Goal: Information Seeking & Learning: Learn about a topic

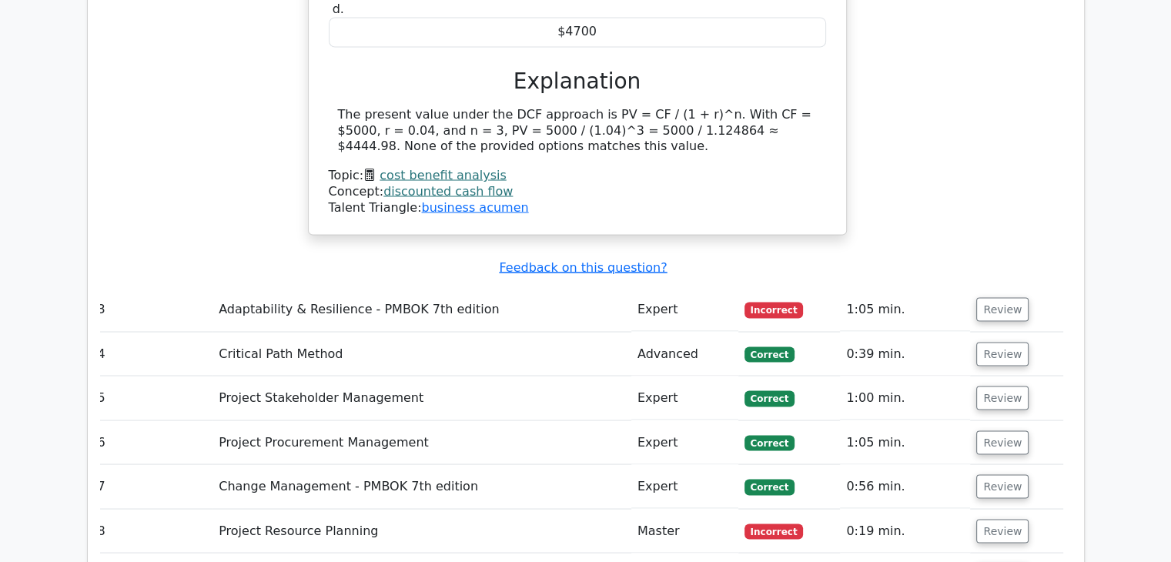
scroll to position [2761, 0]
click at [994, 296] on button "Review" at bounding box center [1002, 308] width 52 height 24
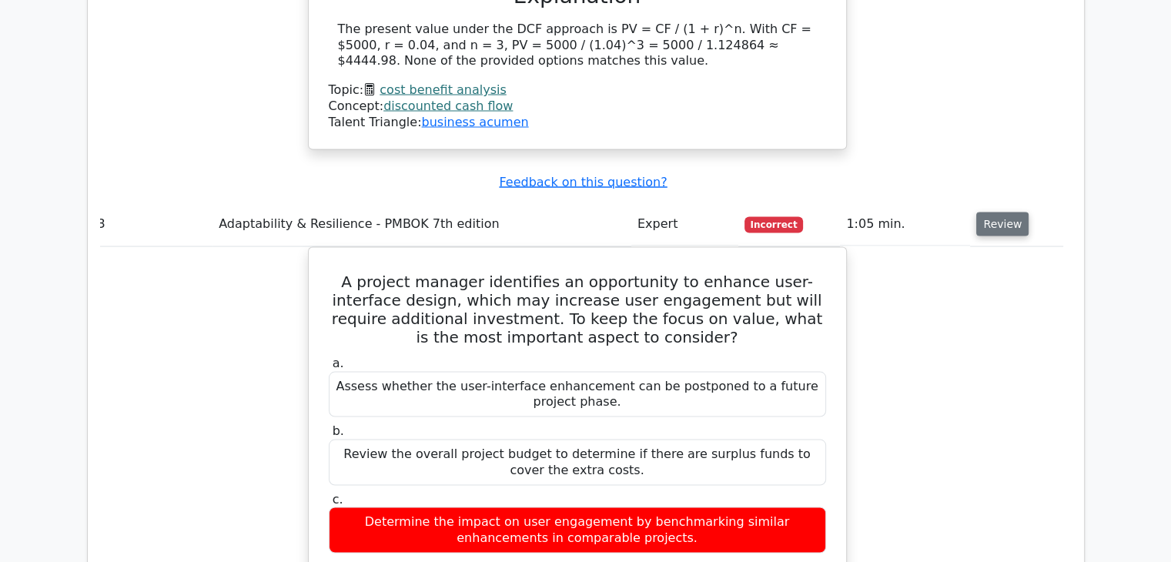
scroll to position [2846, 0]
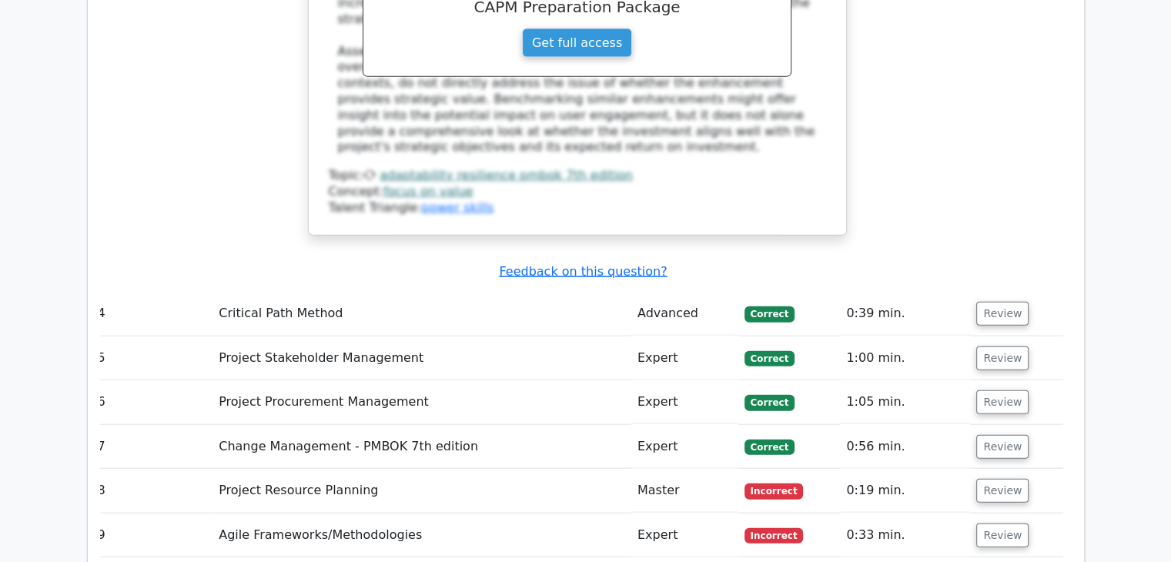
scroll to position [3592, 0]
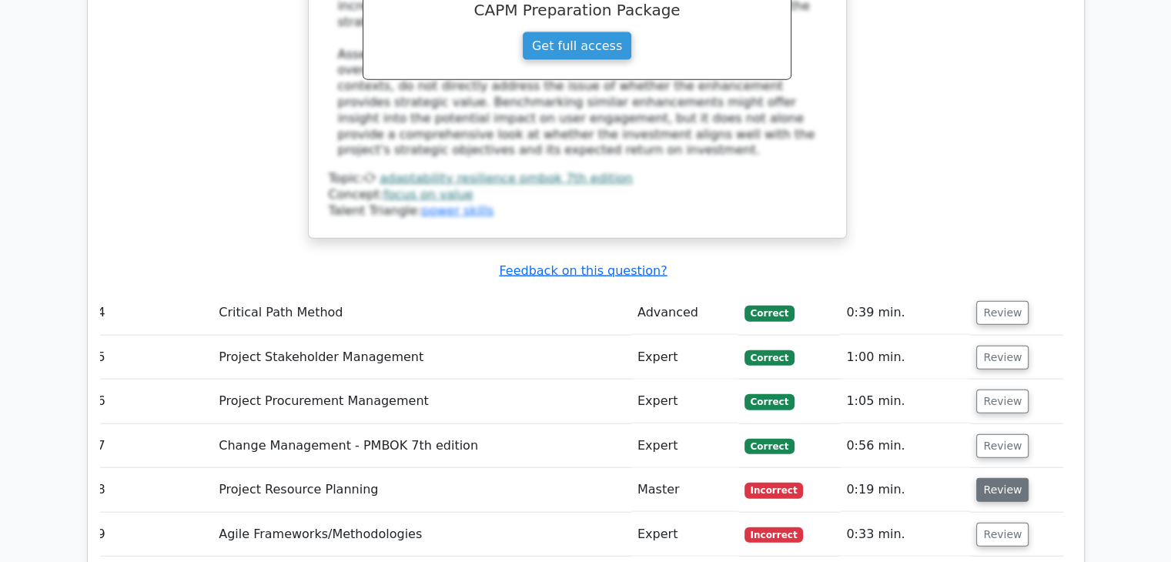
click at [1000, 478] on button "Review" at bounding box center [1002, 490] width 52 height 24
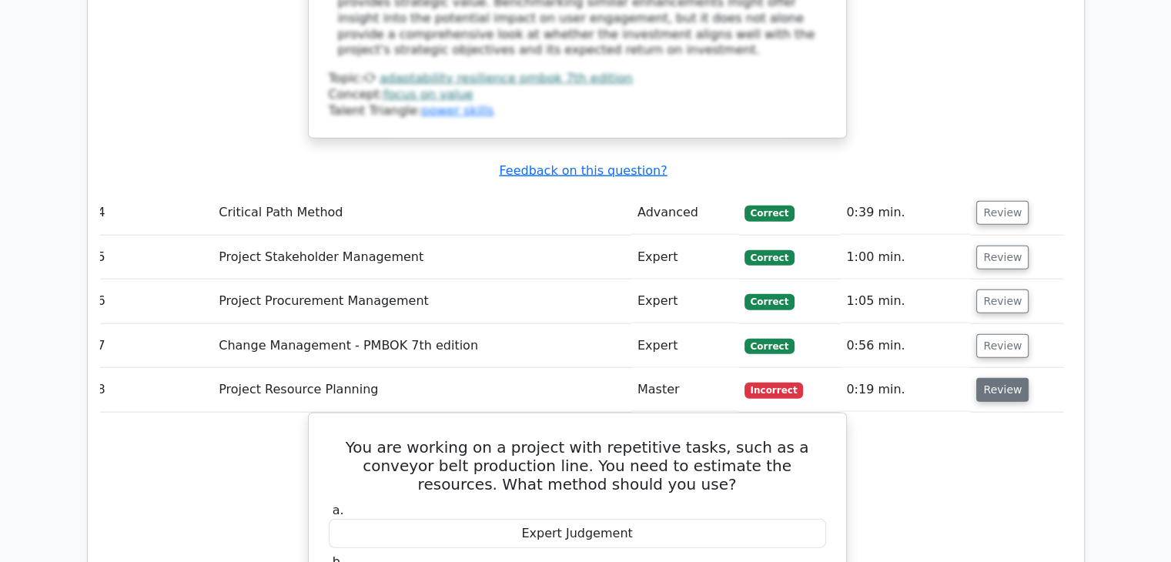
scroll to position [3693, 0]
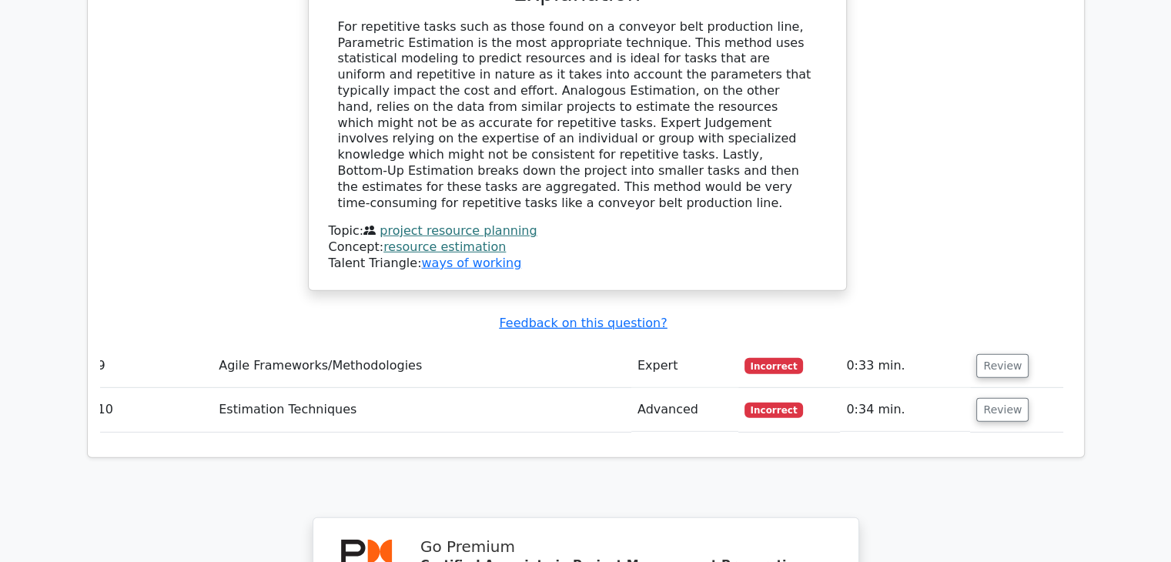
scroll to position [4286, 0]
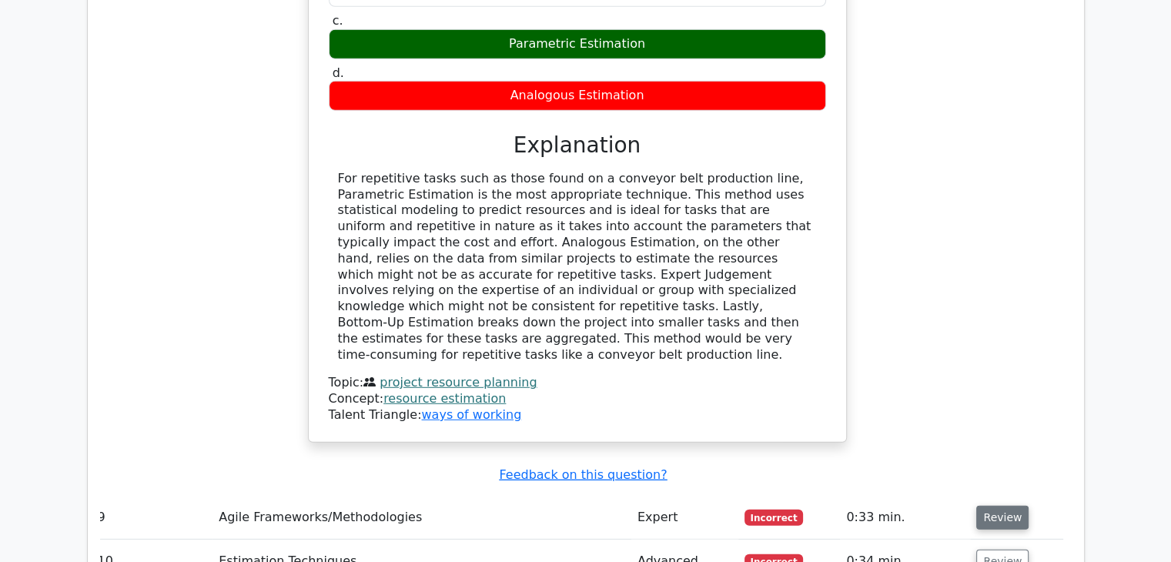
click at [1008, 506] on button "Review" at bounding box center [1002, 518] width 52 height 24
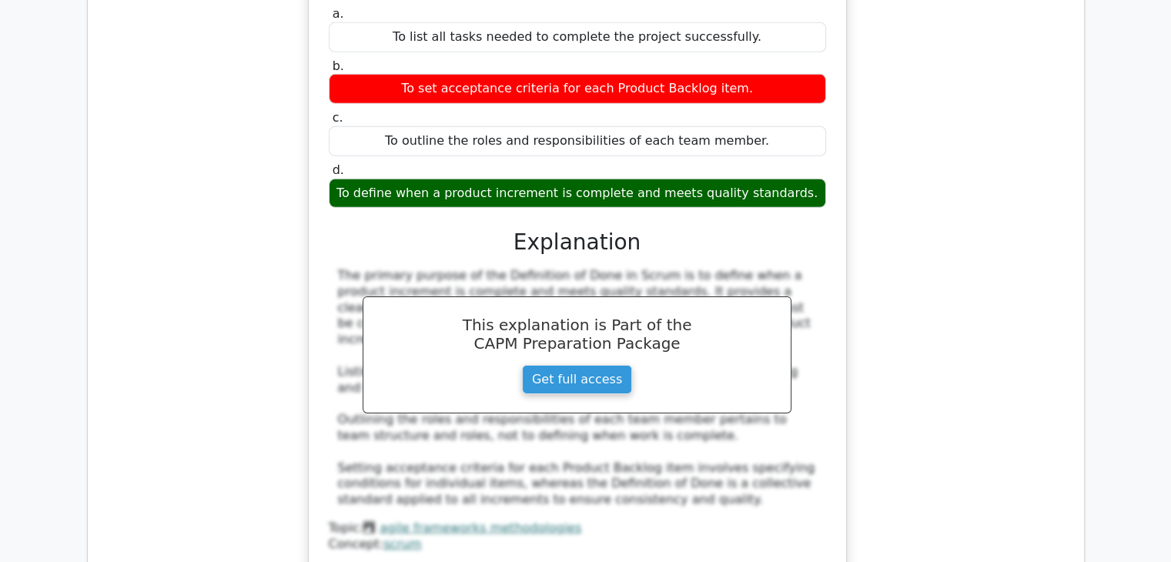
scroll to position [0, 3]
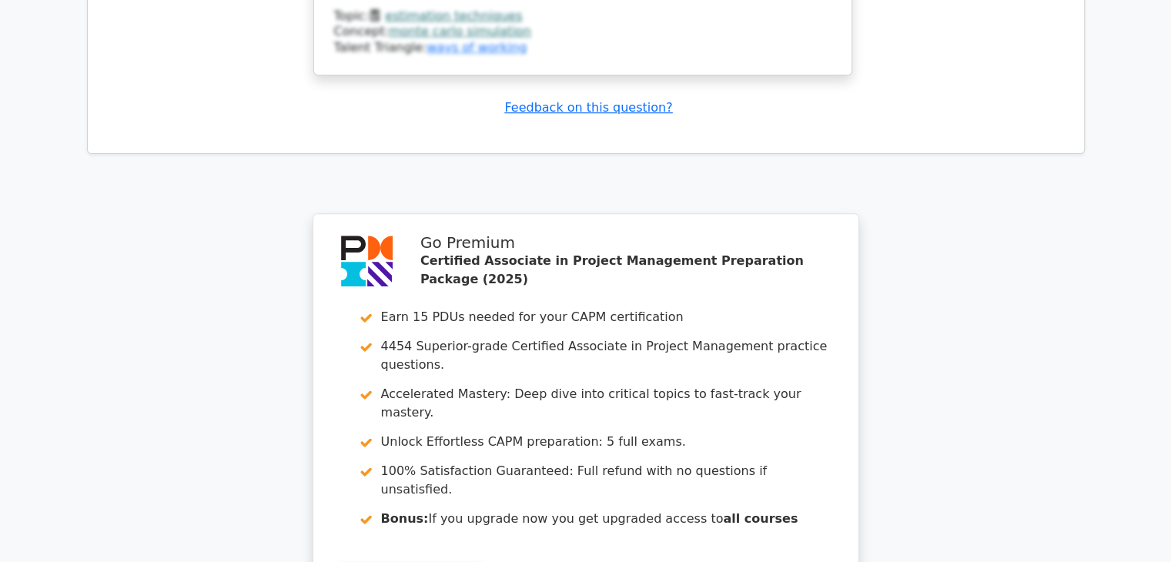
scroll to position [6428, 0]
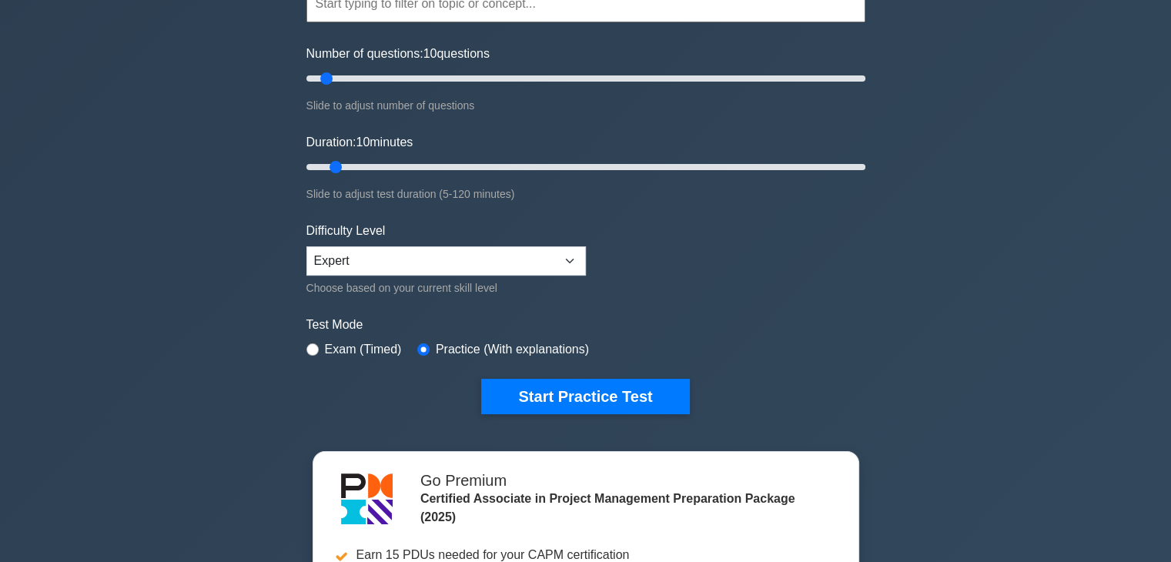
scroll to position [171, 0]
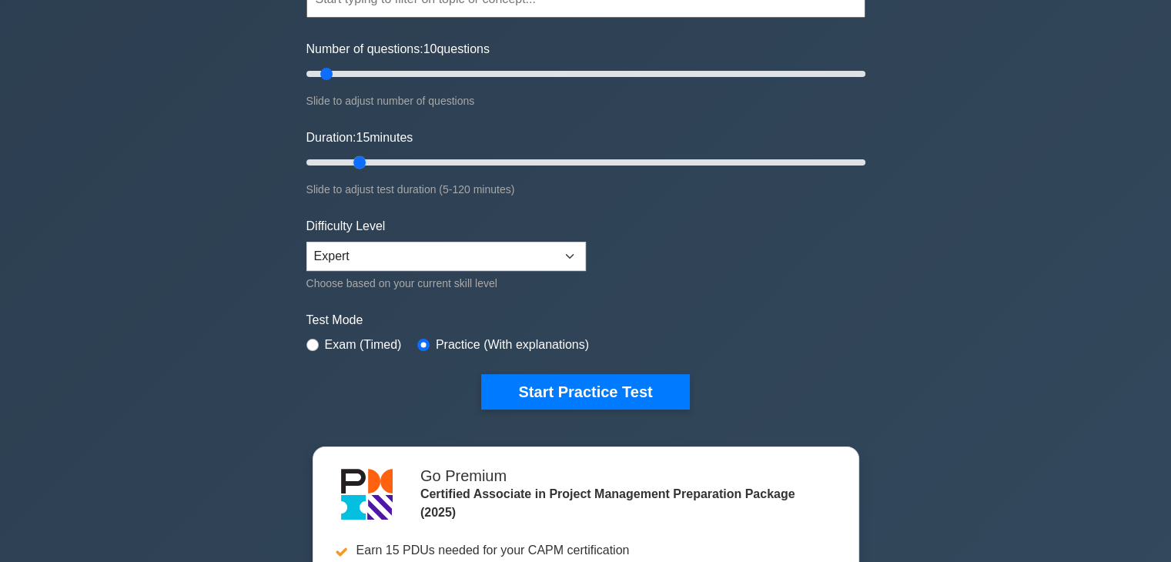
drag, startPoint x: 339, startPoint y: 161, endPoint x: 357, endPoint y: 162, distance: 17.8
click at [357, 162] on input "Duration: 15 minutes" at bounding box center [585, 162] width 559 height 18
drag, startPoint x: 359, startPoint y: 162, endPoint x: 347, endPoint y: 162, distance: 11.6
click at [347, 162] on input "Duration: 10 minutes" at bounding box center [585, 162] width 559 height 18
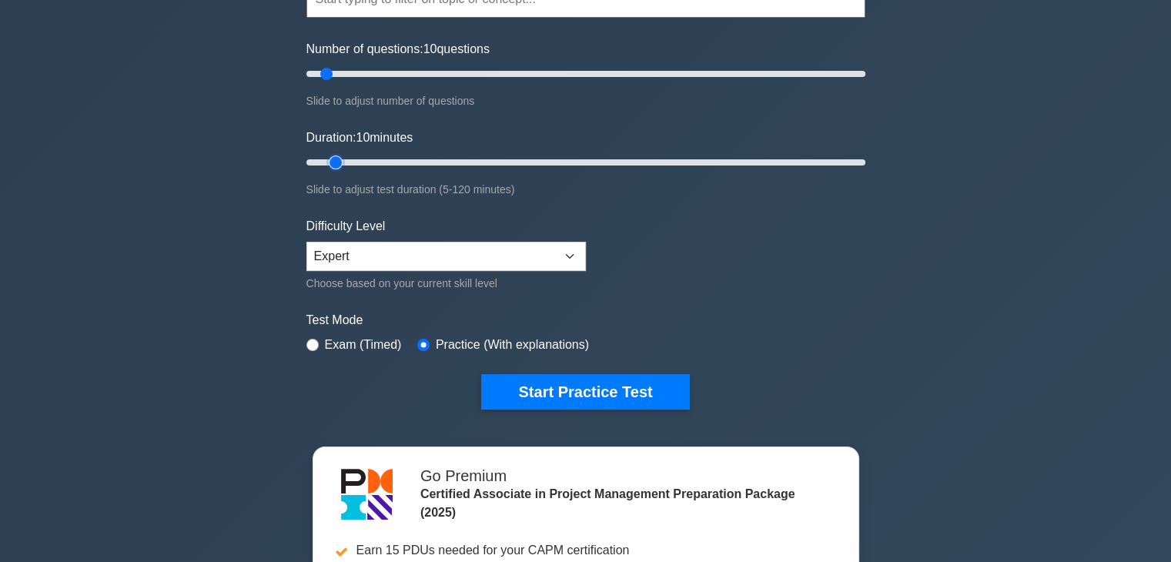
click at [344, 160] on input "Duration: 10 minutes" at bounding box center [585, 162] width 559 height 18
click at [344, 161] on input "Duration: 10 minutes" at bounding box center [585, 162] width 559 height 18
click at [351, 160] on input "Duration: 15 minutes" at bounding box center [585, 162] width 559 height 18
click at [343, 161] on input "Duration: 10 minutes" at bounding box center [585, 162] width 559 height 18
click at [347, 158] on input "Duration: 10 minutes" at bounding box center [585, 162] width 559 height 18
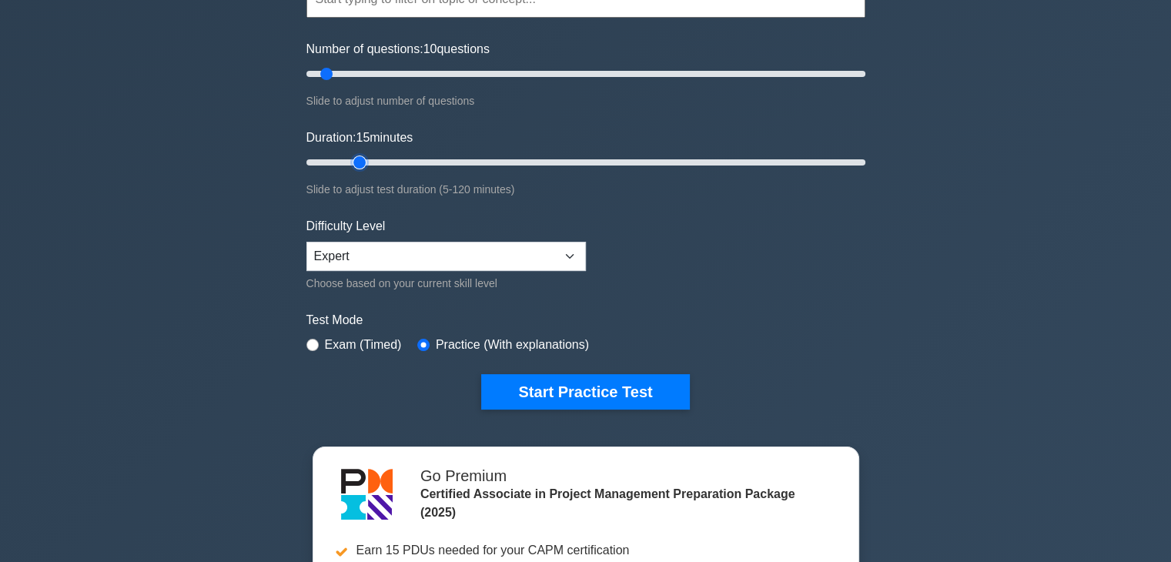
type input "10"
drag, startPoint x: 334, startPoint y: 160, endPoint x: 345, endPoint y: 158, distance: 11.0
click at [345, 158] on input "Duration: 10 minutes" at bounding box center [585, 162] width 559 height 18
type input "10"
click at [327, 74] on input "Number of questions: 10 questions" at bounding box center [585, 74] width 559 height 18
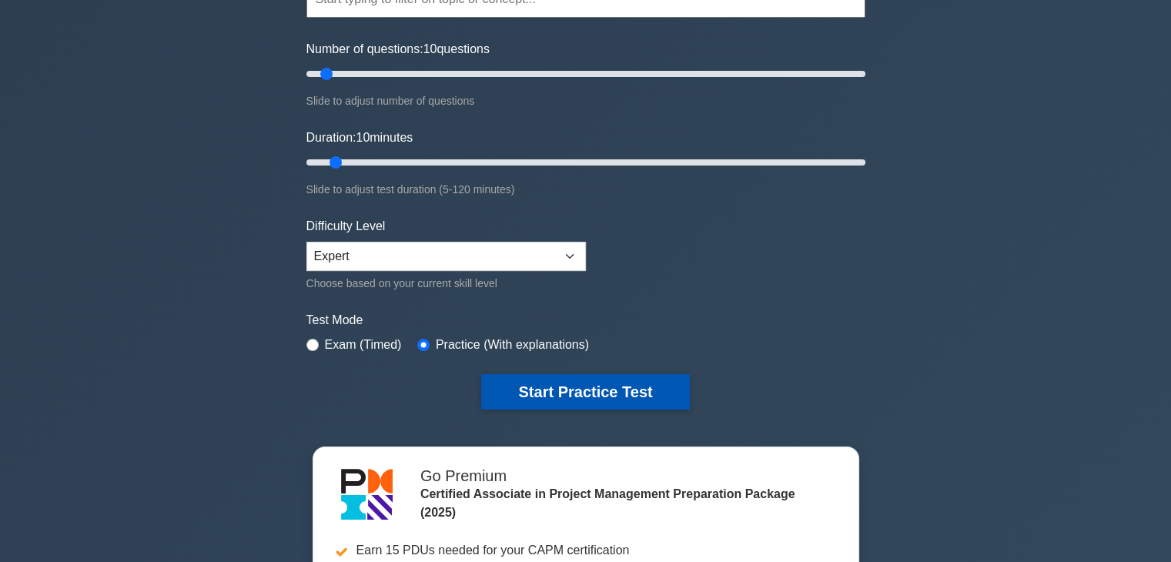
click at [536, 404] on button "Start Practice Test" at bounding box center [585, 391] width 208 height 35
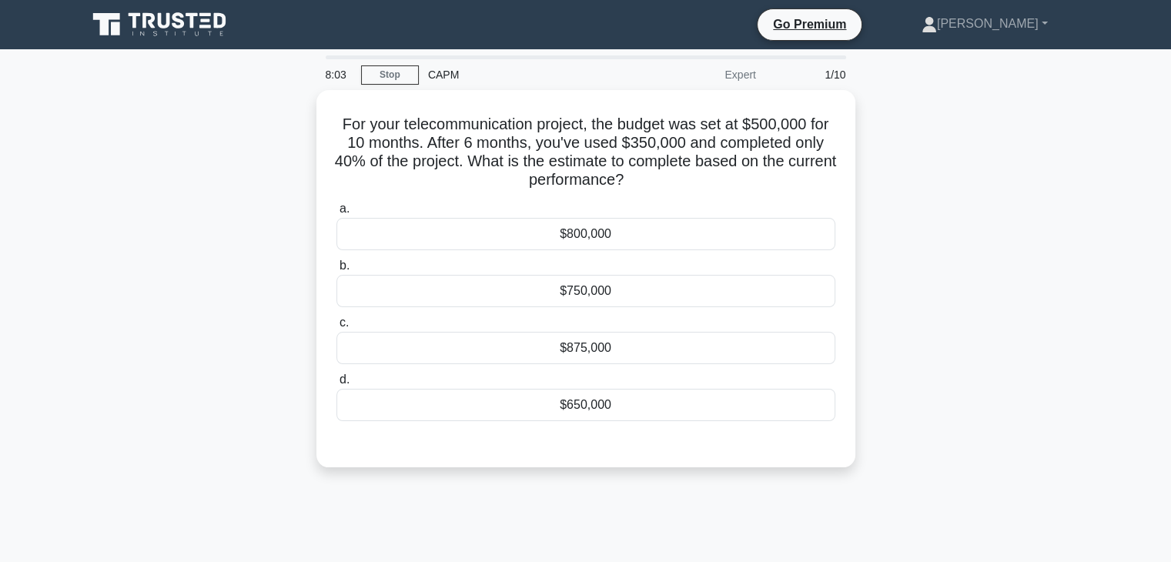
click at [536, 404] on div "$650,000" at bounding box center [586, 405] width 499 height 32
click at [337, 385] on input "d. $650,000" at bounding box center [337, 380] width 0 height 10
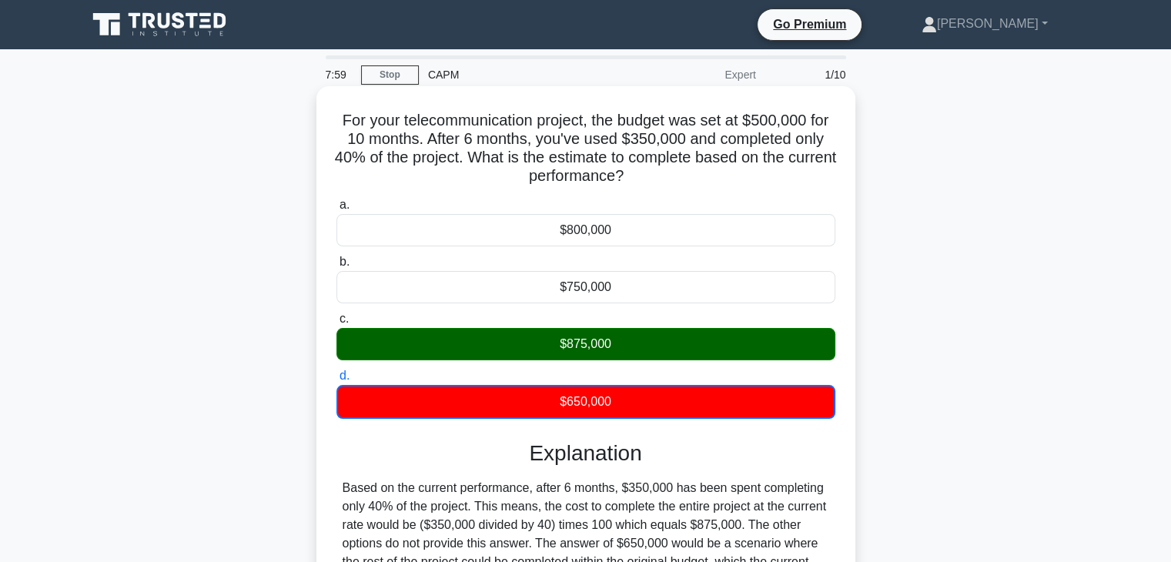
click at [624, 357] on div "$875,000" at bounding box center [586, 344] width 499 height 32
click at [337, 324] on input "c. $875,000" at bounding box center [337, 319] width 0 height 10
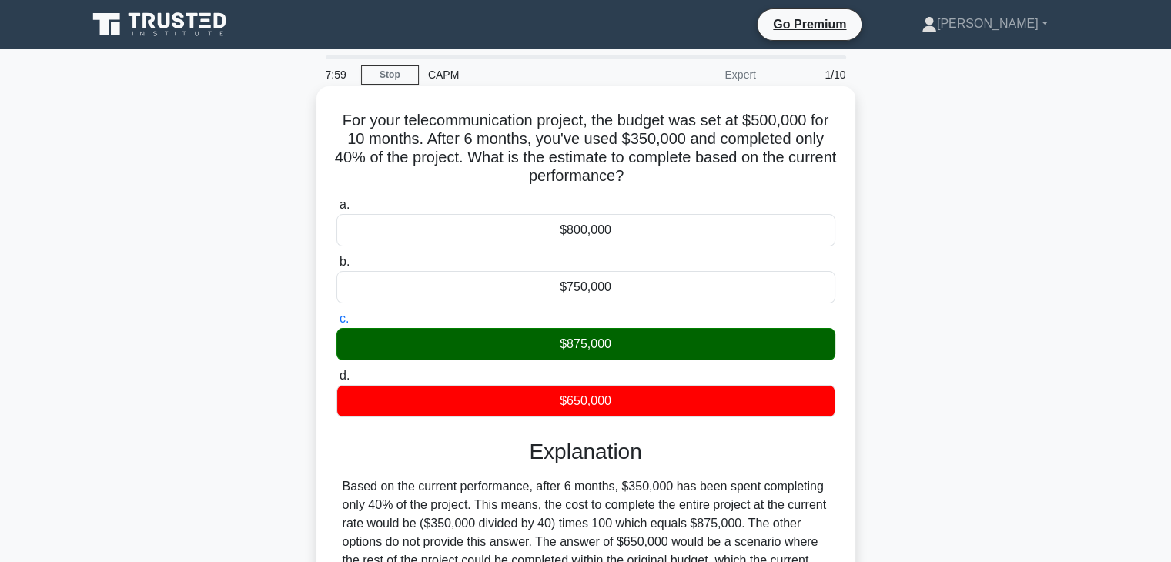
click at [624, 357] on div "$875,000" at bounding box center [586, 344] width 499 height 32
click at [337, 324] on input "c. $875,000" at bounding box center [337, 319] width 0 height 10
click at [624, 357] on div "$875,000" at bounding box center [586, 344] width 499 height 32
click at [337, 324] on input "c. $875,000" at bounding box center [337, 319] width 0 height 10
click at [624, 357] on div "$875,000" at bounding box center [586, 344] width 499 height 32
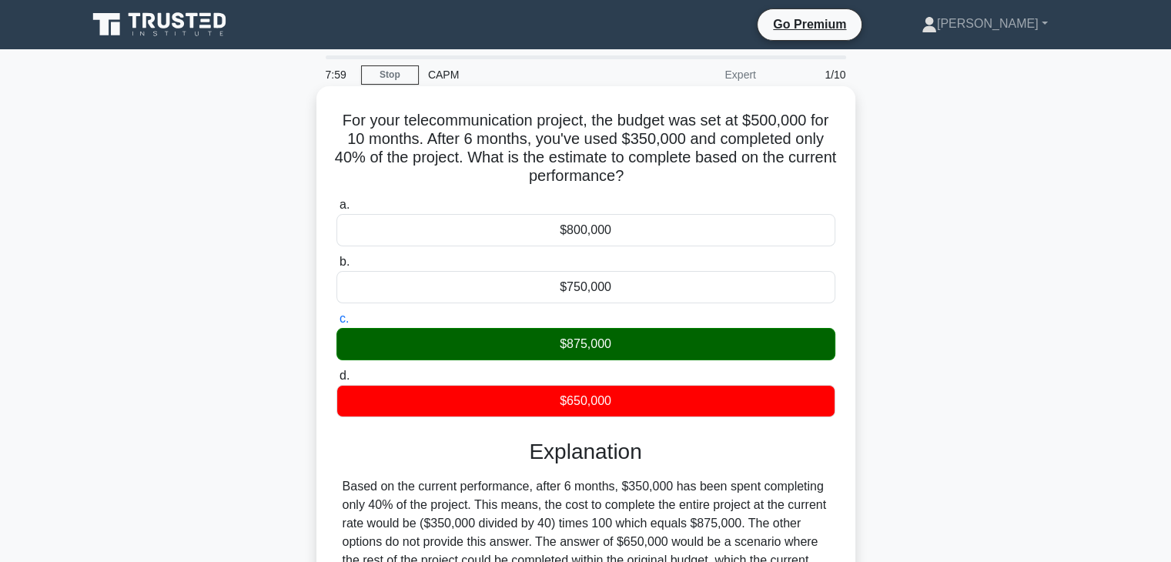
click at [337, 324] on input "c. $875,000" at bounding box center [337, 319] width 0 height 10
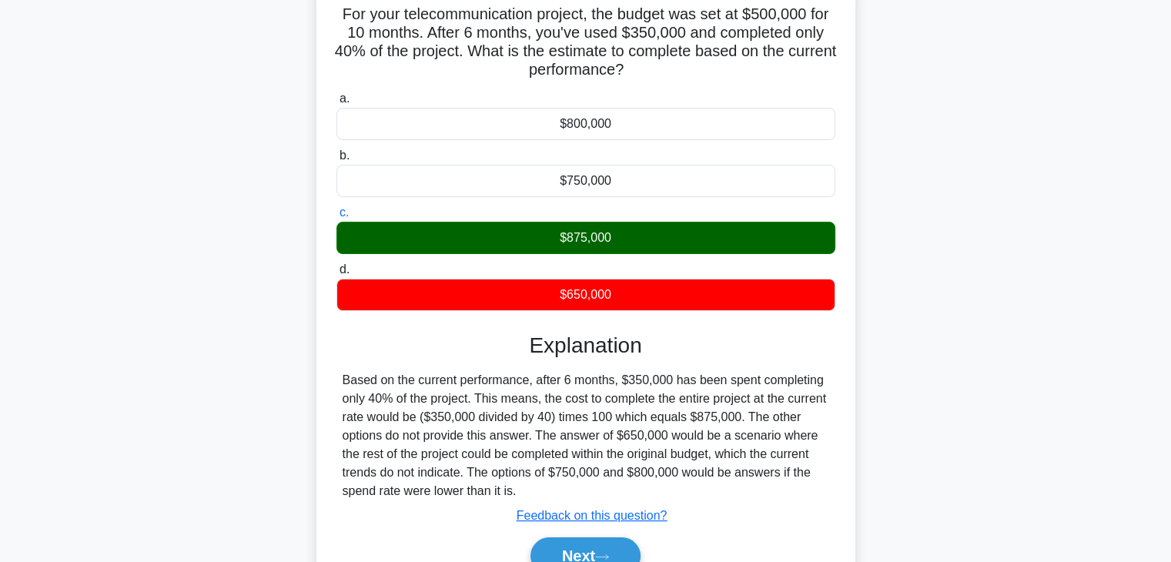
scroll to position [209, 0]
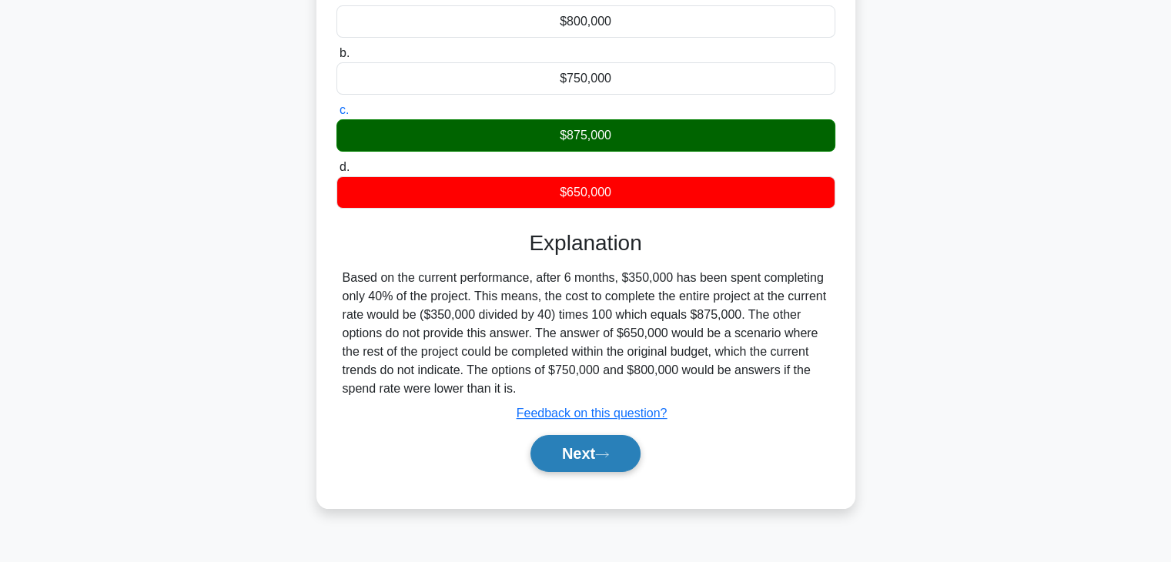
click at [595, 438] on button "Next" at bounding box center [586, 453] width 110 height 37
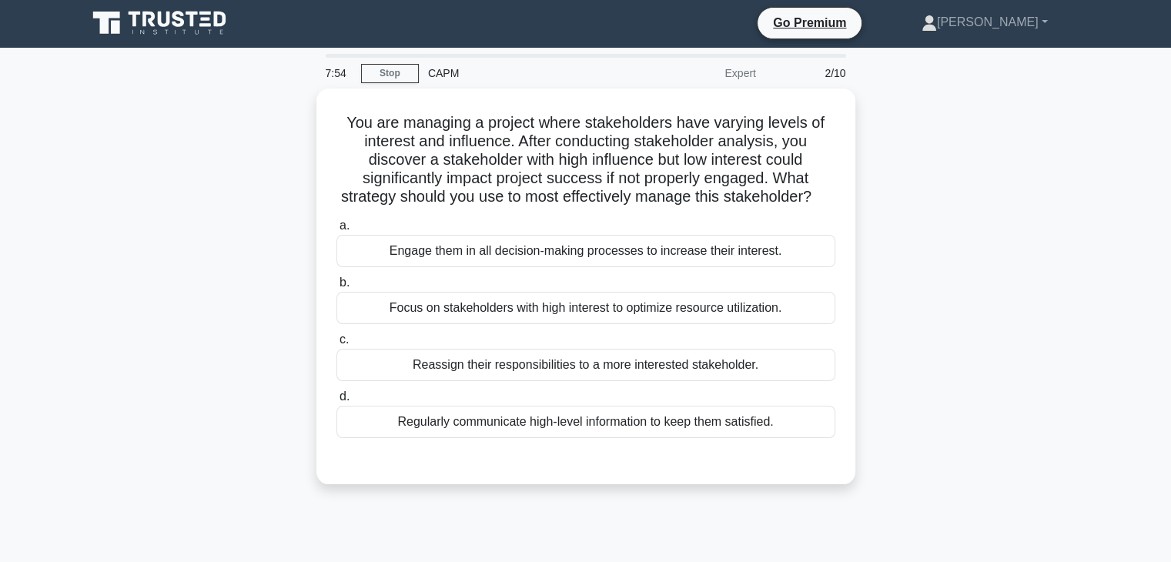
scroll to position [0, 0]
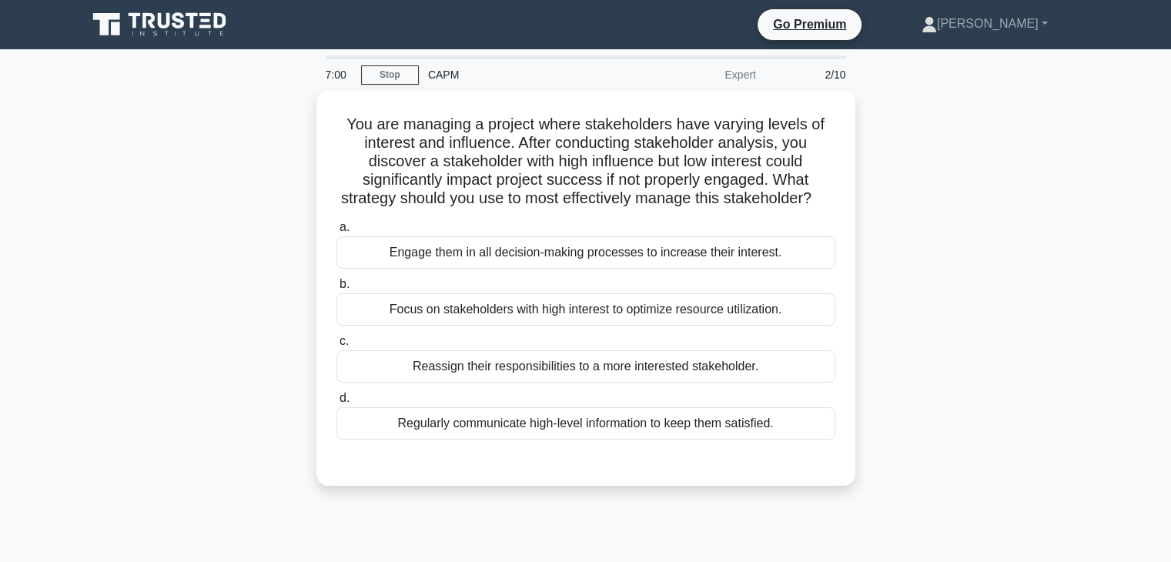
click at [595, 438] on div "Regularly communicate high-level information to keep them satisfied." at bounding box center [586, 423] width 499 height 32
click at [337, 404] on input "d. Regularly communicate high-level information to keep them satisfied." at bounding box center [337, 399] width 0 height 10
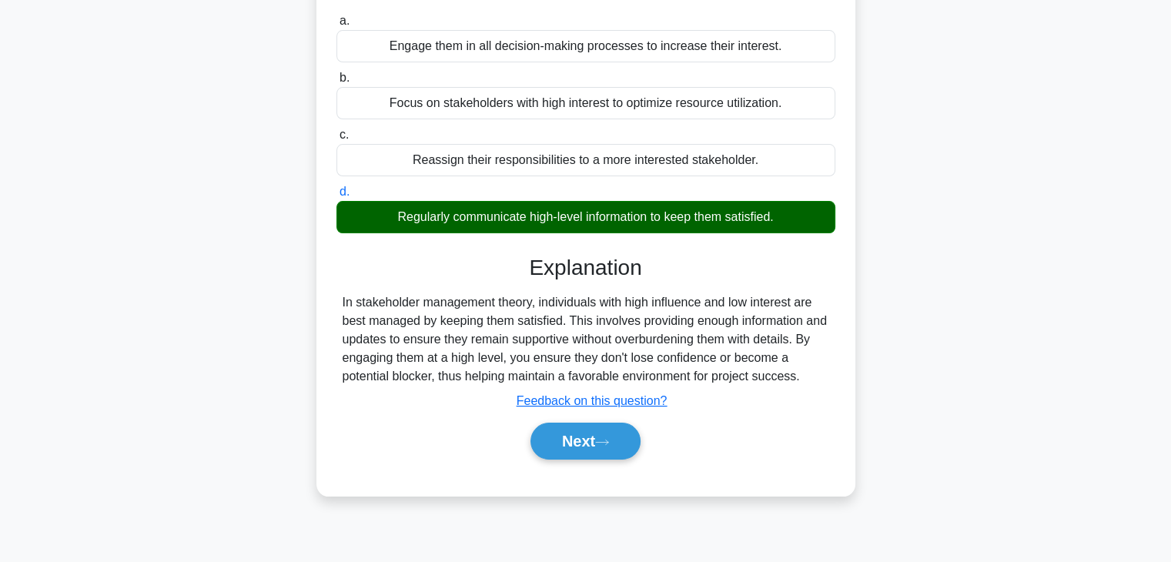
scroll to position [270, 0]
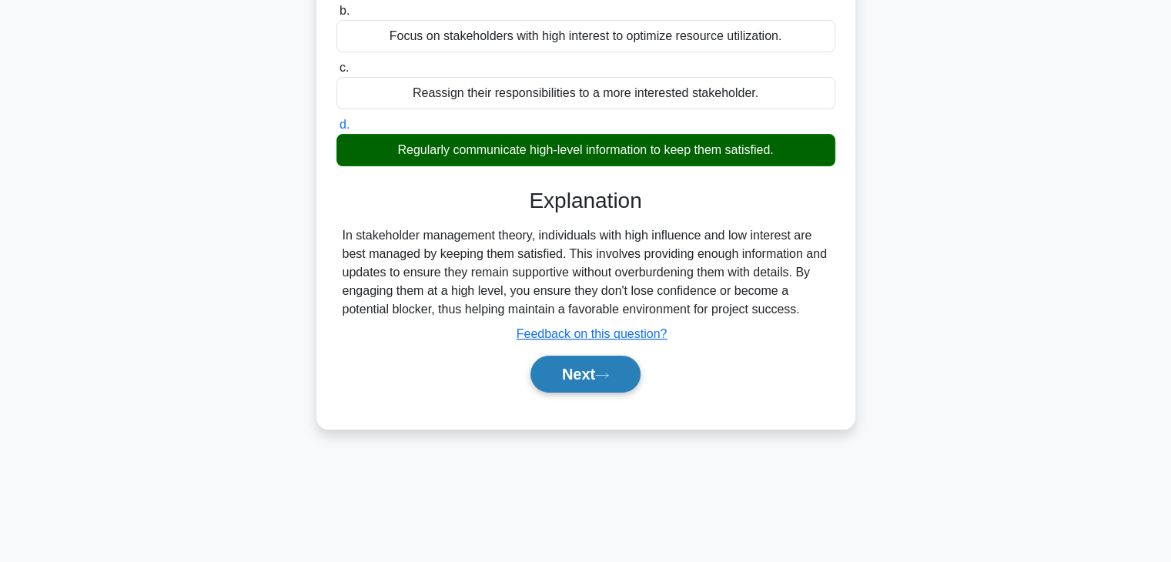
click at [588, 389] on button "Next" at bounding box center [586, 374] width 110 height 37
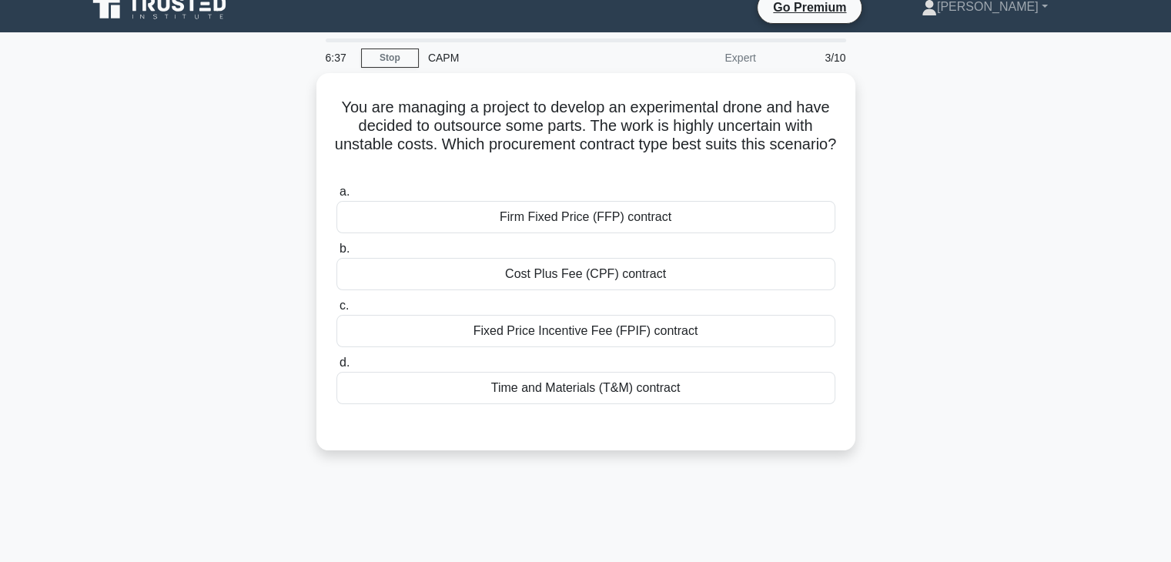
scroll to position [18, 0]
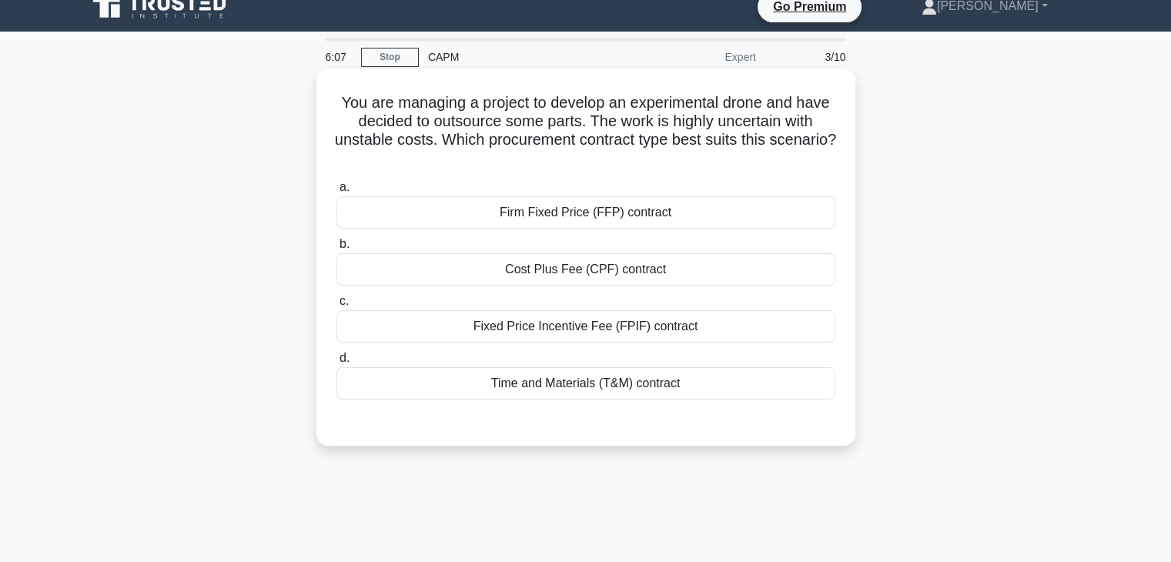
click at [672, 277] on div "Cost Plus Fee (CPF) contract" at bounding box center [586, 269] width 499 height 32
click at [337, 250] on input "b. Cost Plus Fee (CPF) contract" at bounding box center [337, 245] width 0 height 10
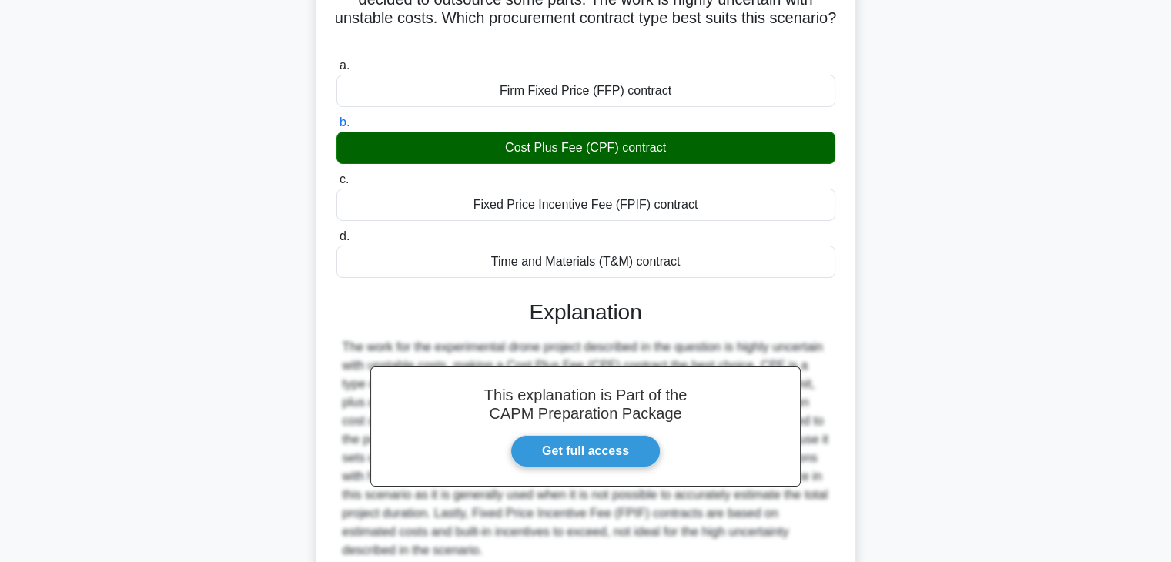
scroll to position [276, 0]
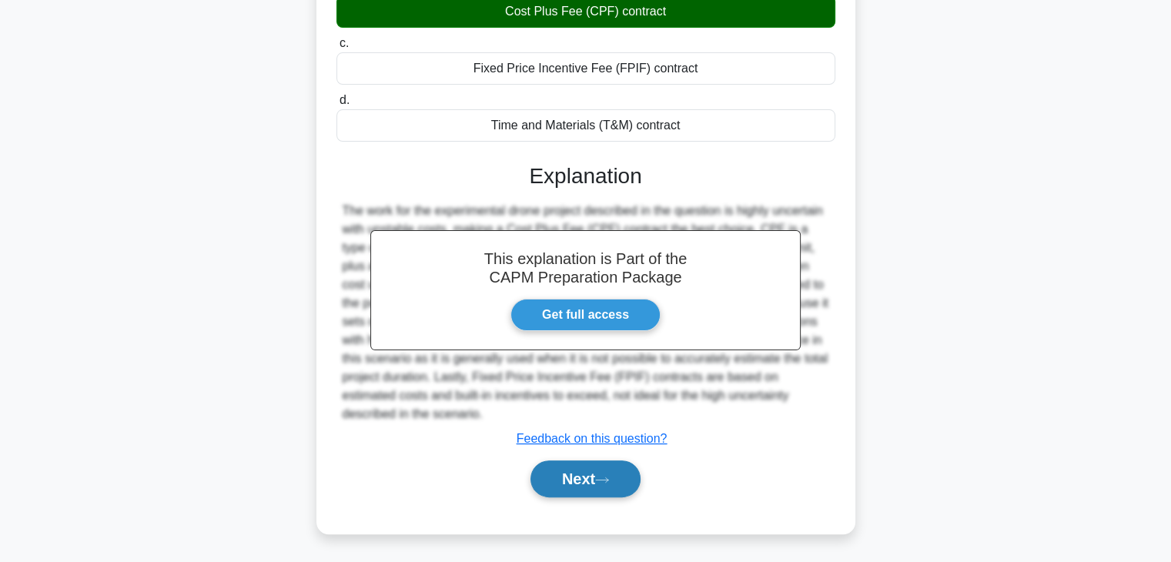
click at [584, 493] on button "Next" at bounding box center [586, 479] width 110 height 37
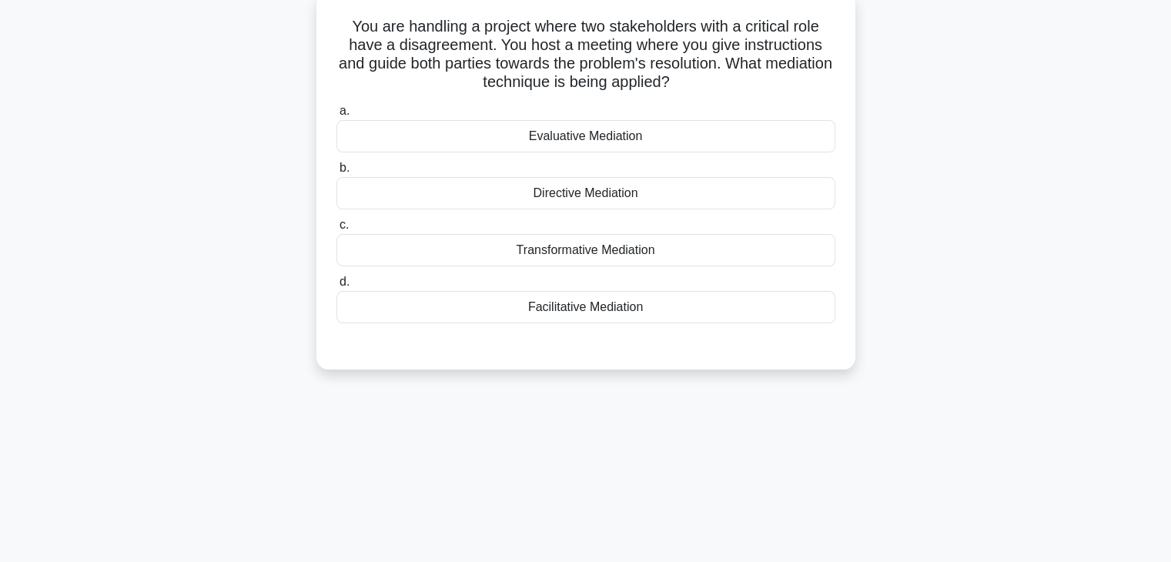
scroll to position [0, 0]
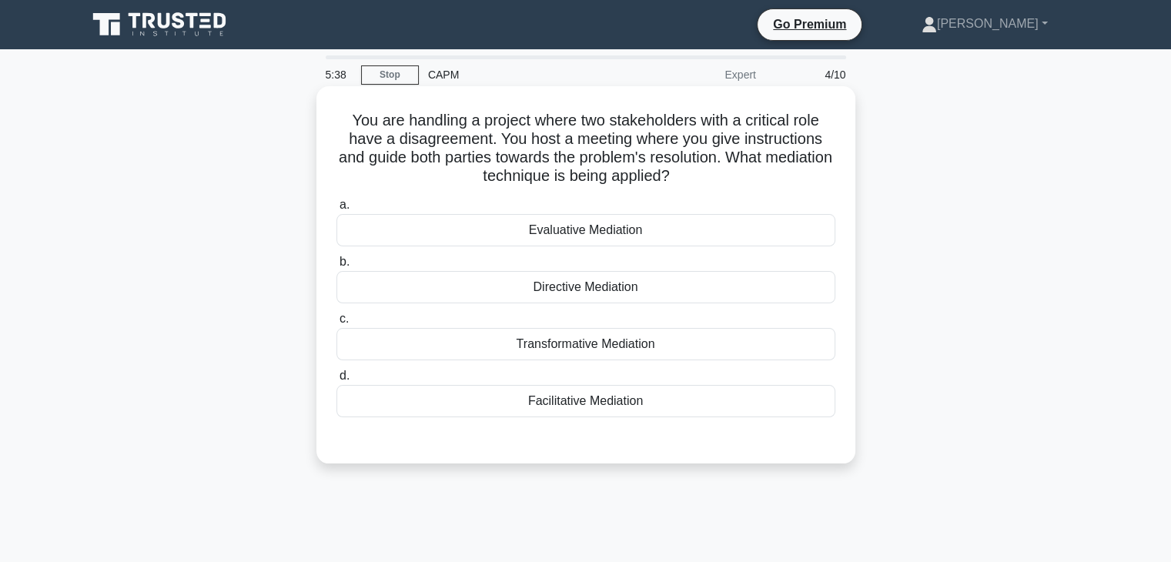
click at [590, 403] on div "Facilitative Mediation" at bounding box center [586, 401] width 499 height 32
click at [337, 381] on input "d. Facilitative Mediation" at bounding box center [337, 376] width 0 height 10
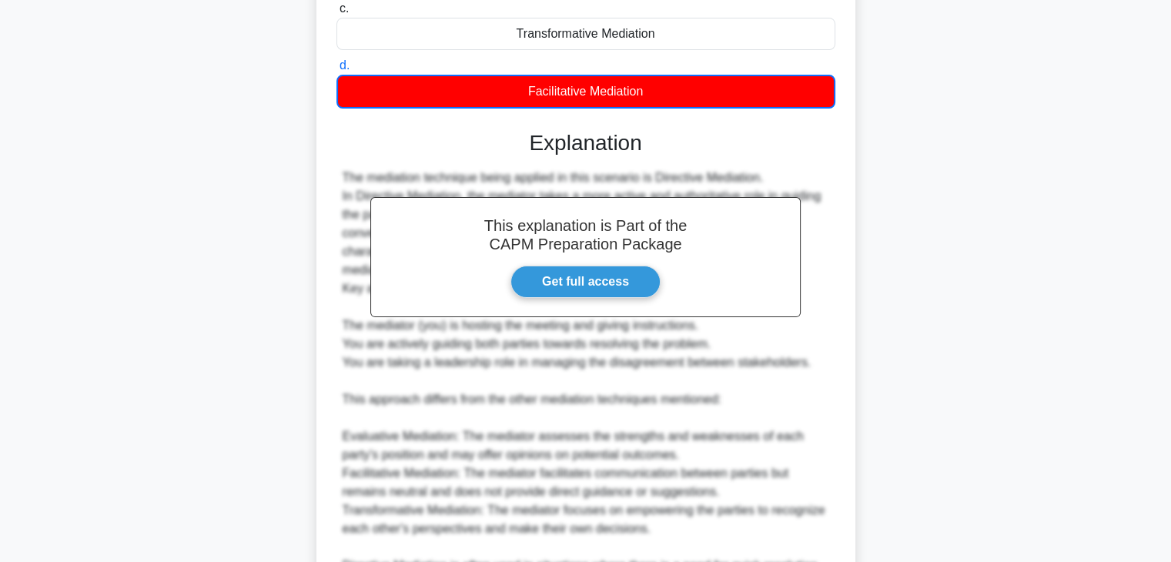
scroll to position [499, 0]
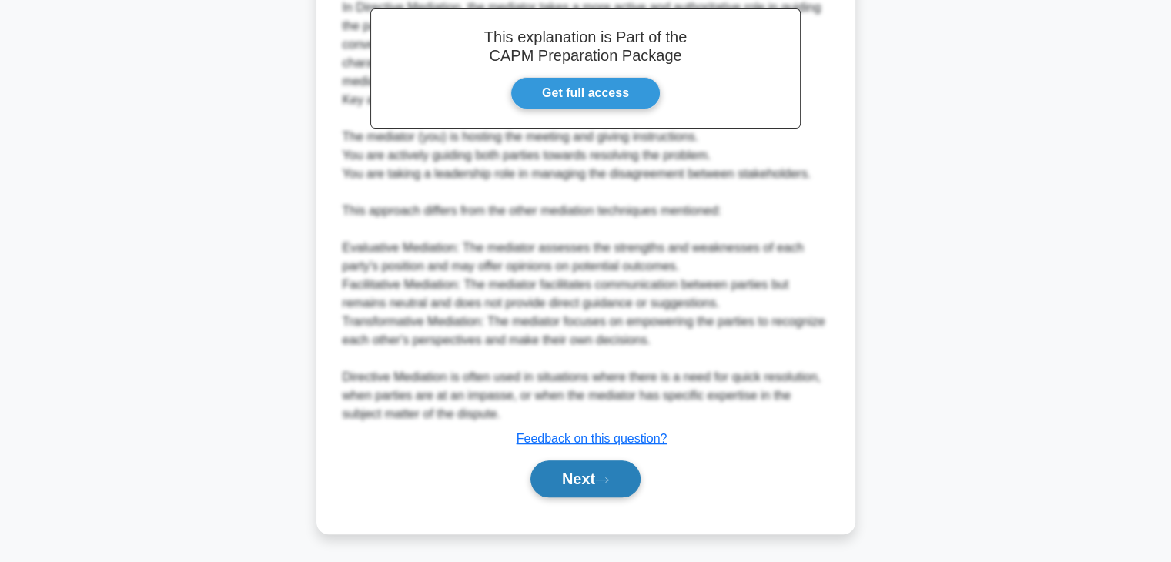
click at [564, 483] on button "Next" at bounding box center [586, 479] width 110 height 37
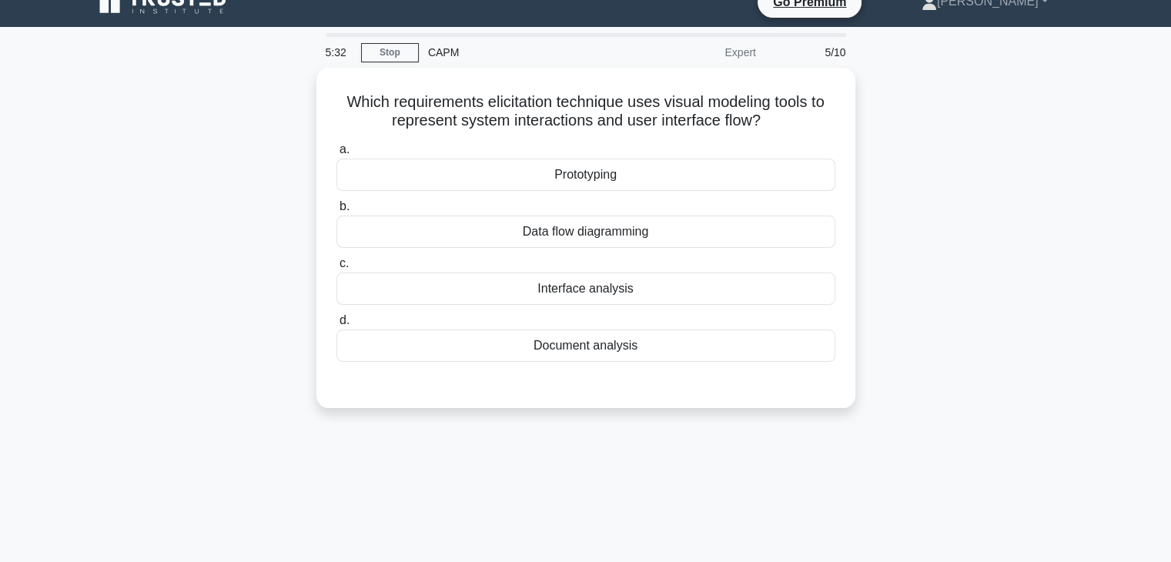
scroll to position [0, 0]
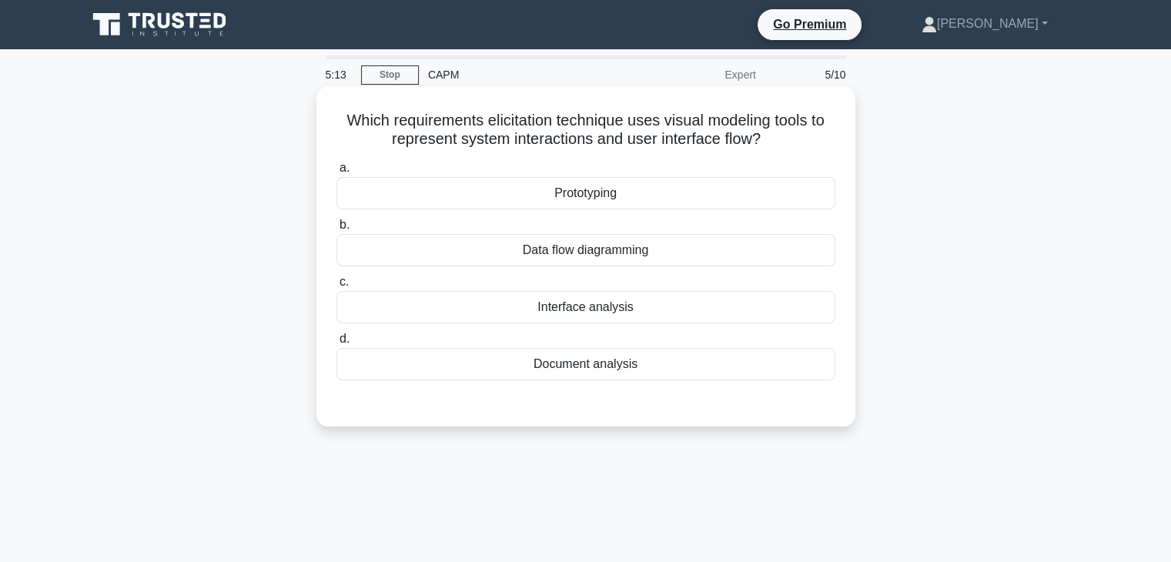
click at [725, 241] on div "Data flow diagramming" at bounding box center [586, 250] width 499 height 32
click at [337, 230] on input "b. Data flow diagramming" at bounding box center [337, 225] width 0 height 10
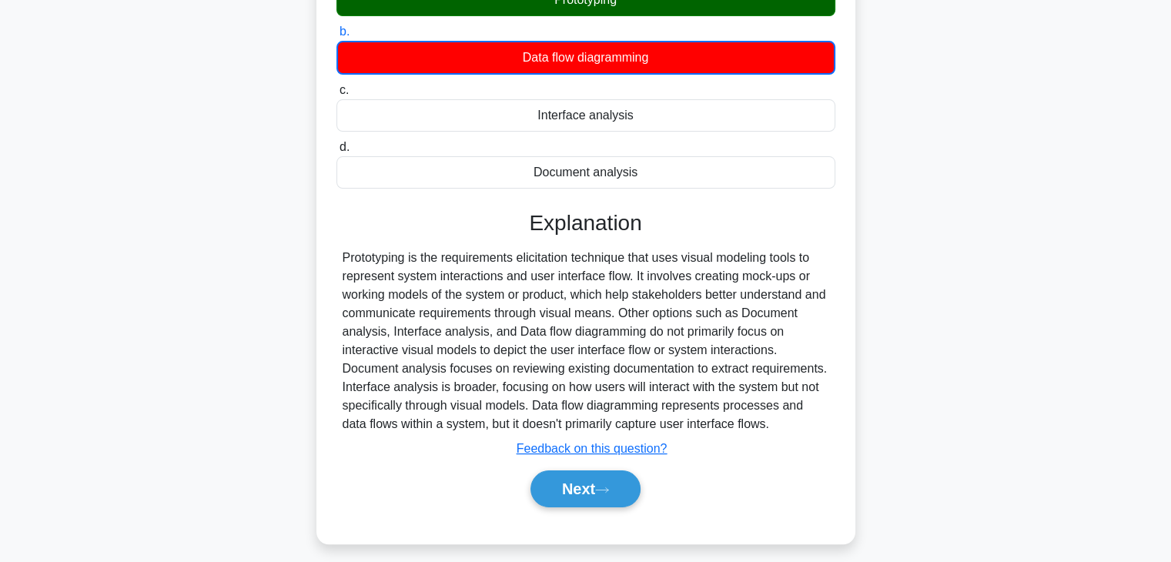
scroll to position [270, 0]
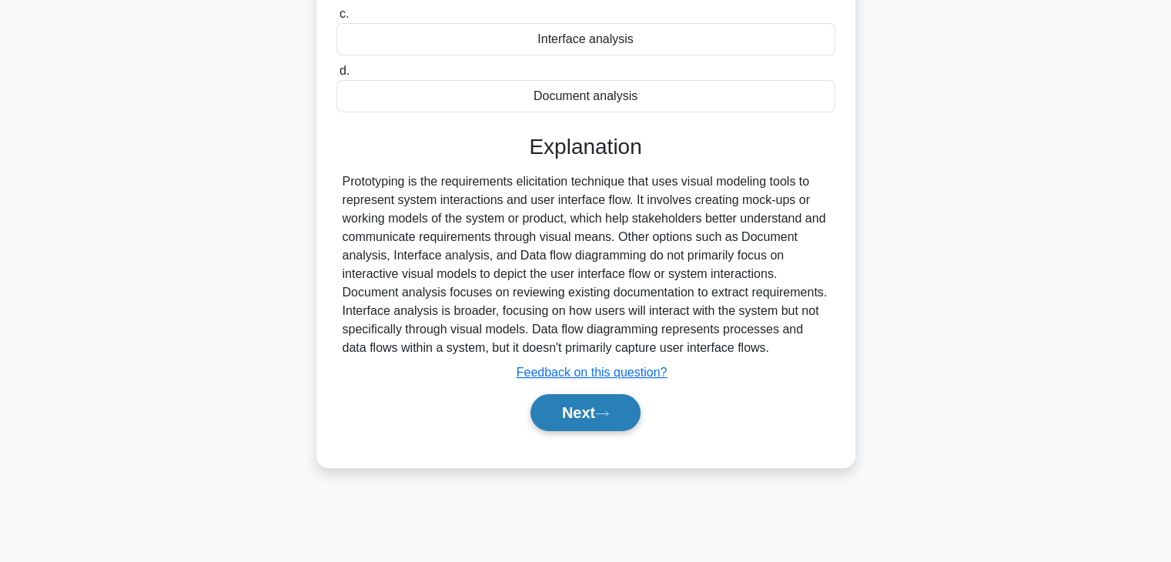
click at [571, 414] on button "Next" at bounding box center [586, 412] width 110 height 37
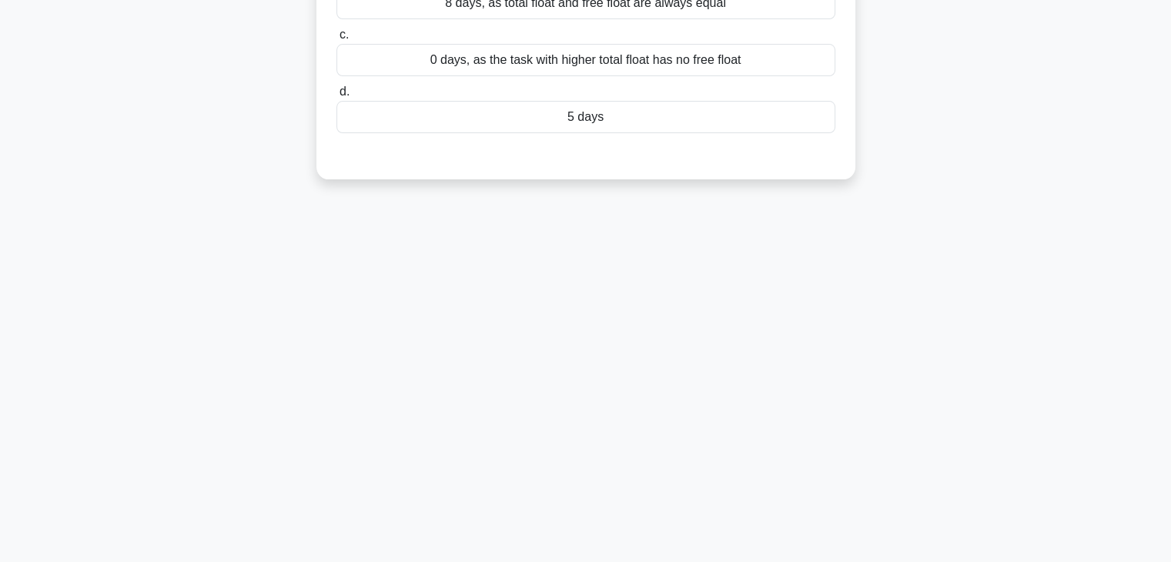
scroll to position [0, 0]
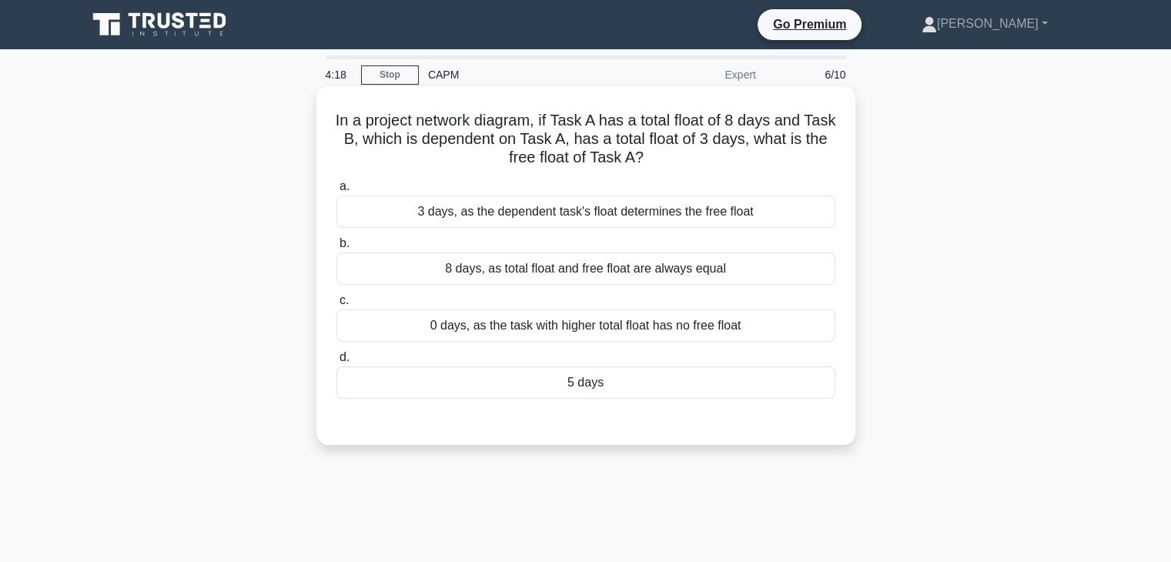
click at [606, 275] on div "8 days, as total float and free float are always equal" at bounding box center [586, 269] width 499 height 32
click at [337, 249] on input "b. 8 days, as total float and free float are always equal" at bounding box center [337, 244] width 0 height 10
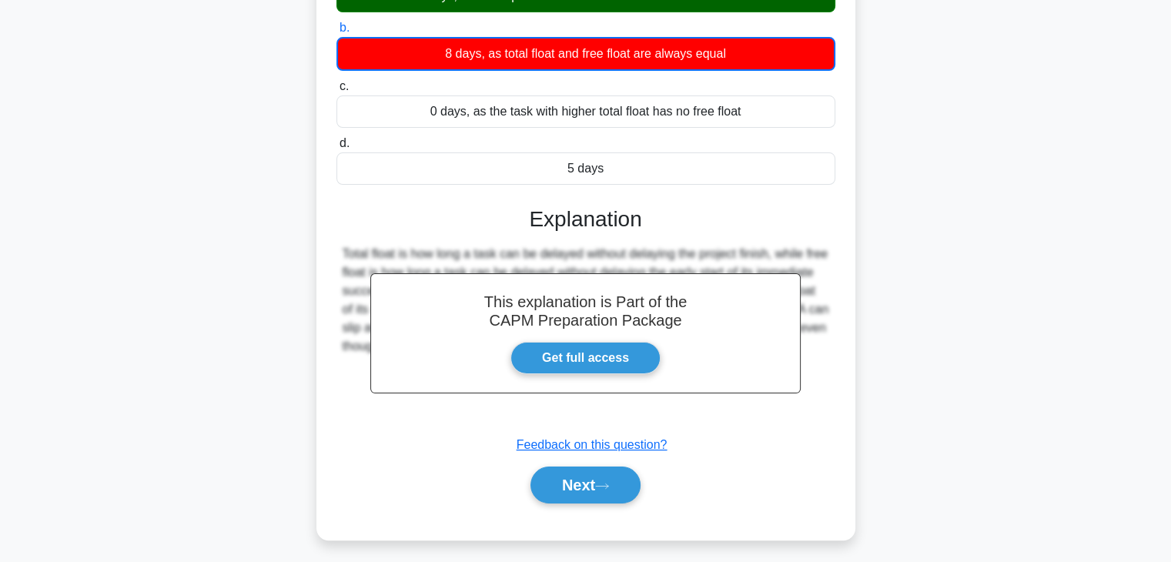
scroll to position [270, 0]
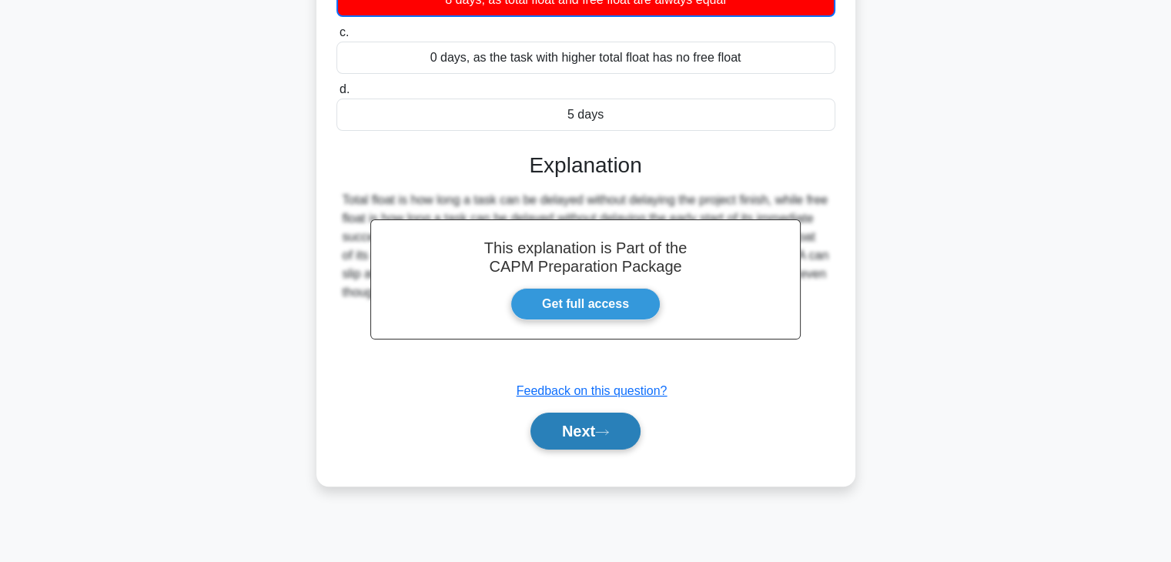
click at [590, 432] on button "Next" at bounding box center [586, 431] width 110 height 37
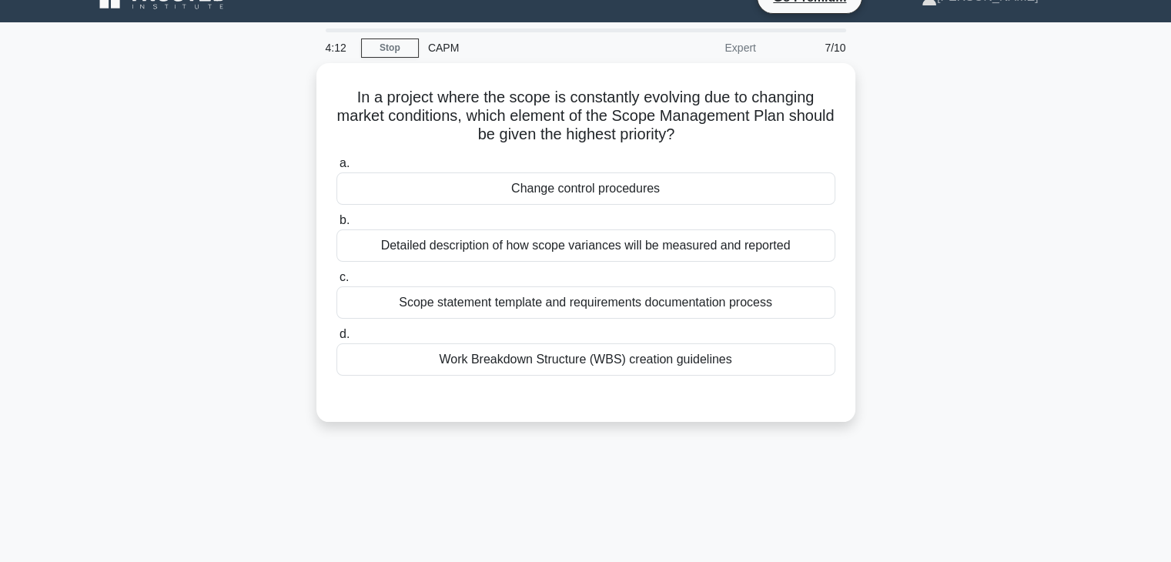
scroll to position [24, 0]
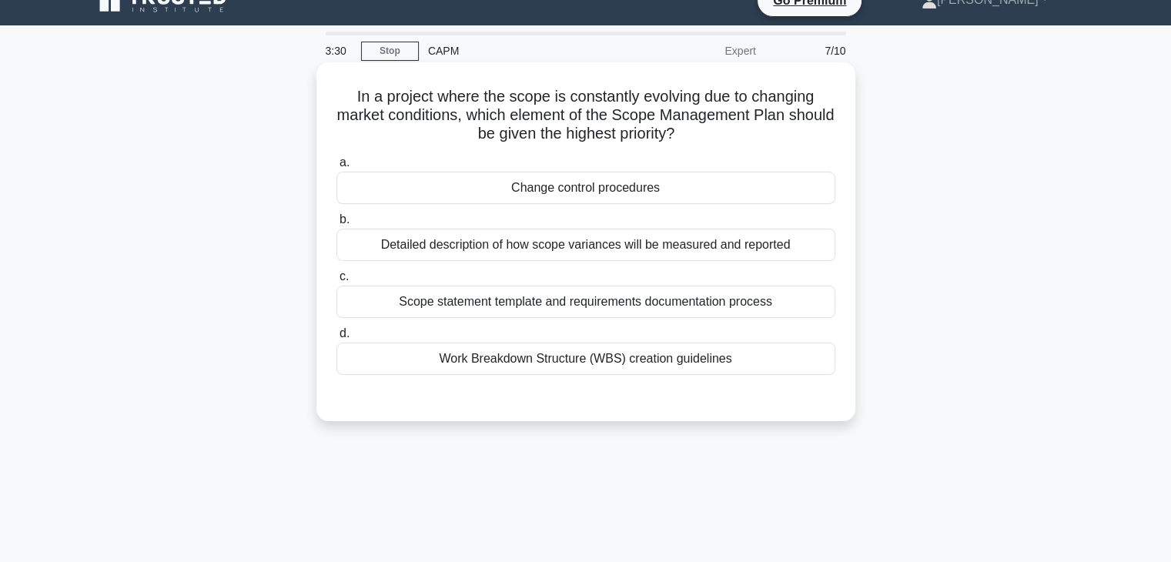
click at [690, 300] on div "Scope statement template and requirements documentation process" at bounding box center [586, 302] width 499 height 32
click at [337, 282] on input "c. Scope statement template and requirements documentation process" at bounding box center [337, 277] width 0 height 10
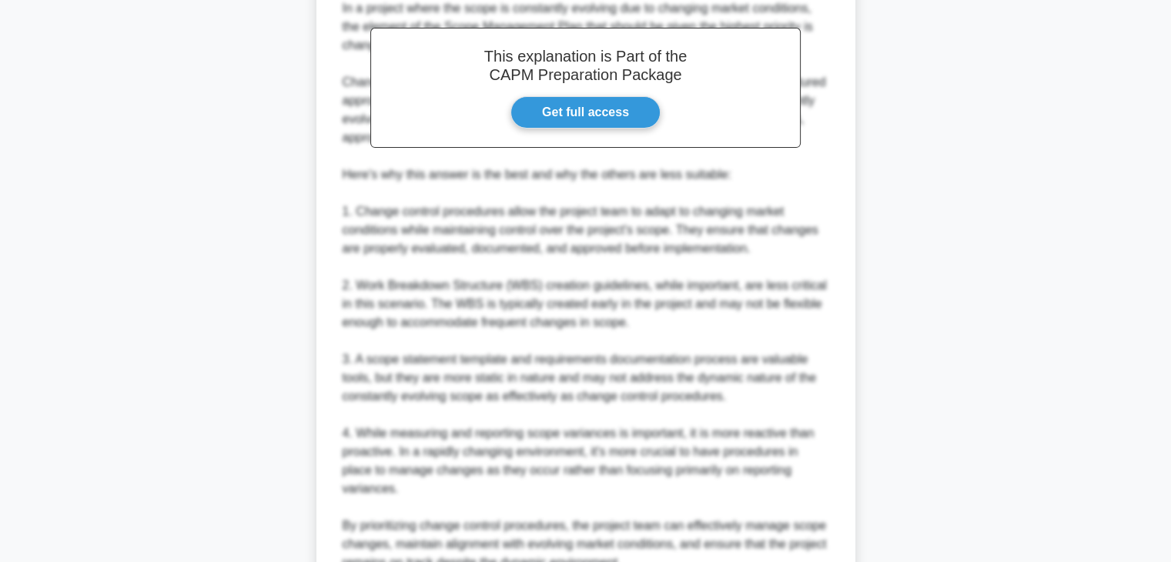
scroll to position [610, 0]
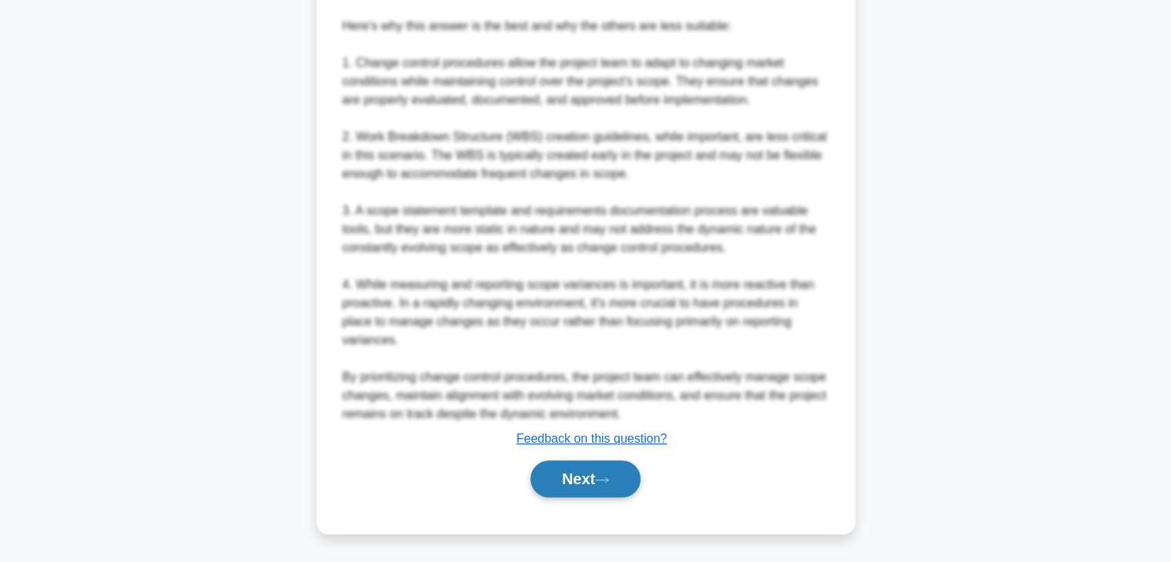
click at [609, 481] on icon at bounding box center [602, 480] width 14 height 8
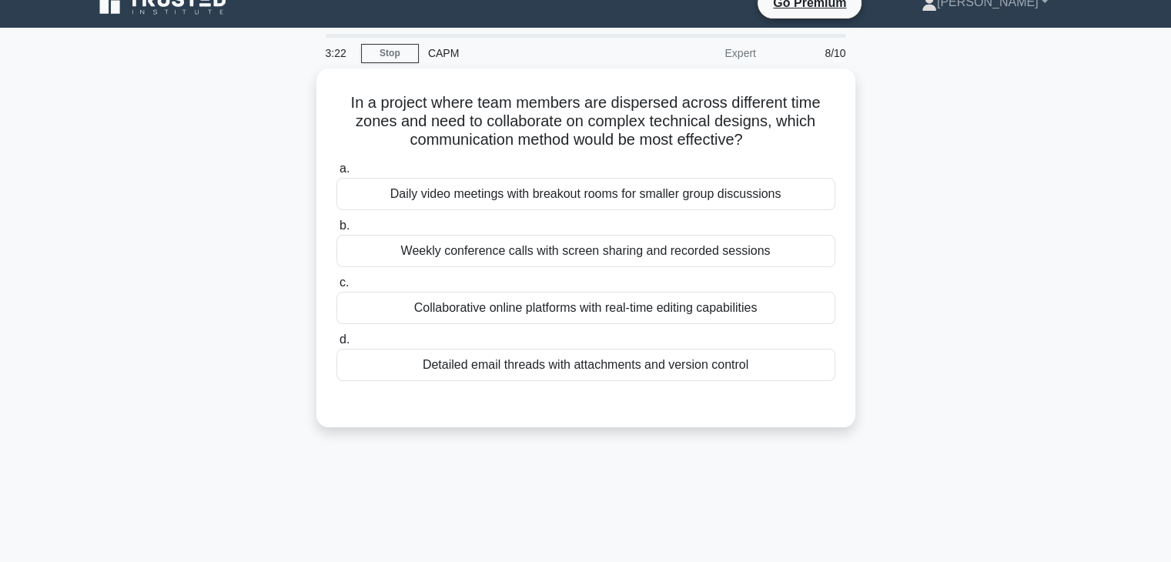
scroll to position [0, 0]
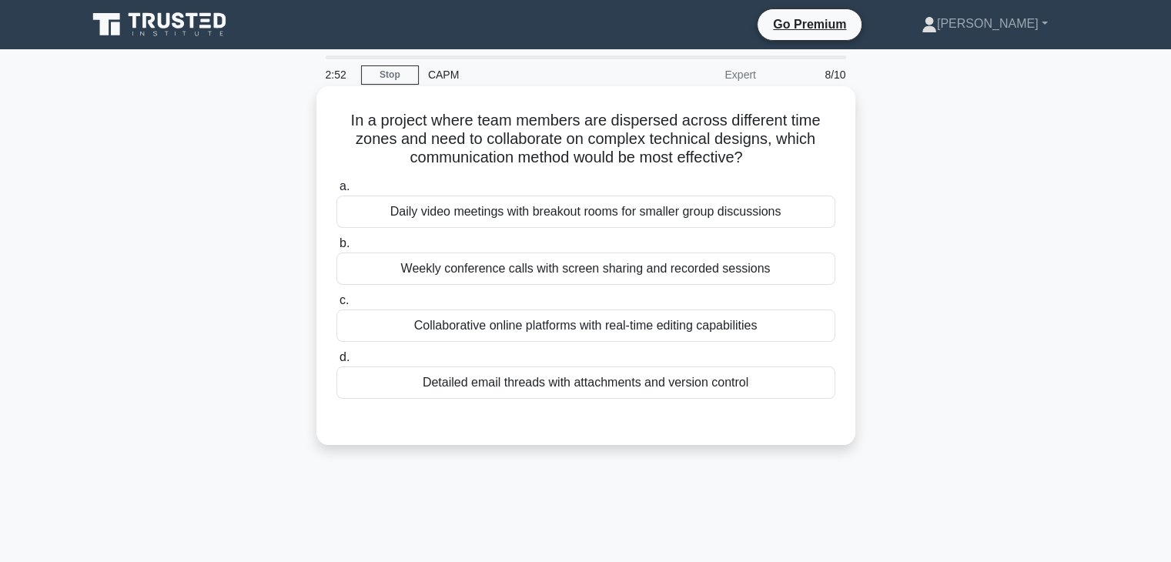
click at [662, 326] on div "Collaborative online platforms with real-time editing capabilities" at bounding box center [586, 326] width 499 height 32
click at [337, 306] on input "c. Collaborative online platforms with real-time editing capabilities" at bounding box center [337, 301] width 0 height 10
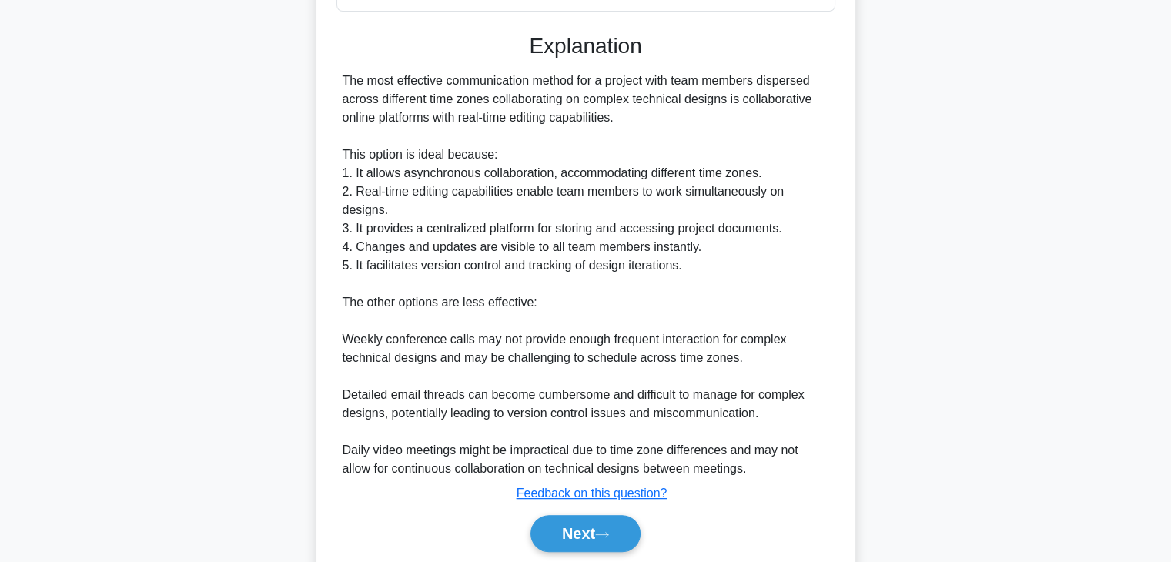
scroll to position [442, 0]
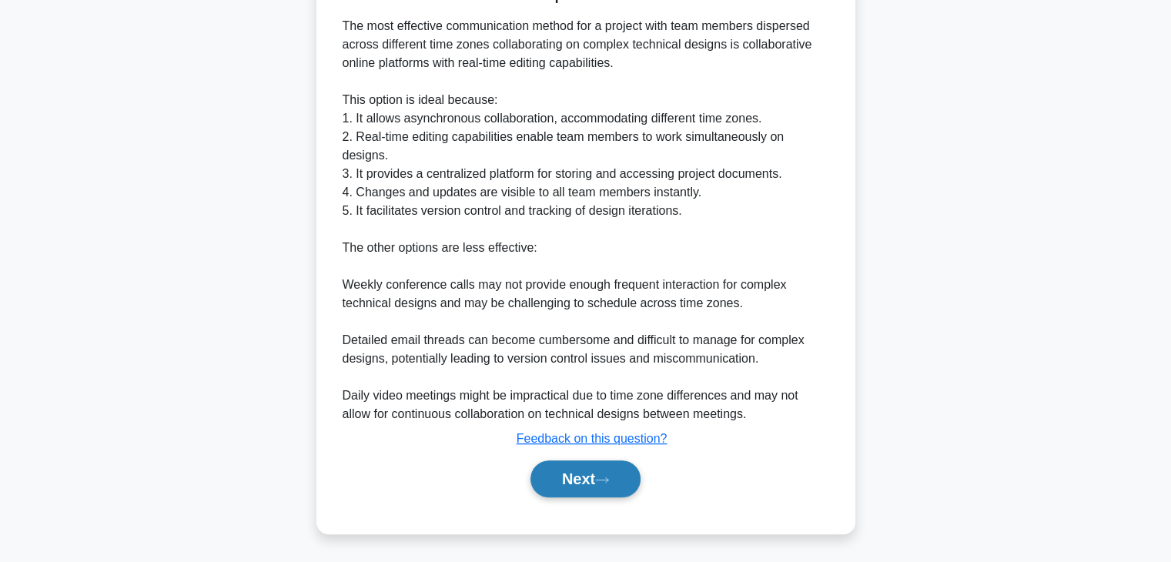
click at [579, 484] on button "Next" at bounding box center [586, 479] width 110 height 37
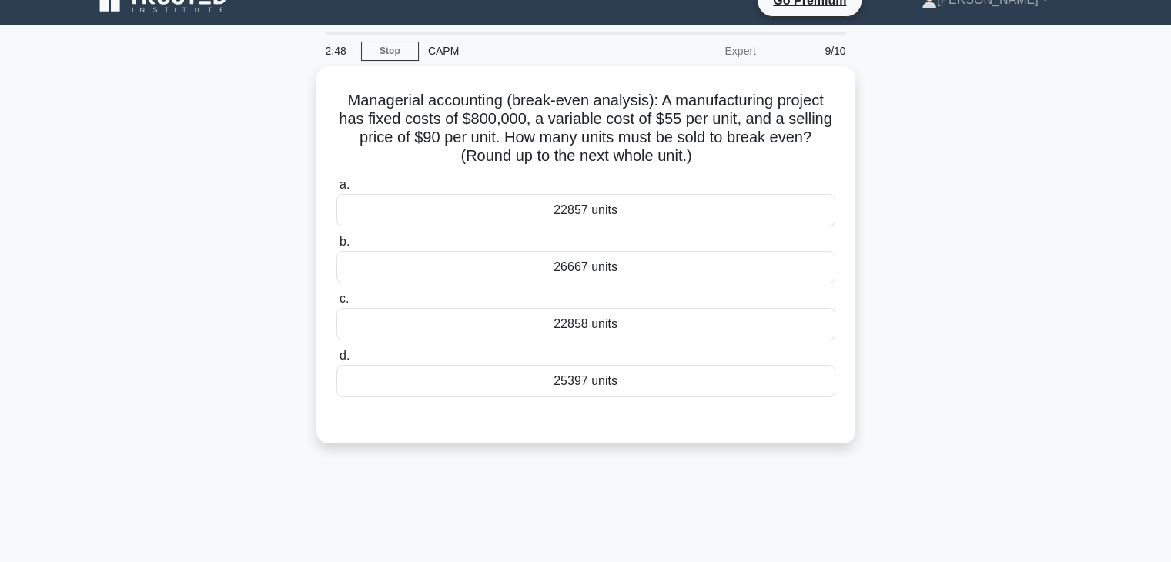
scroll to position [0, 0]
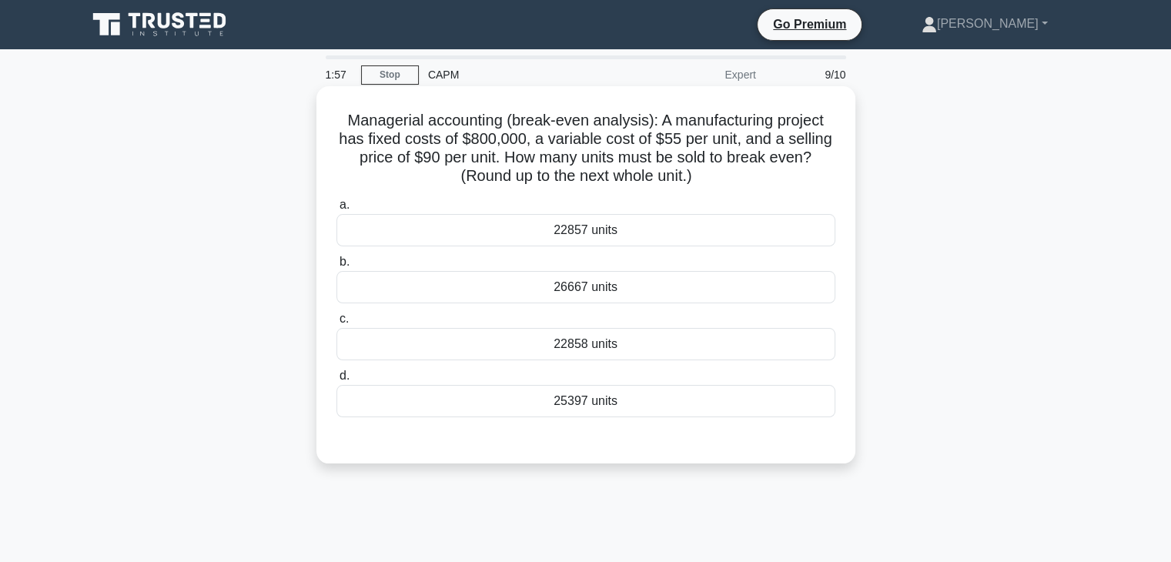
click at [659, 338] on div "22858 units" at bounding box center [586, 344] width 499 height 32
click at [337, 324] on input "c. 22858 units" at bounding box center [337, 319] width 0 height 10
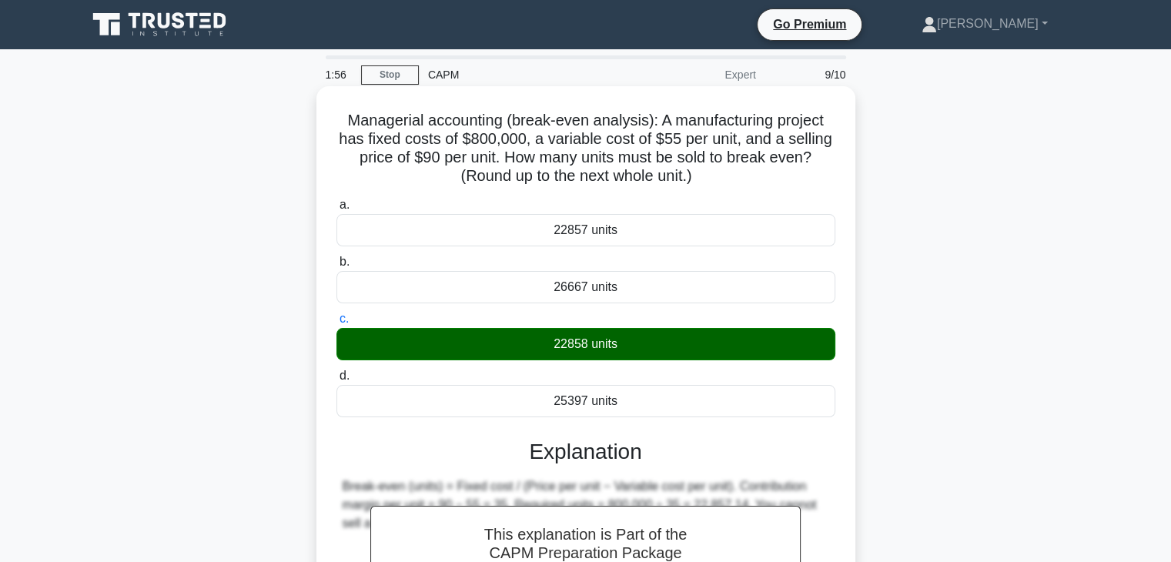
scroll to position [270, 0]
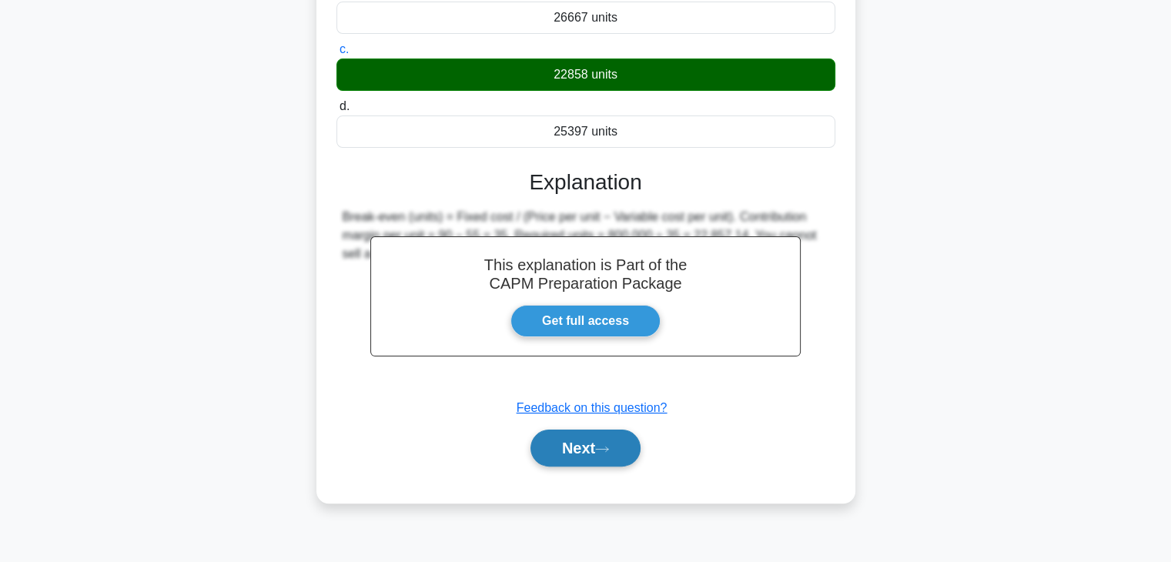
click at [572, 440] on button "Next" at bounding box center [586, 448] width 110 height 37
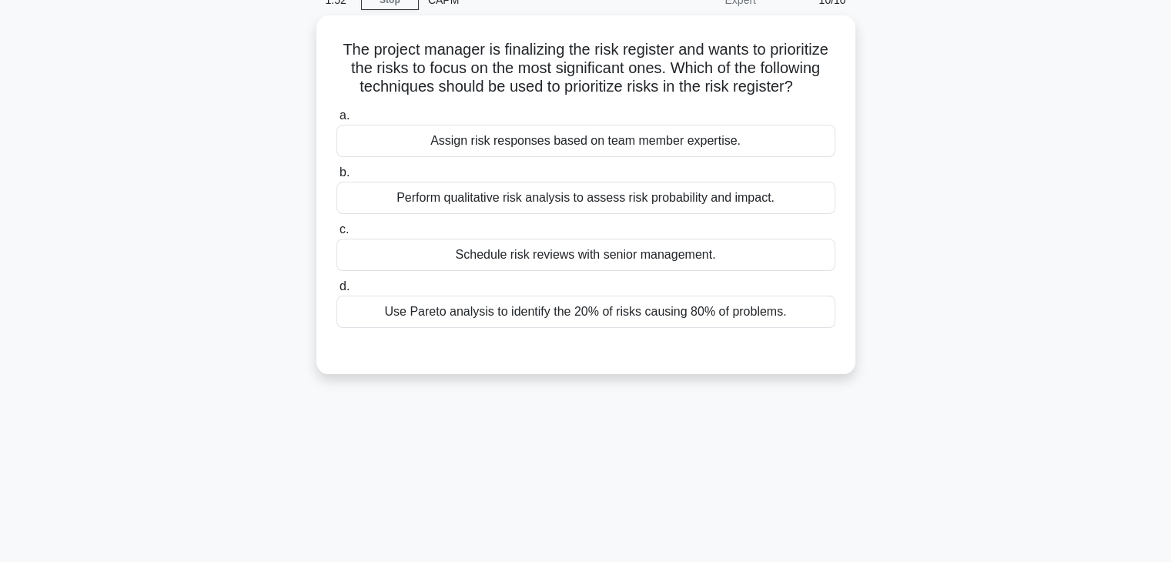
scroll to position [0, 0]
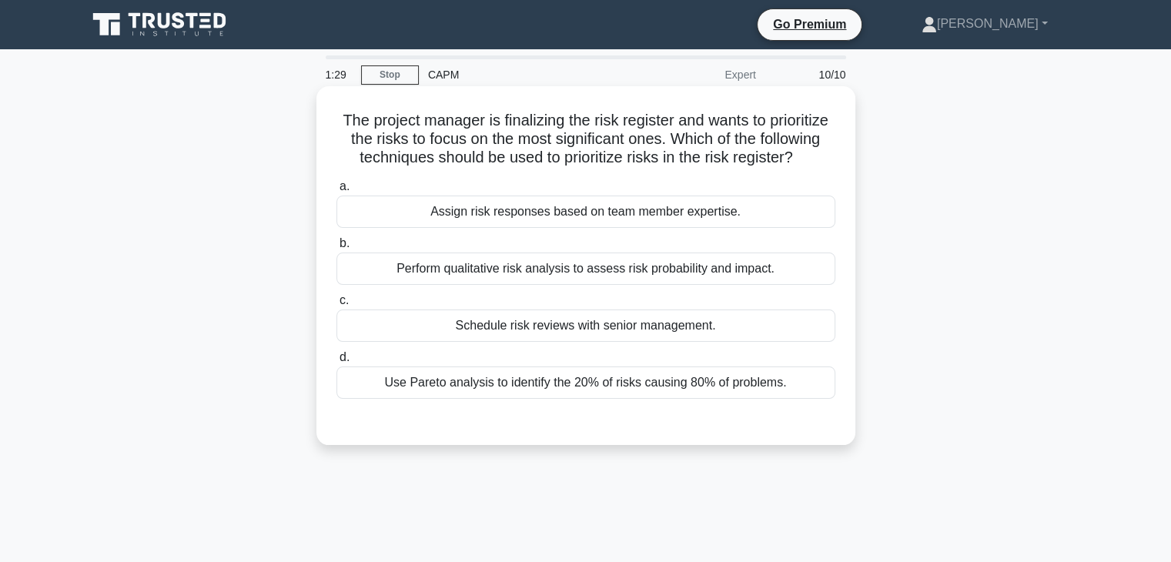
click at [553, 285] on div "Perform qualitative risk analysis to assess risk probability and impact." at bounding box center [586, 269] width 499 height 32
click at [337, 249] on input "b. Perform qualitative risk analysis to assess risk probability and impact." at bounding box center [337, 244] width 0 height 10
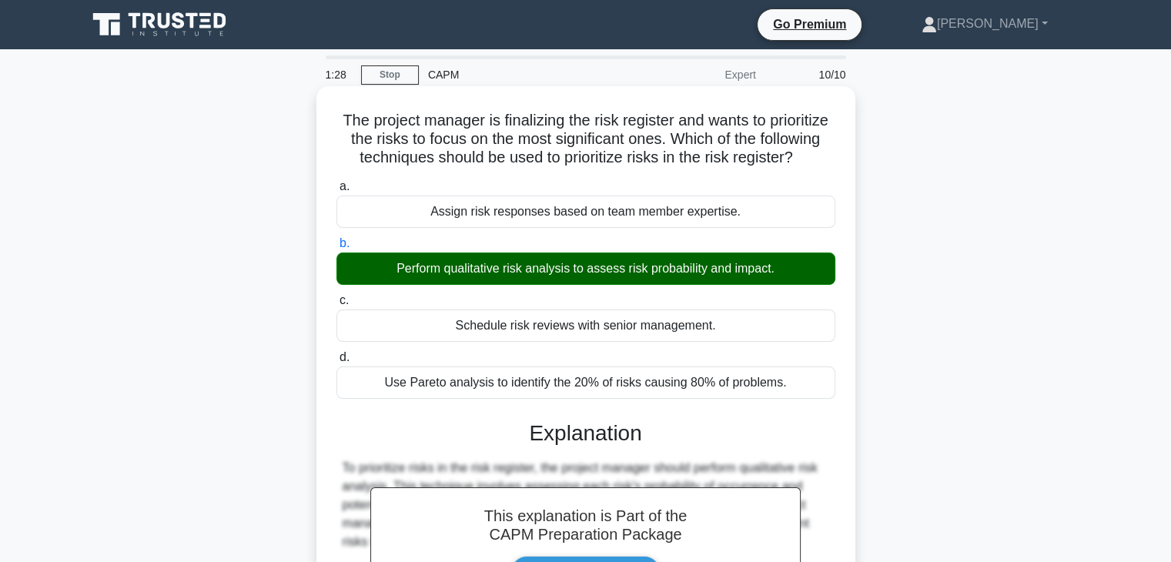
scroll to position [270, 0]
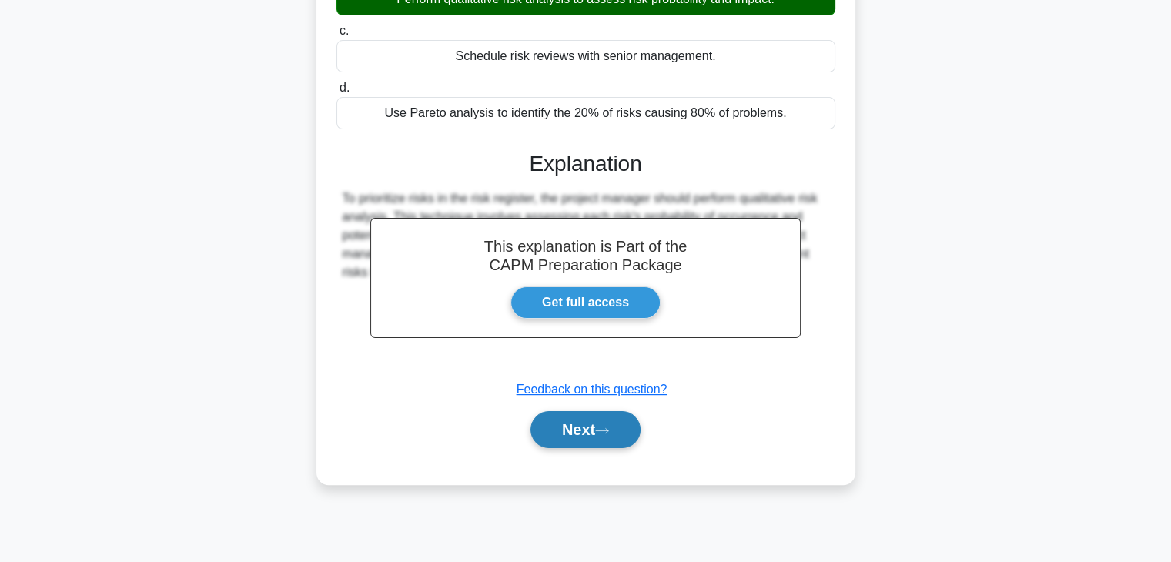
click at [574, 448] on button "Next" at bounding box center [586, 429] width 110 height 37
click at [585, 448] on button "Next" at bounding box center [586, 429] width 110 height 37
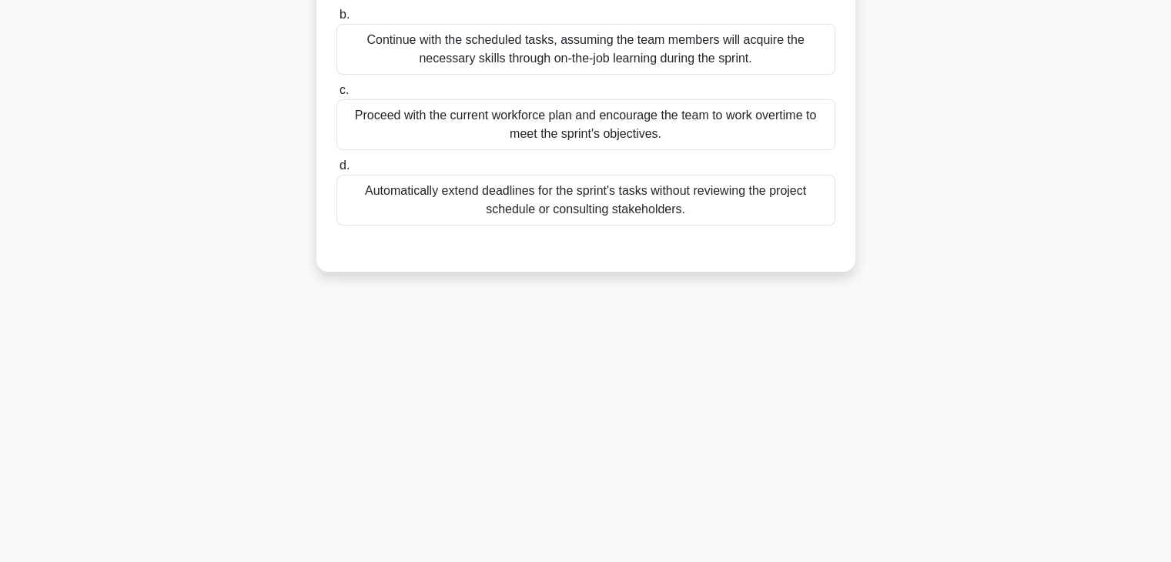
scroll to position [0, 0]
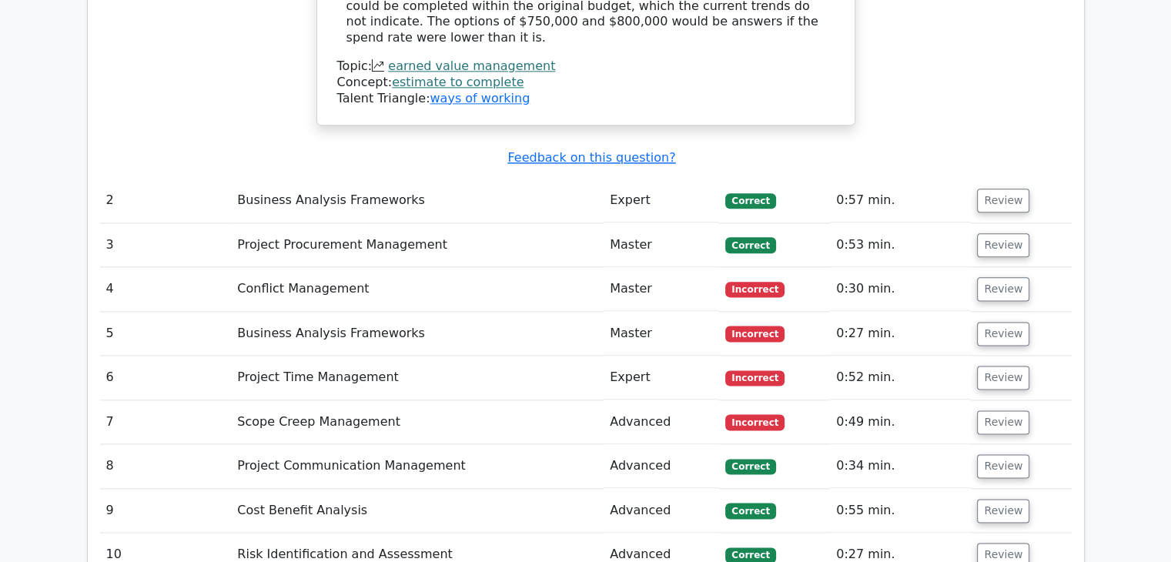
scroll to position [1913, 0]
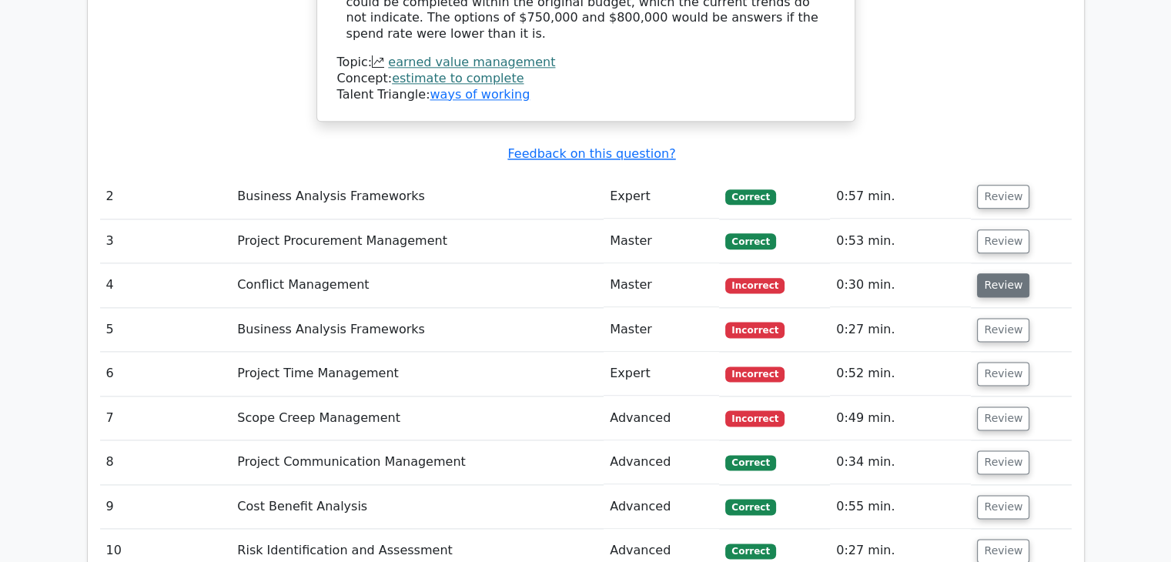
click at [1001, 273] on button "Review" at bounding box center [1003, 285] width 52 height 24
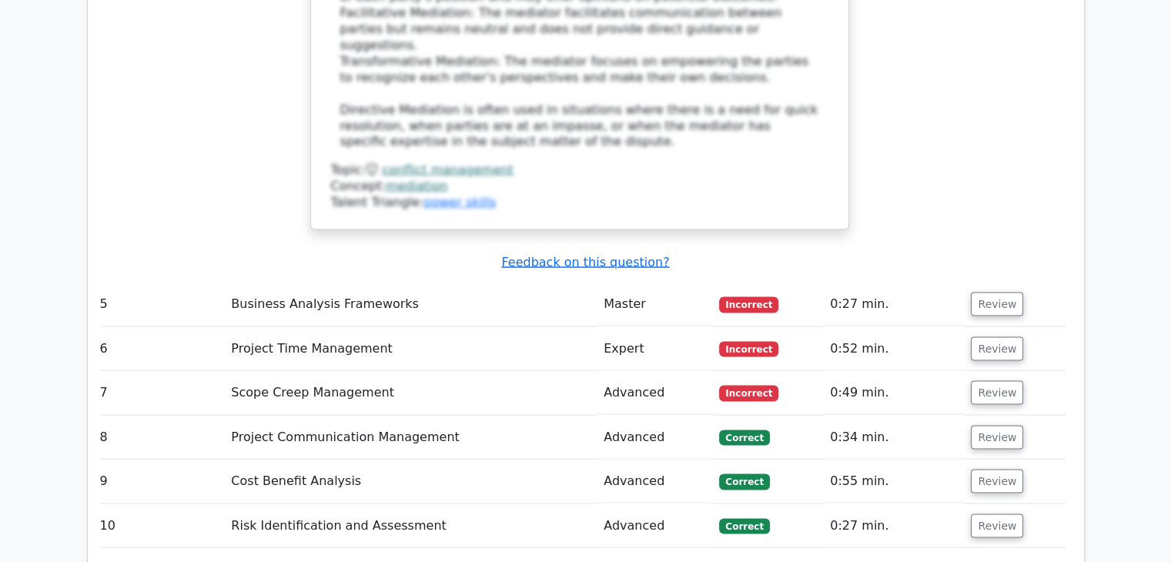
scroll to position [2874, 0]
click at [1010, 292] on button "Review" at bounding box center [997, 304] width 52 height 24
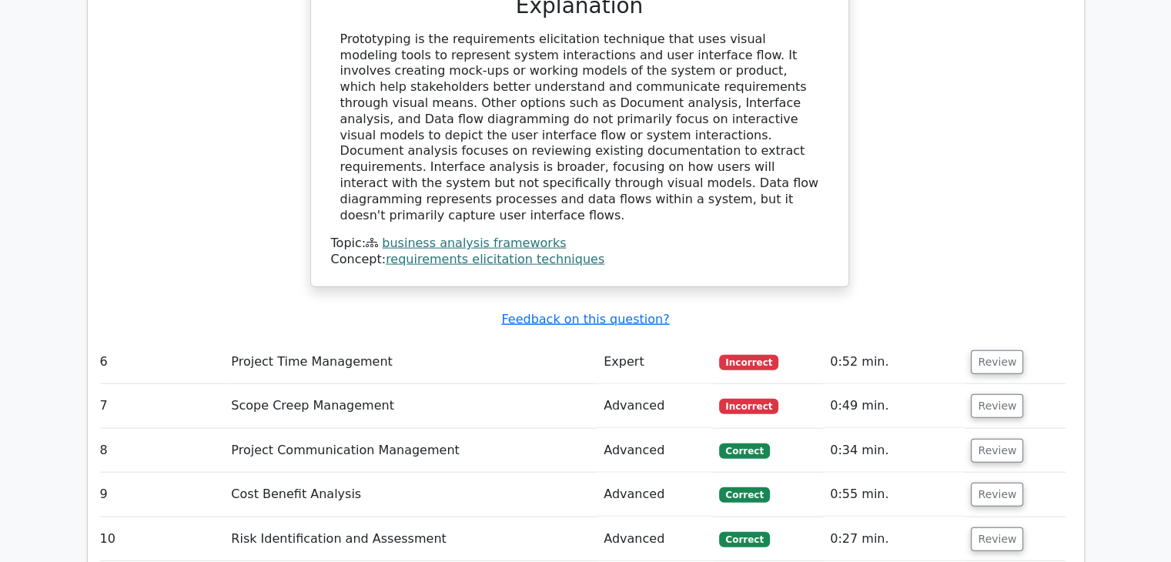
scroll to position [3502, 0]
click at [992, 350] on button "Review" at bounding box center [997, 362] width 52 height 24
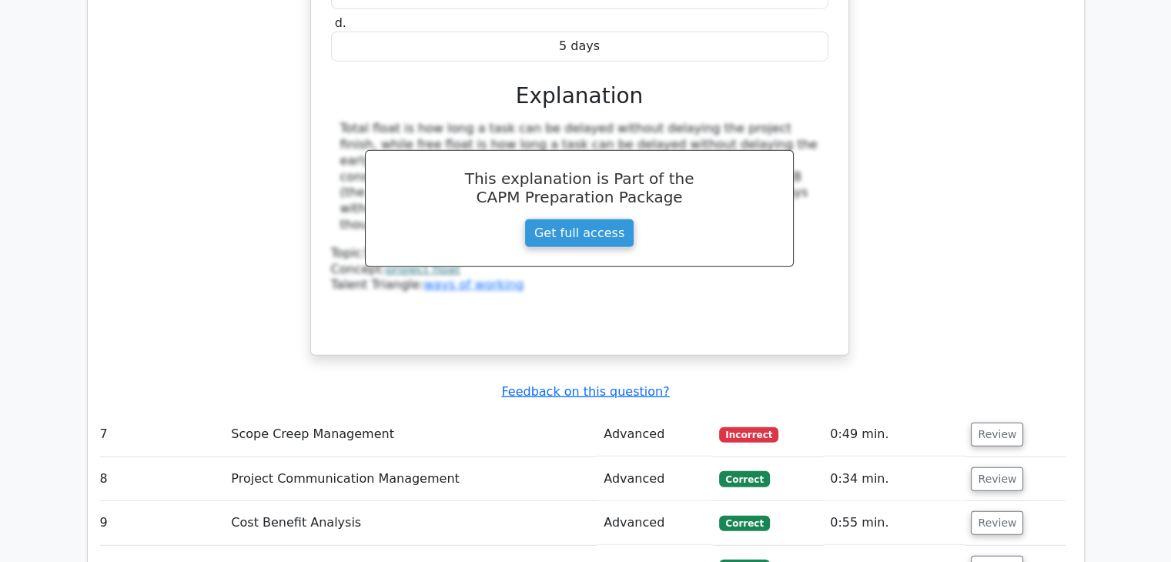
scroll to position [4126, 0]
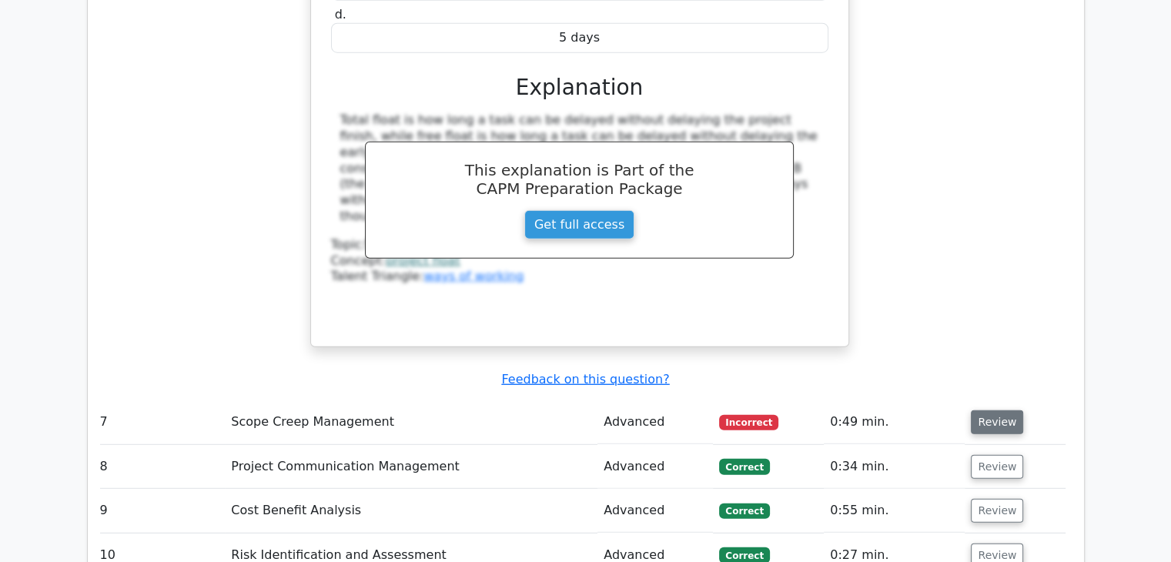
click at [991, 410] on button "Review" at bounding box center [997, 422] width 52 height 24
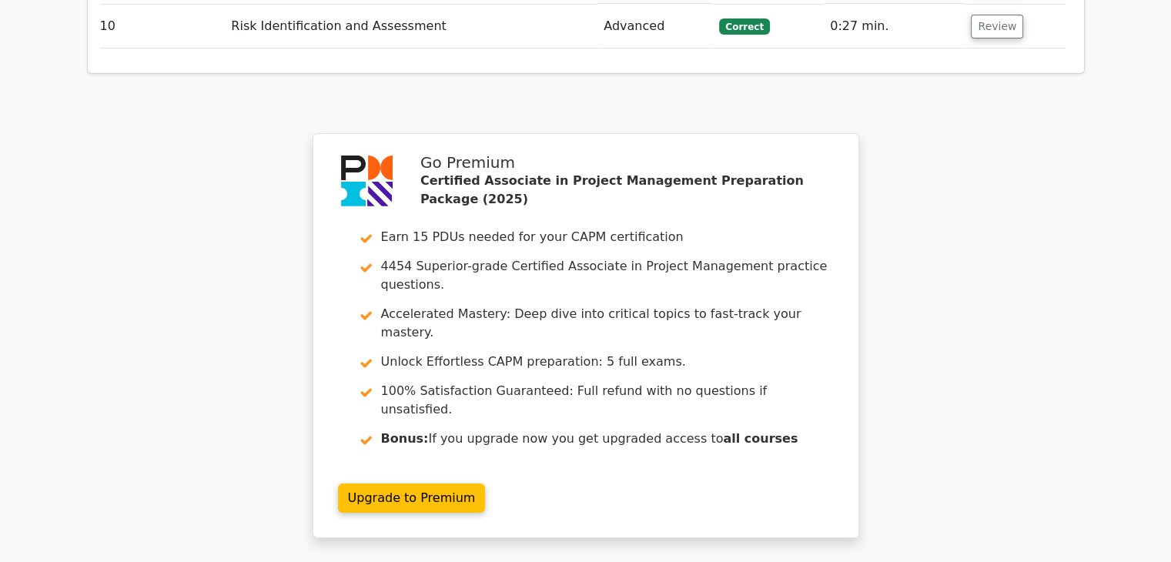
scroll to position [5724, 0]
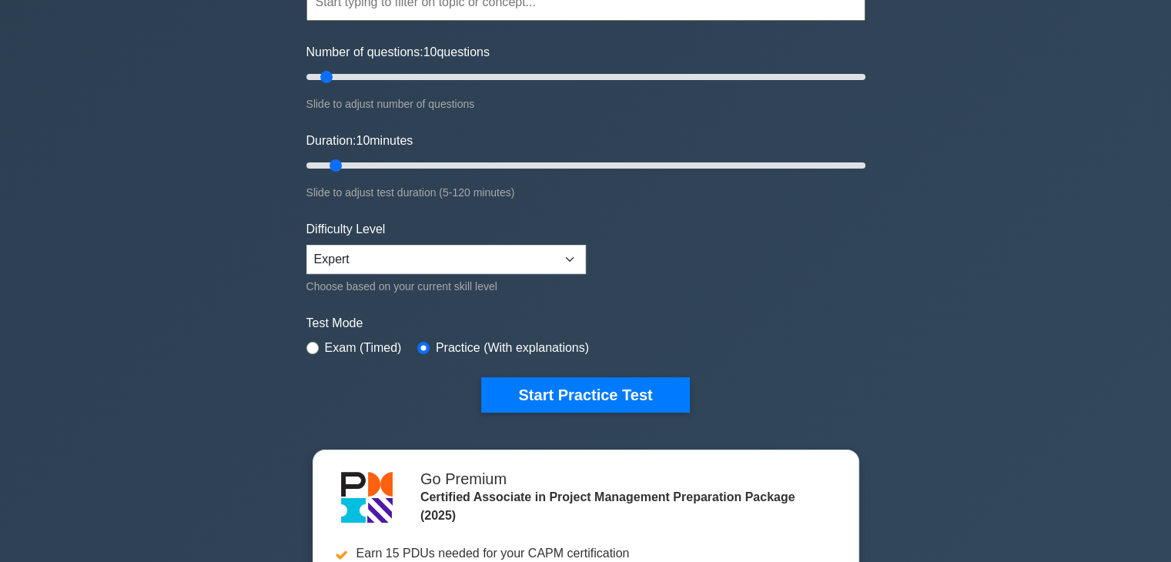
scroll to position [175, 0]
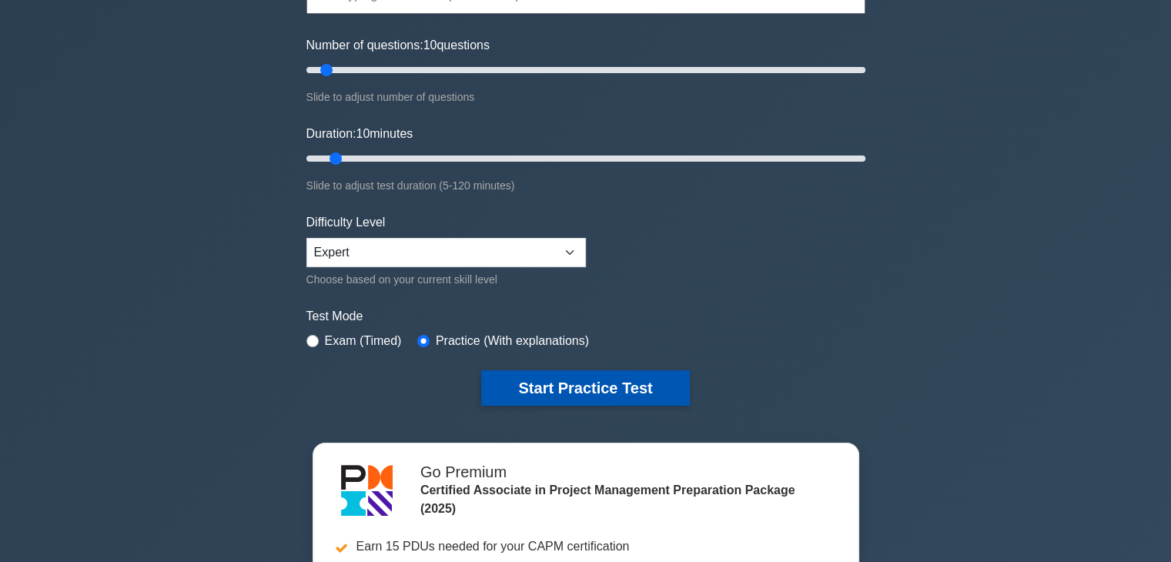
click at [603, 379] on button "Start Practice Test" at bounding box center [585, 387] width 208 height 35
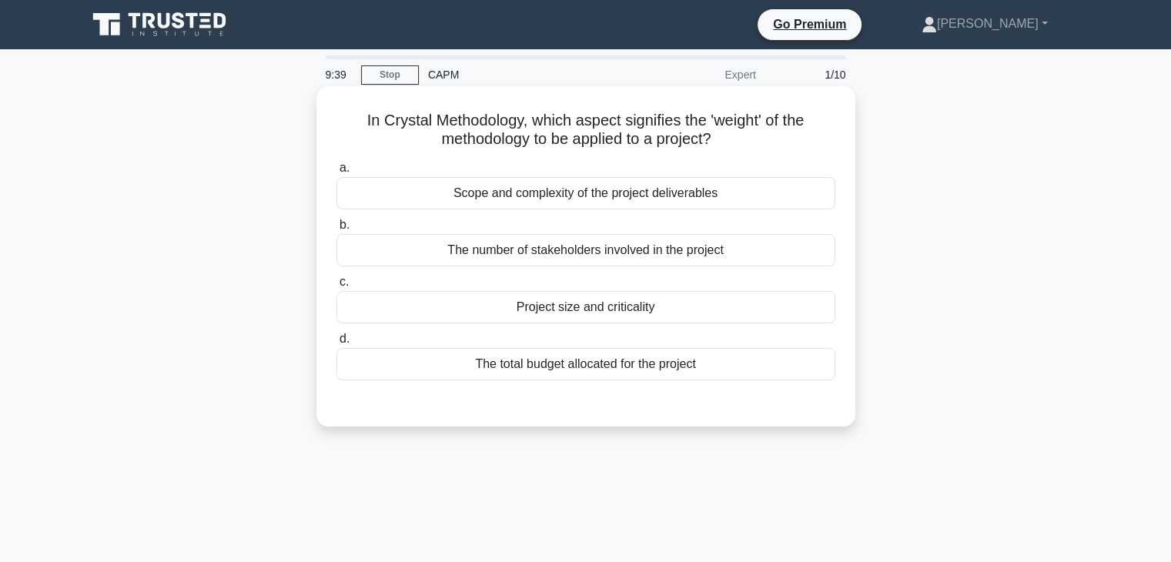
click at [677, 206] on div "Scope and complexity of the project deliverables" at bounding box center [586, 193] width 499 height 32
click at [337, 173] on input "a. Scope and complexity of the project deliverables" at bounding box center [337, 168] width 0 height 10
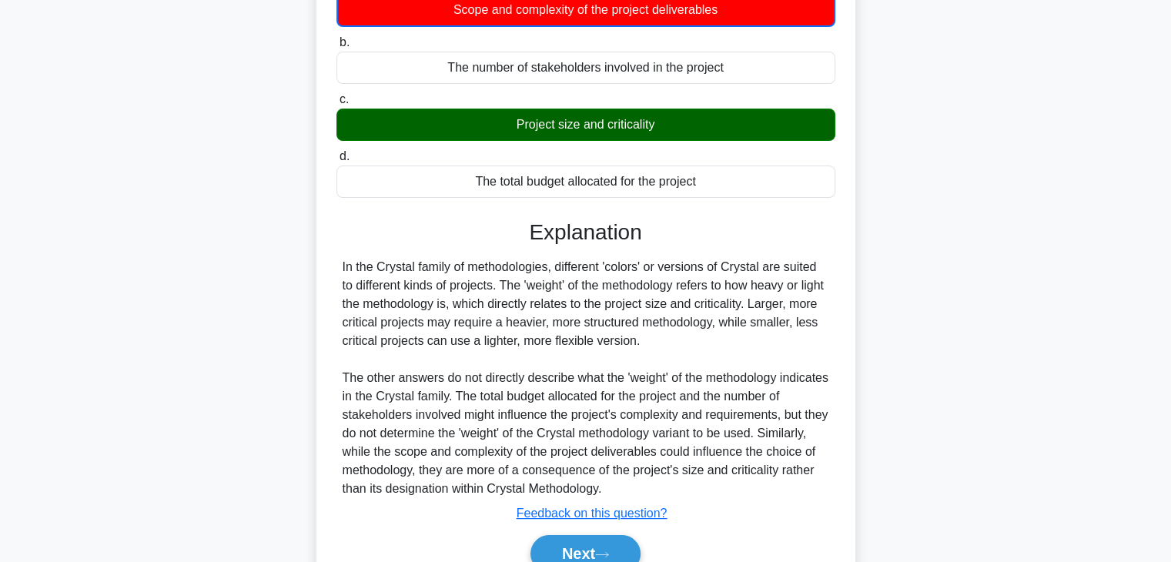
scroll to position [270, 0]
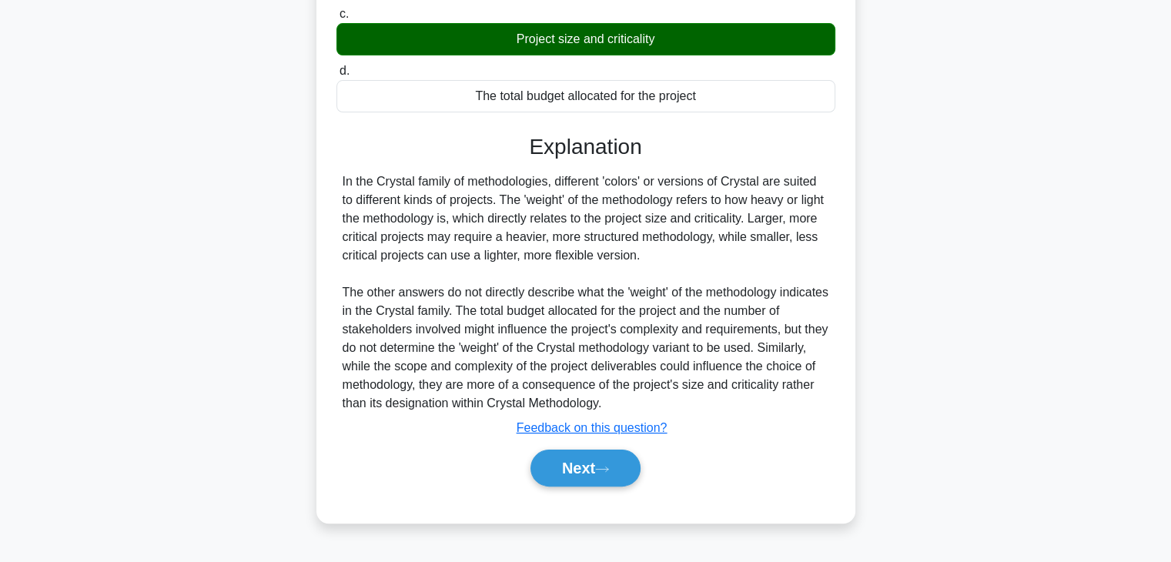
click at [581, 444] on div "Next" at bounding box center [586, 468] width 499 height 49
click at [571, 465] on button "Next" at bounding box center [586, 468] width 110 height 37
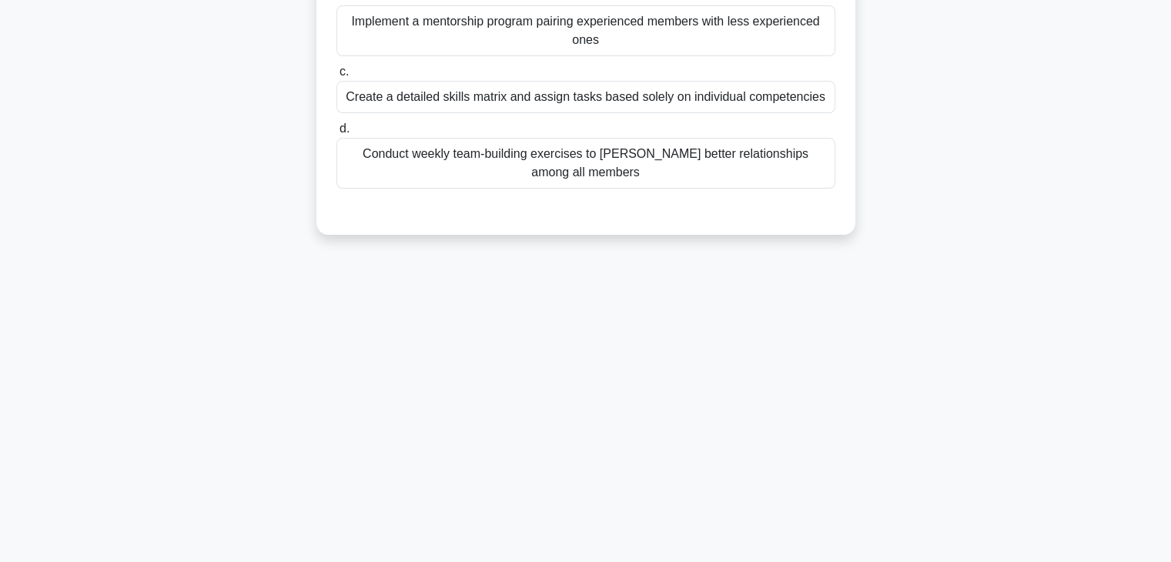
scroll to position [0, 0]
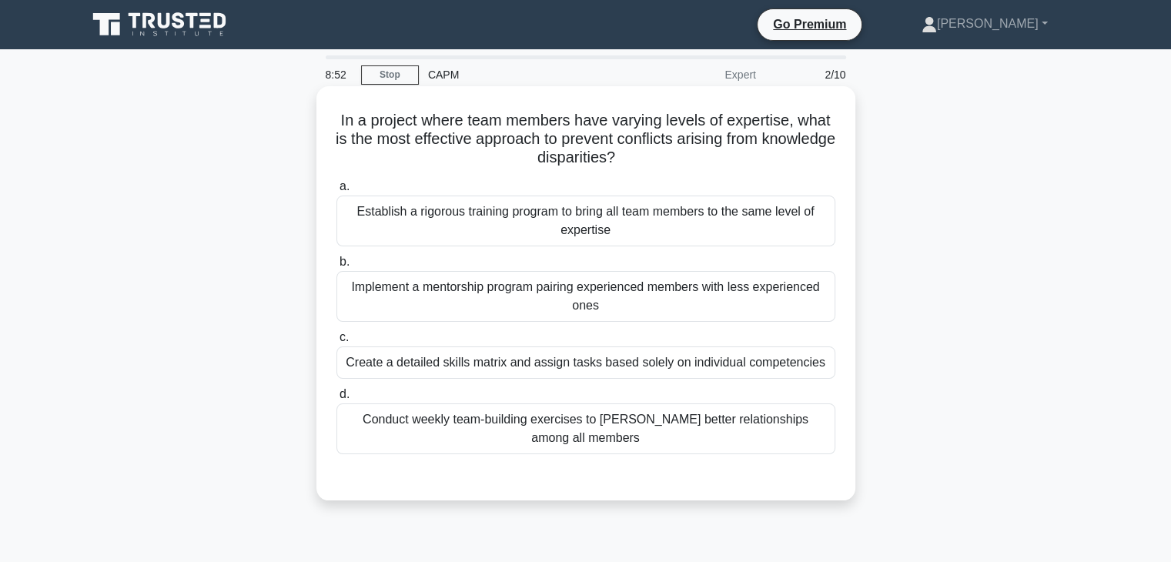
click at [651, 306] on div "Implement a mentorship program pairing experienced members with less experience…" at bounding box center [586, 296] width 499 height 51
click at [337, 267] on input "b. Implement a mentorship program pairing experienced members with less experie…" at bounding box center [337, 262] width 0 height 10
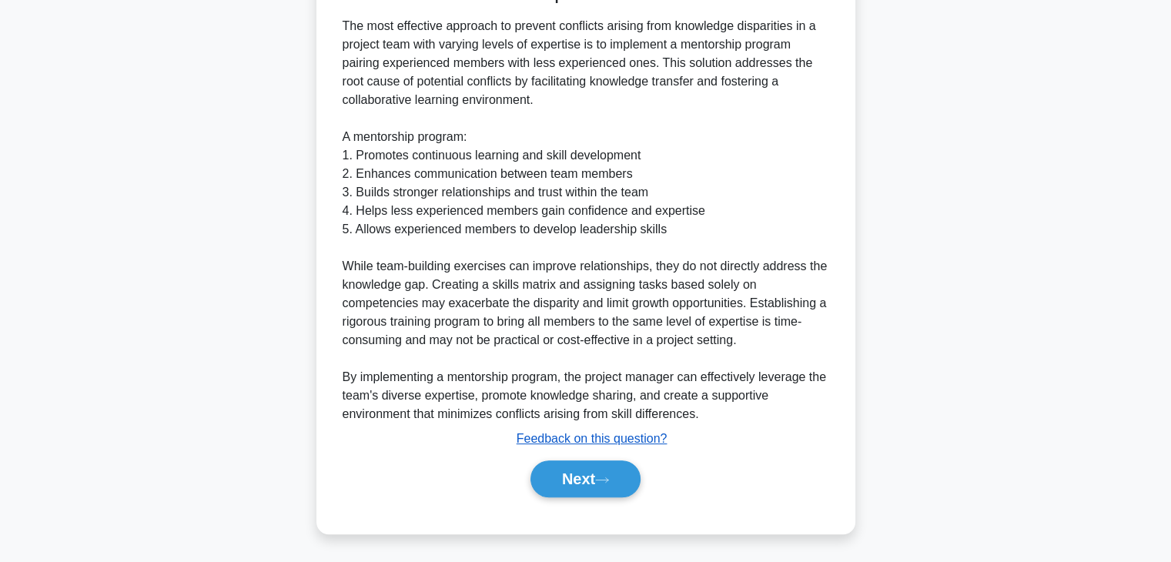
scroll to position [497, 0]
click at [569, 481] on button "Next" at bounding box center [586, 479] width 110 height 37
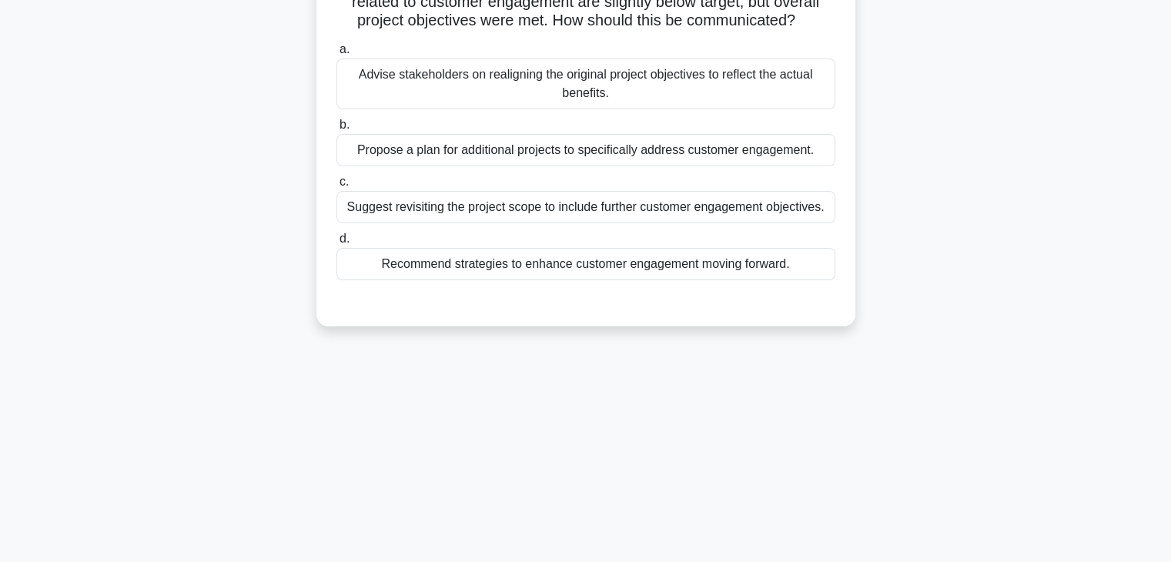
scroll to position [0, 0]
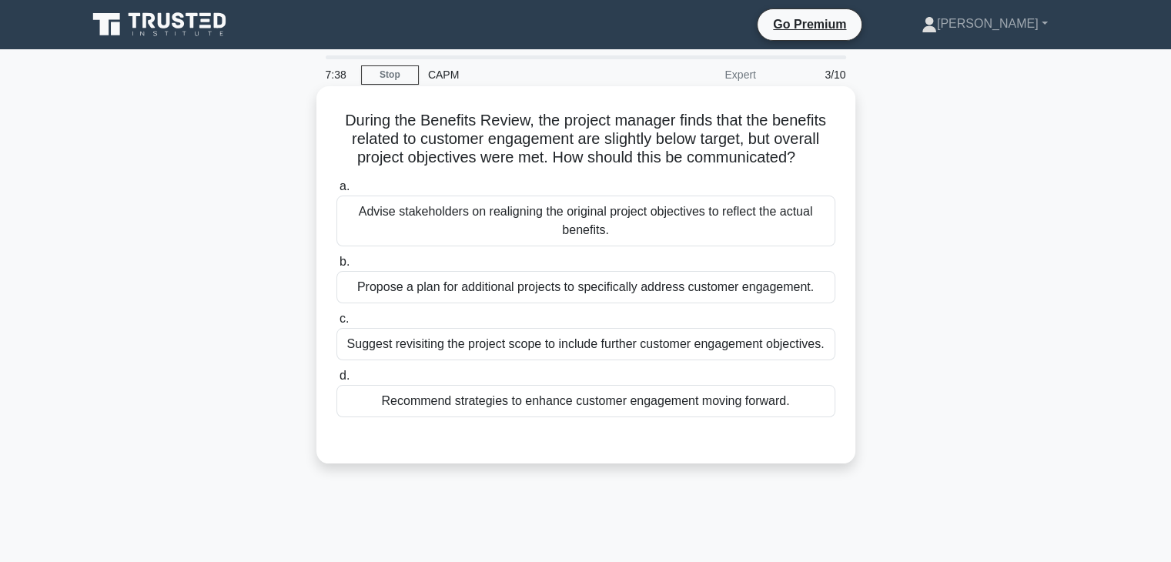
click at [631, 403] on div "Recommend strategies to enhance customer engagement moving forward." at bounding box center [586, 401] width 499 height 32
click at [337, 381] on input "d. Recommend strategies to enhance customer engagement moving forward." at bounding box center [337, 376] width 0 height 10
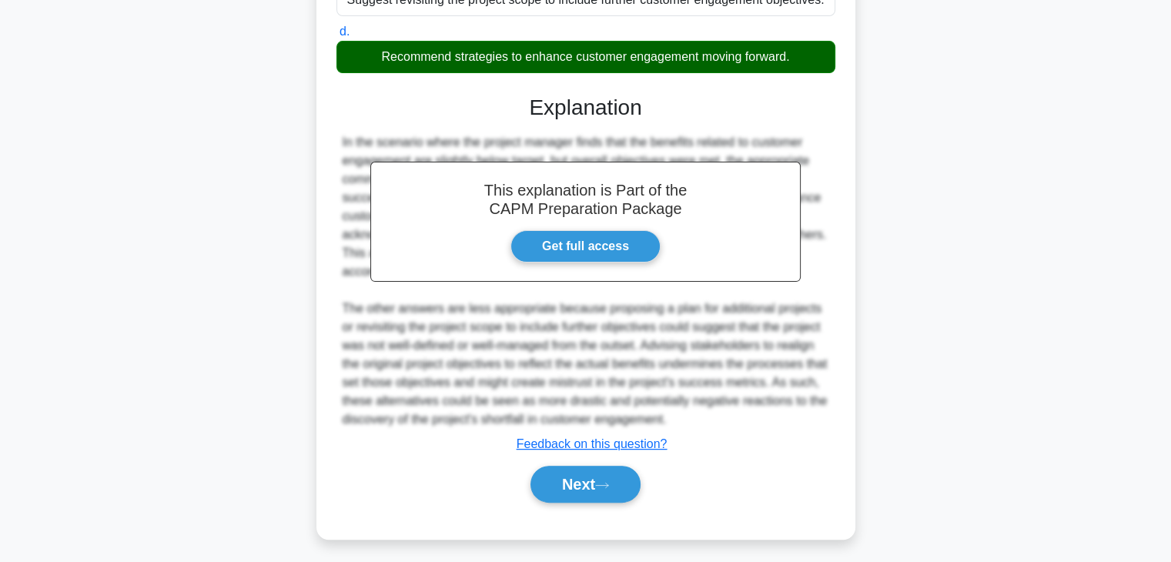
scroll to position [350, 0]
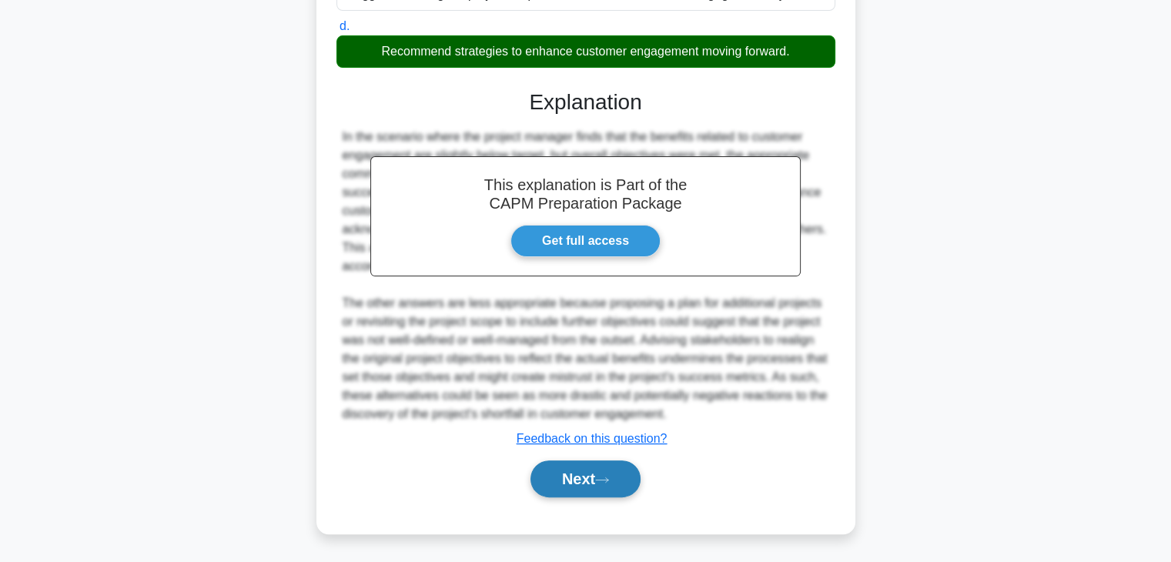
click at [570, 481] on button "Next" at bounding box center [586, 479] width 110 height 37
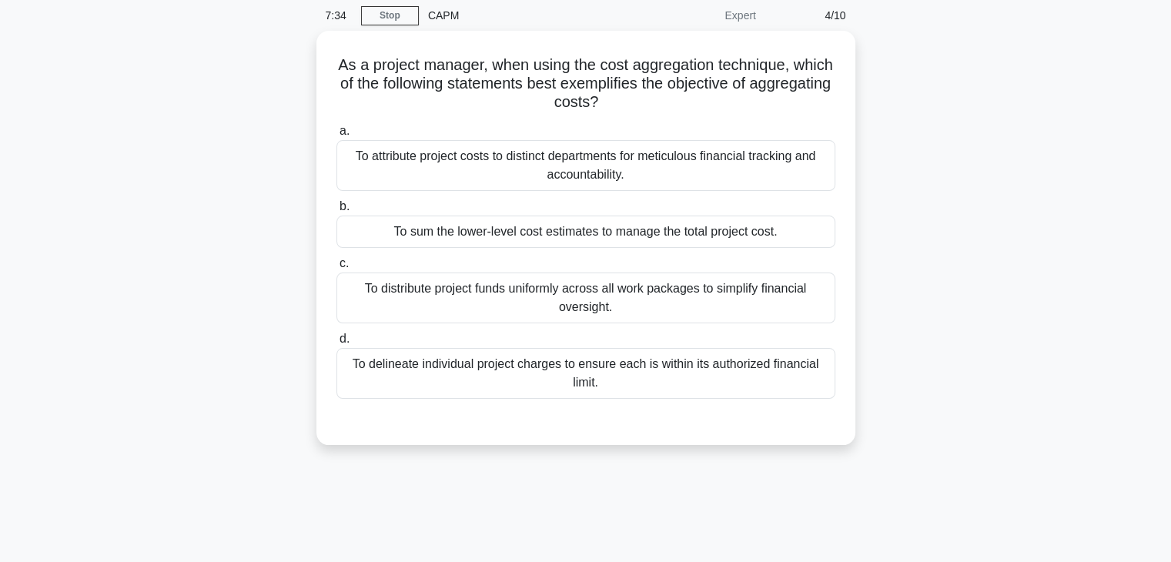
scroll to position [55, 0]
click at [693, 231] on div "To sum the lower-level cost estimates to manage the total project cost." at bounding box center [586, 232] width 499 height 32
click at [337, 213] on input "b. To sum the lower-level cost estimates to manage the total project cost." at bounding box center [337, 208] width 0 height 10
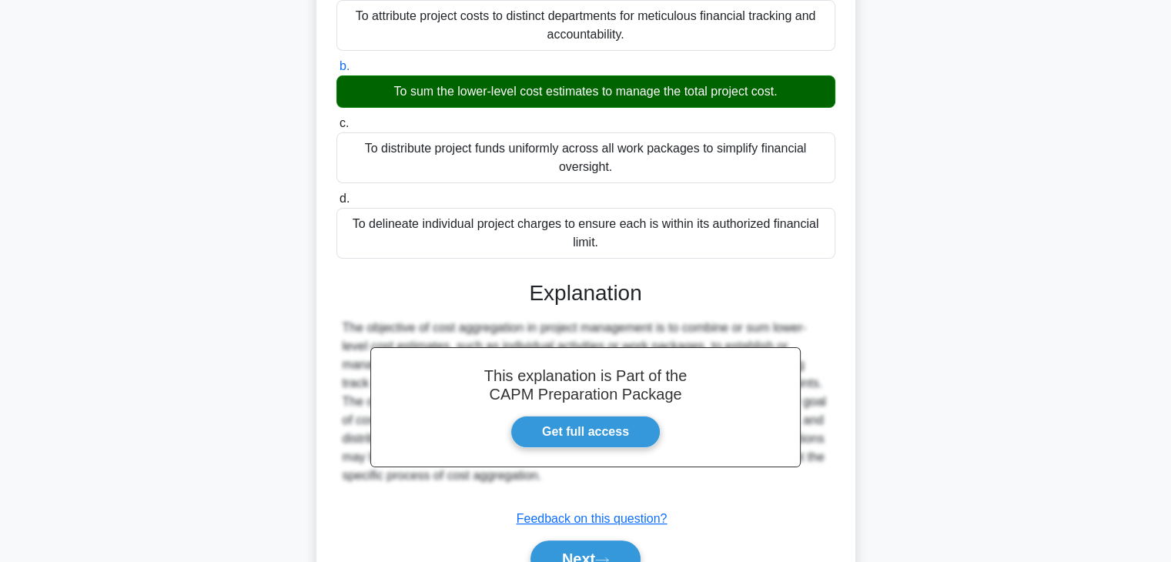
scroll to position [276, 0]
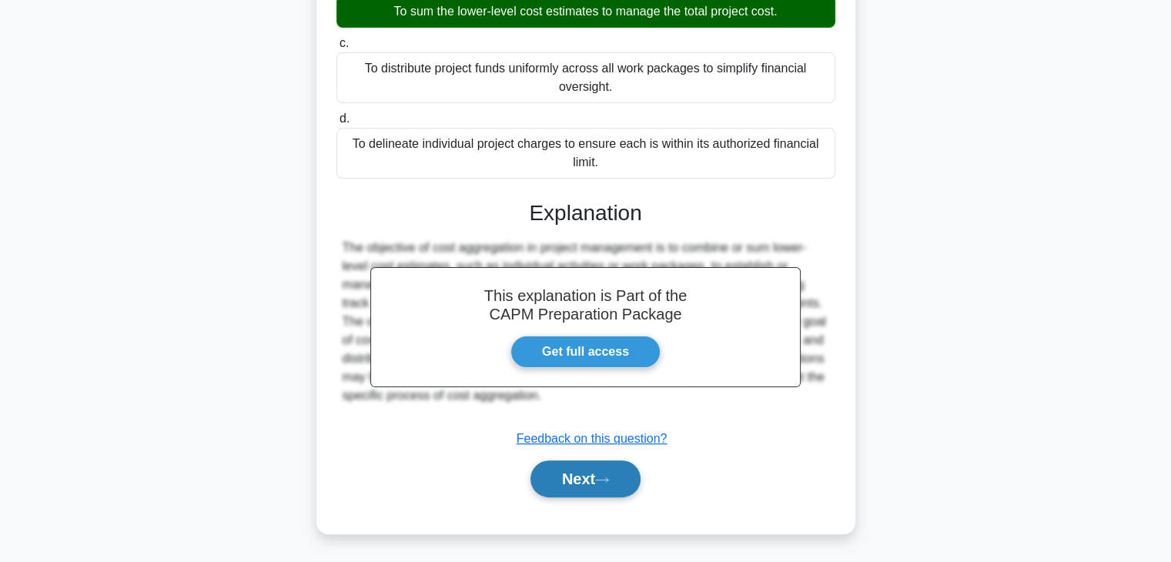
click at [581, 473] on button "Next" at bounding box center [586, 479] width 110 height 37
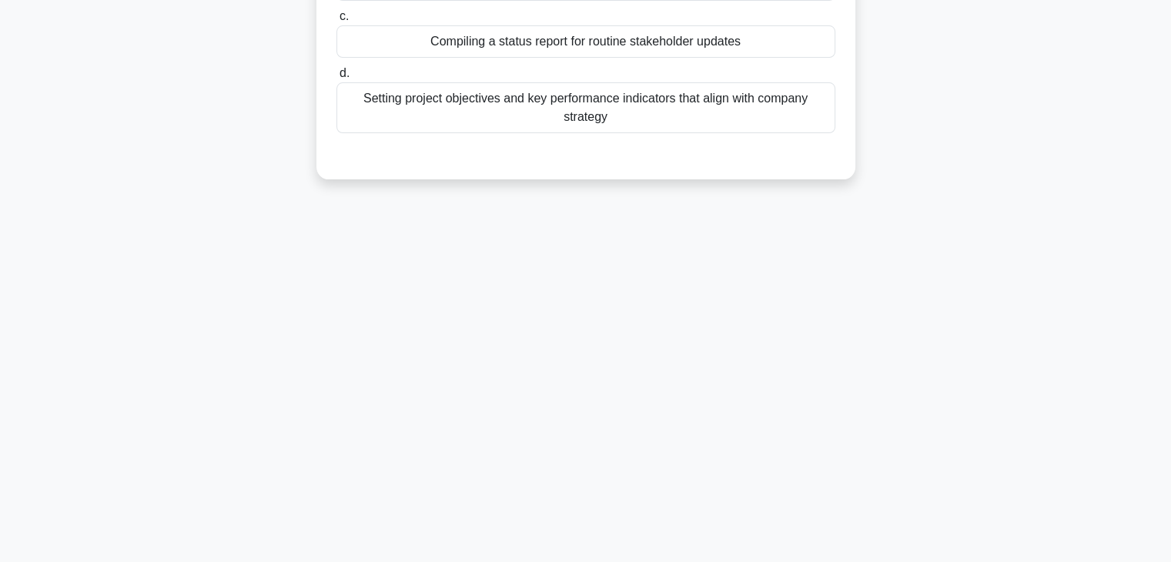
scroll to position [0, 0]
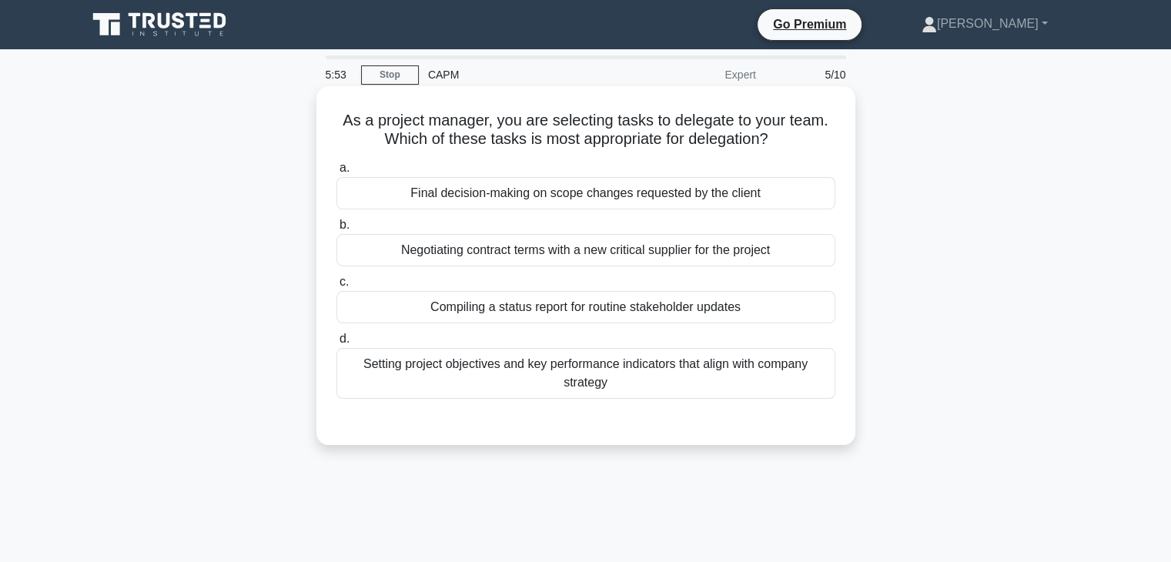
click at [631, 312] on div "Compiling a status report for routine stakeholder updates" at bounding box center [586, 307] width 499 height 32
click at [337, 287] on input "c. Compiling a status report for routine stakeholder updates" at bounding box center [337, 282] width 0 height 10
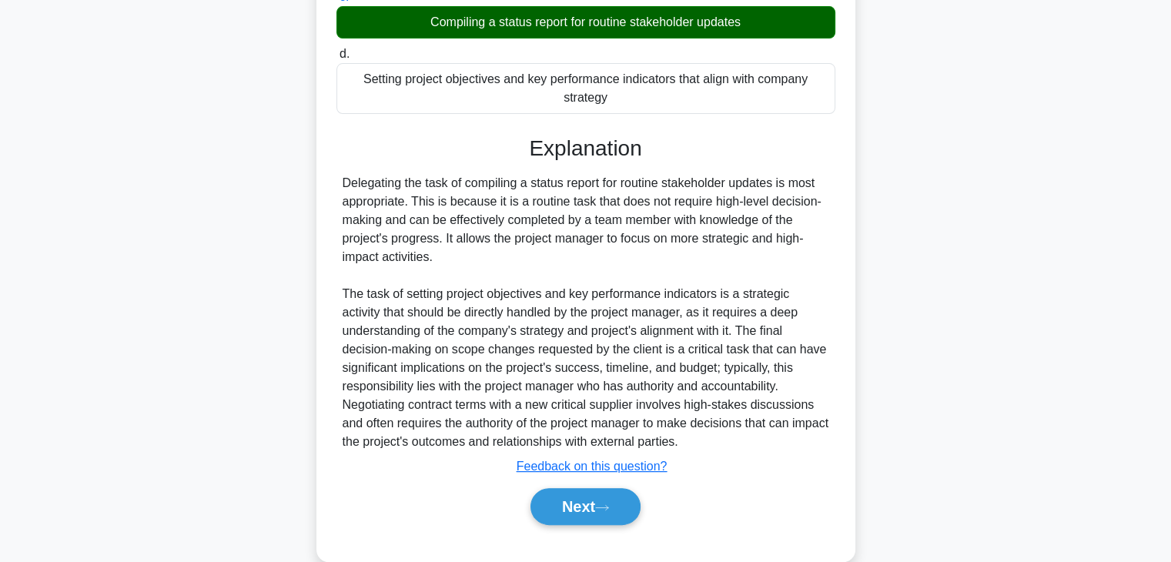
scroll to position [286, 0]
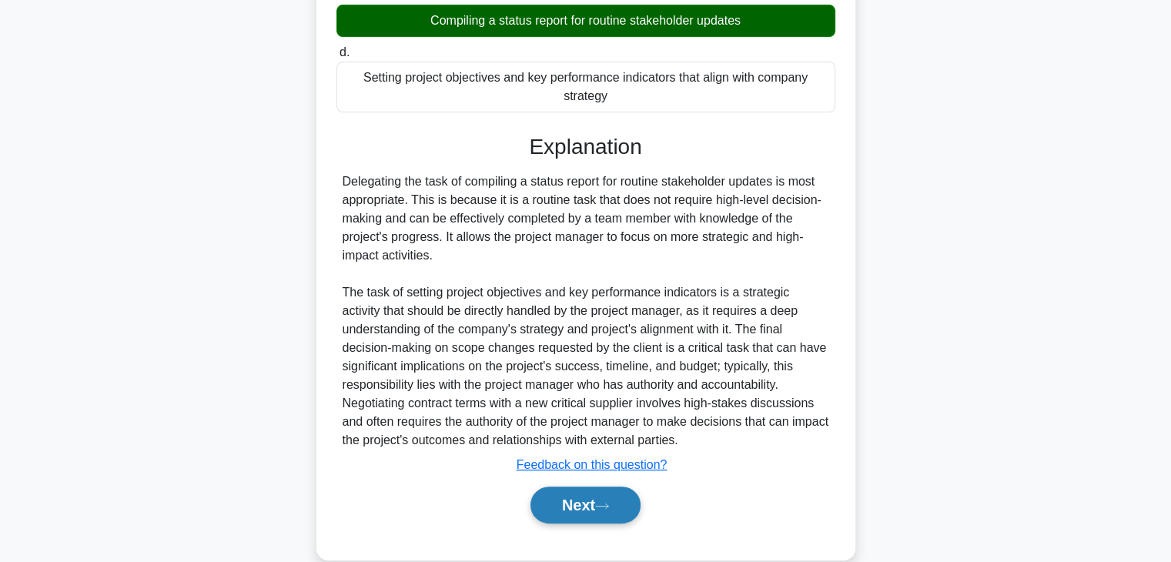
click at [574, 516] on button "Next" at bounding box center [586, 505] width 110 height 37
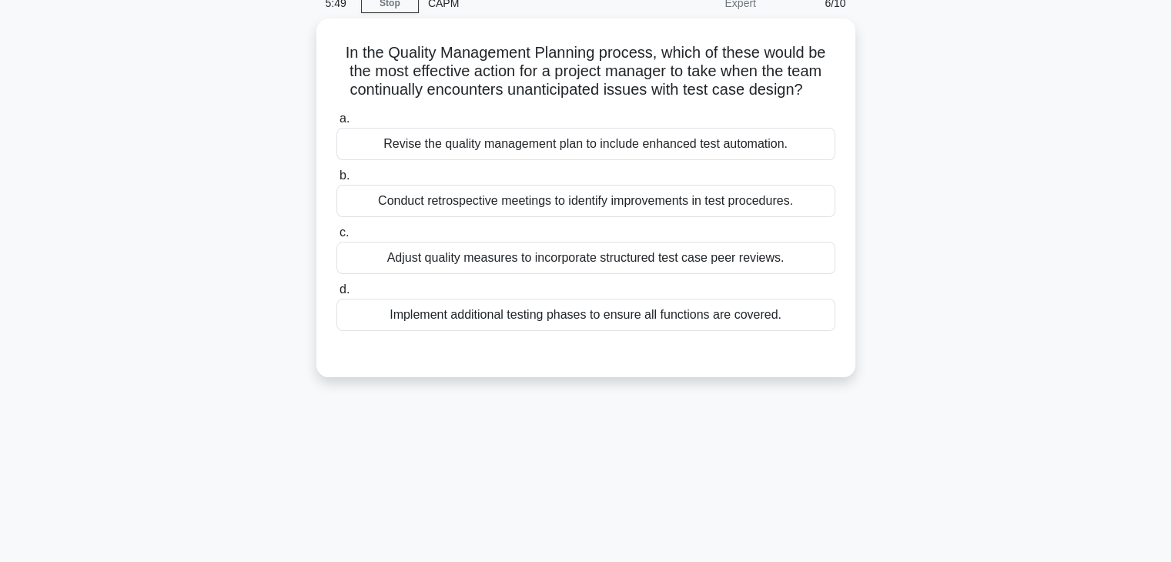
scroll to position [0, 0]
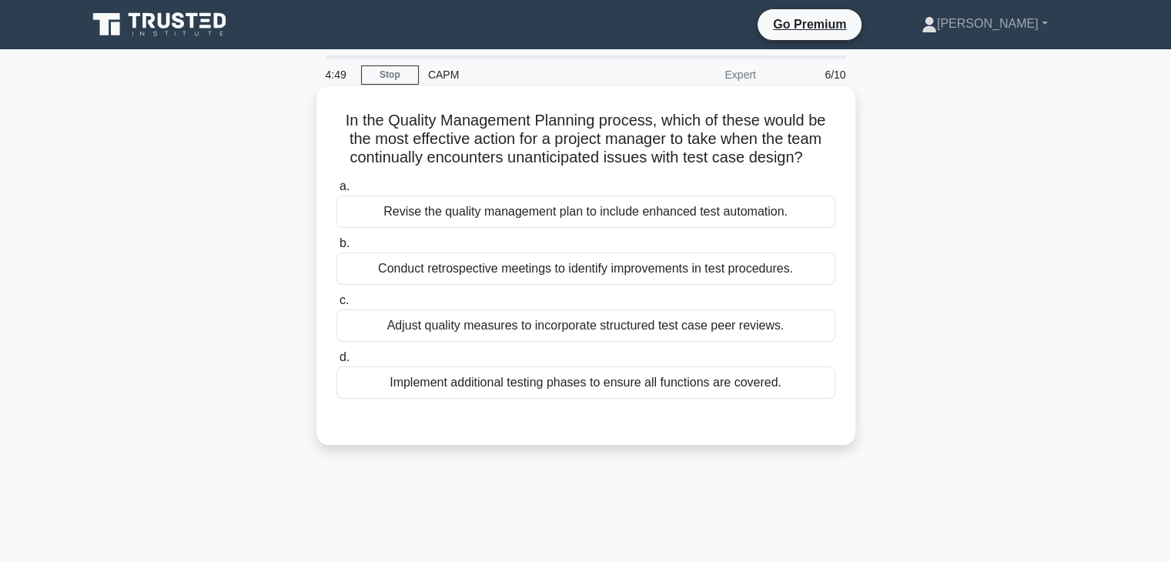
click at [641, 276] on div "Conduct retrospective meetings to identify improvements in test procedures." at bounding box center [586, 269] width 499 height 32
click at [337, 249] on input "b. Conduct retrospective meetings to identify improvements in test procedures." at bounding box center [337, 244] width 0 height 10
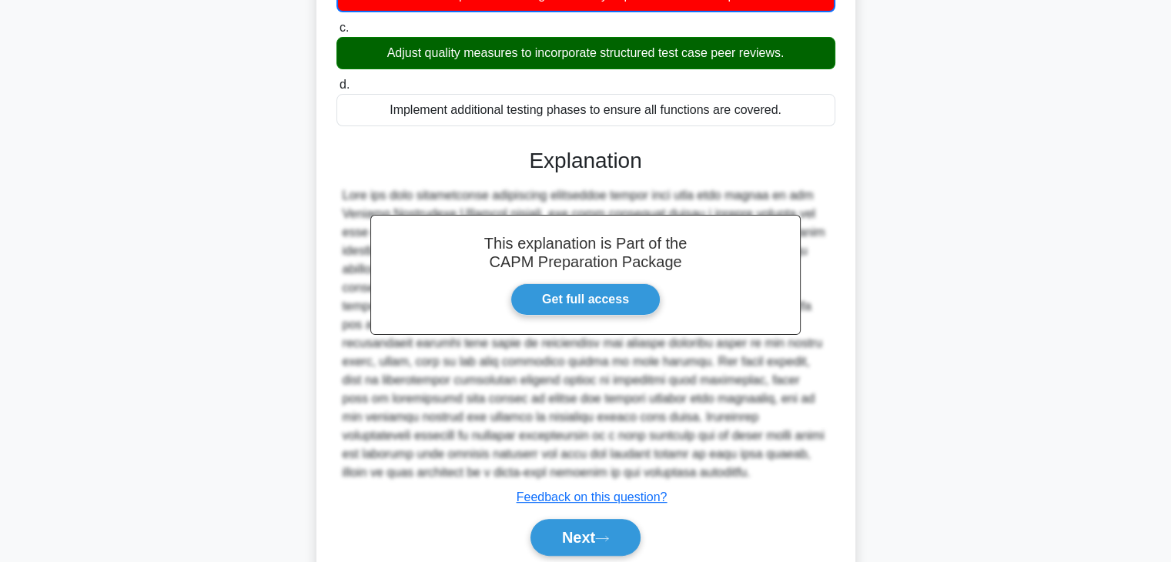
scroll to position [333, 0]
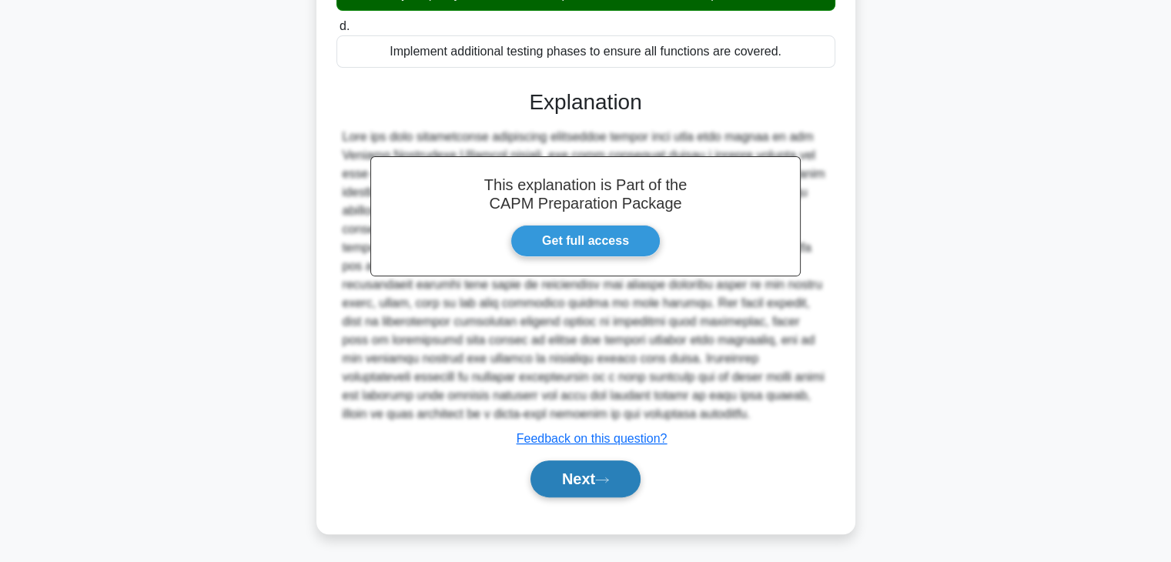
click at [569, 475] on button "Next" at bounding box center [586, 479] width 110 height 37
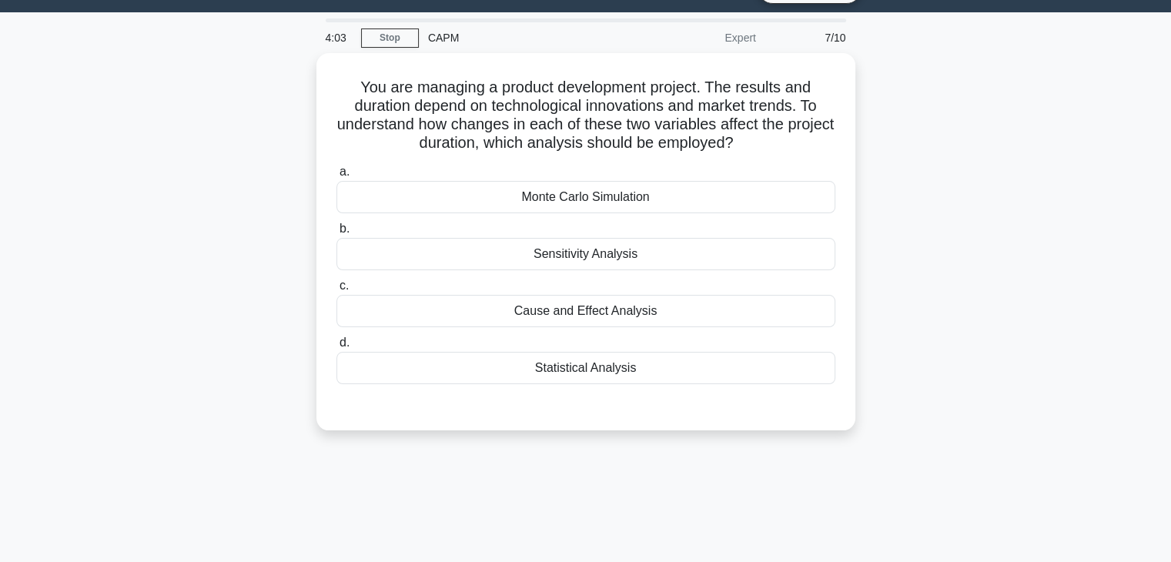
scroll to position [0, 0]
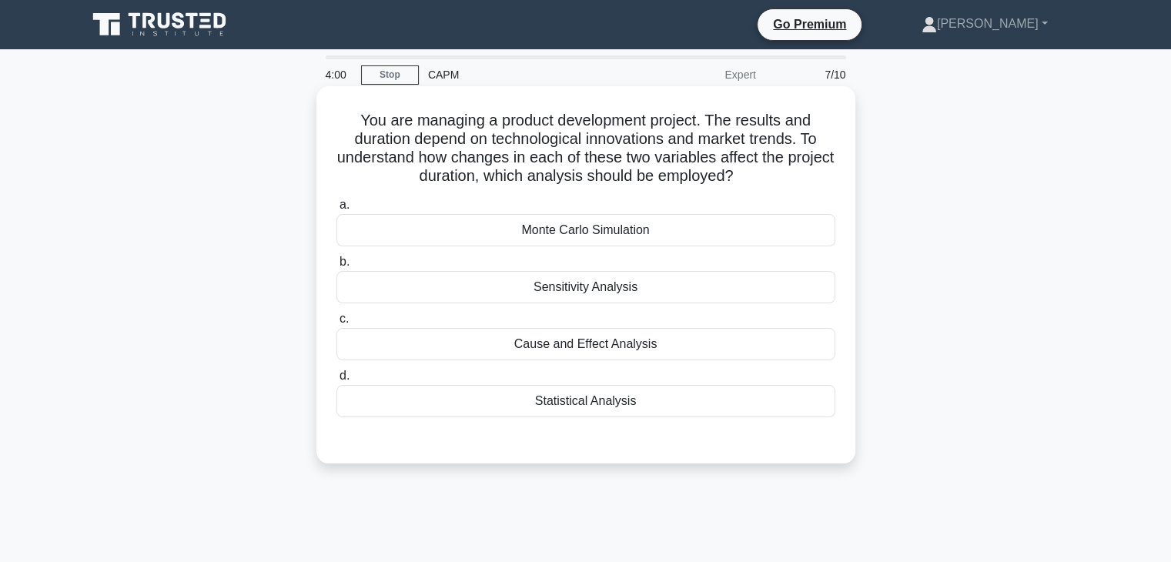
click at [621, 354] on div "Cause and Effect Analysis" at bounding box center [586, 344] width 499 height 32
click at [337, 324] on input "c. Cause and Effect Analysis" at bounding box center [337, 319] width 0 height 10
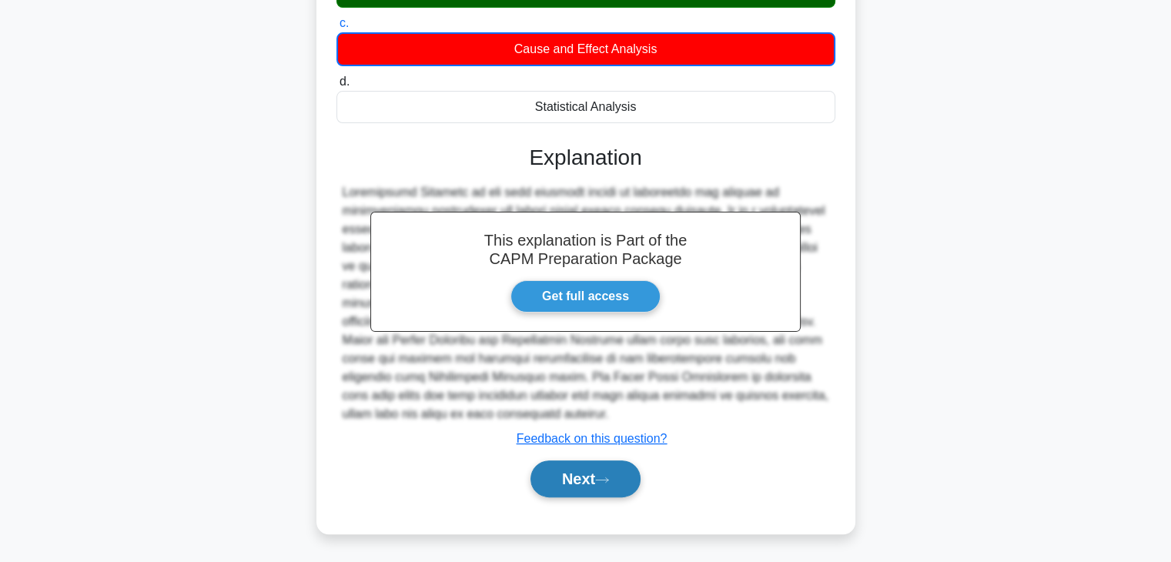
scroll to position [295, 0]
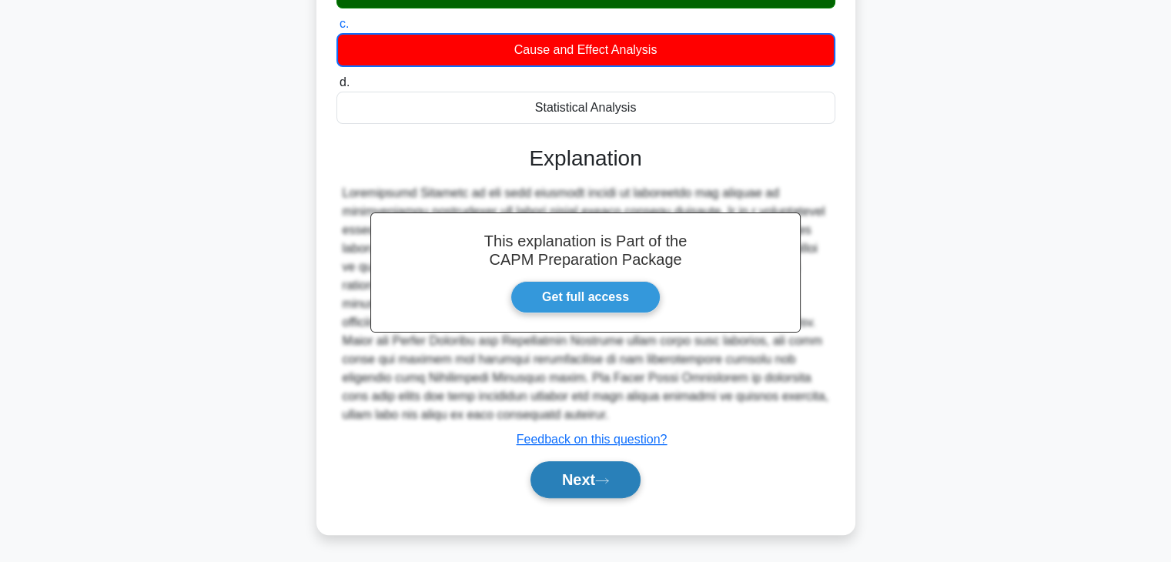
click at [577, 477] on button "Next" at bounding box center [586, 479] width 110 height 37
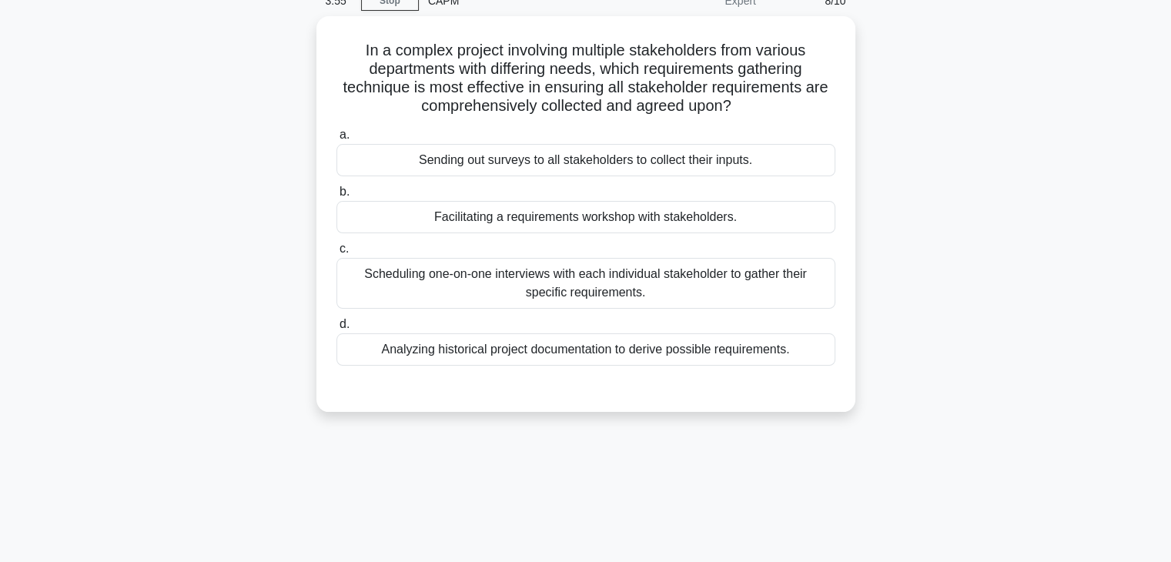
scroll to position [55, 0]
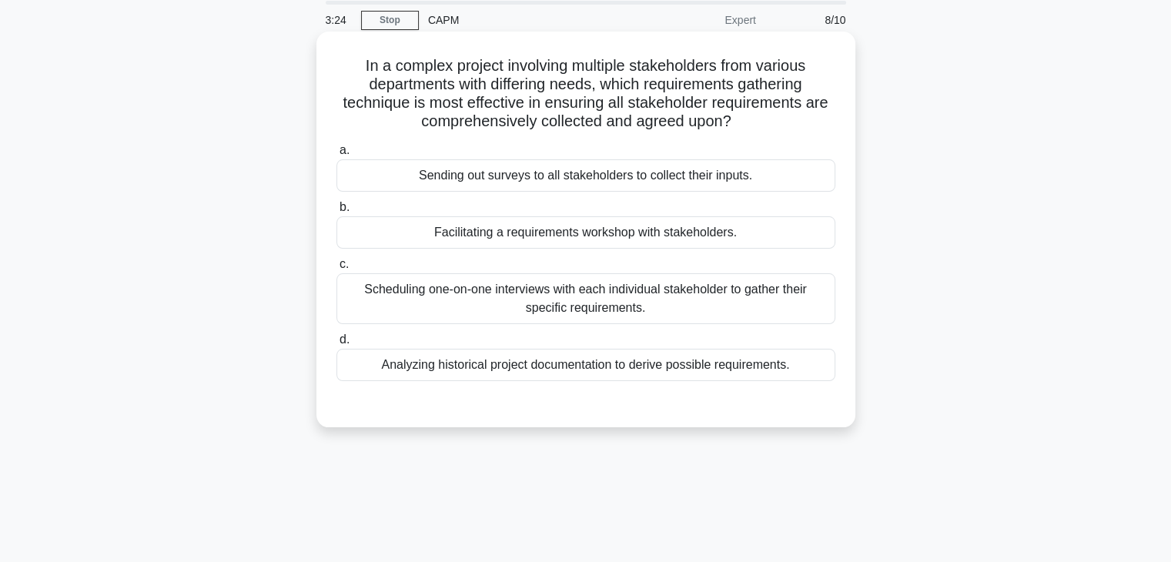
click at [665, 237] on div "Facilitating a requirements workshop with stakeholders." at bounding box center [586, 232] width 499 height 32
click at [337, 213] on input "b. Facilitating a requirements workshop with stakeholders." at bounding box center [337, 208] width 0 height 10
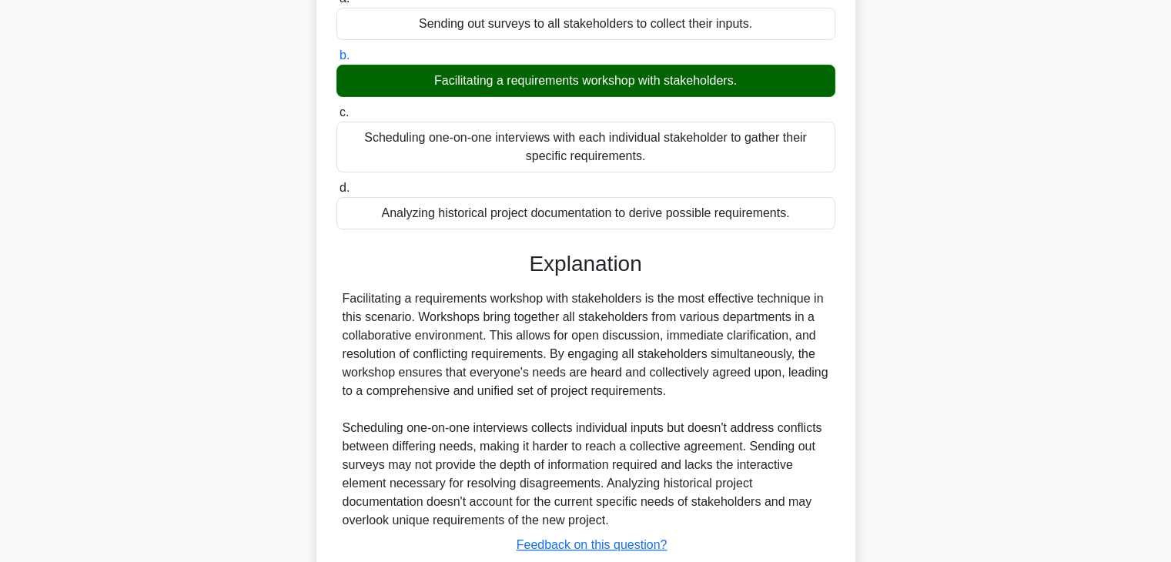
scroll to position [313, 0]
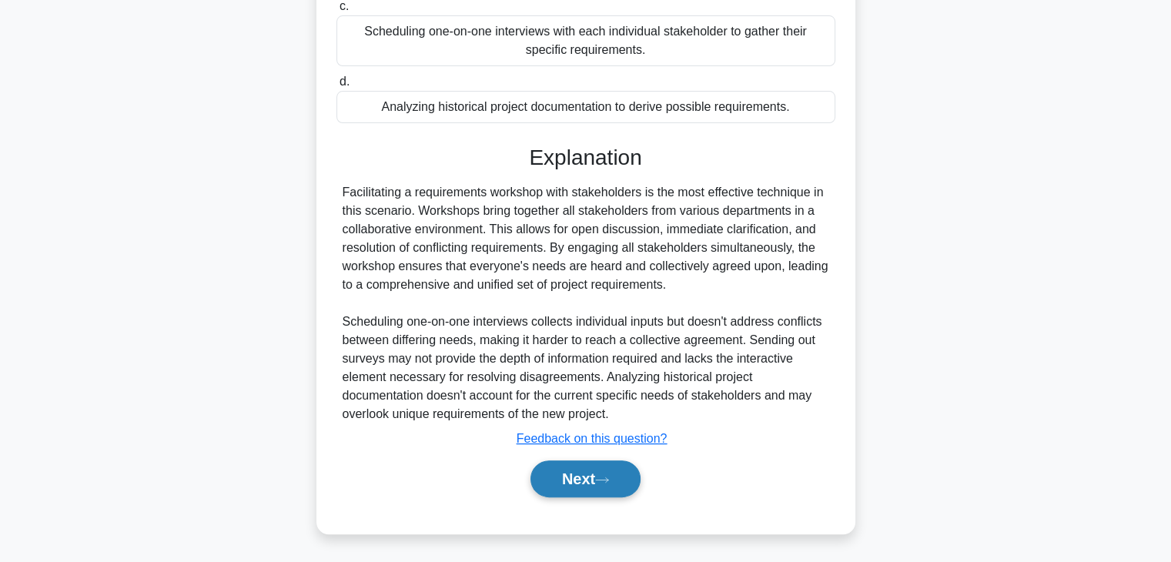
click at [573, 481] on button "Next" at bounding box center [586, 479] width 110 height 37
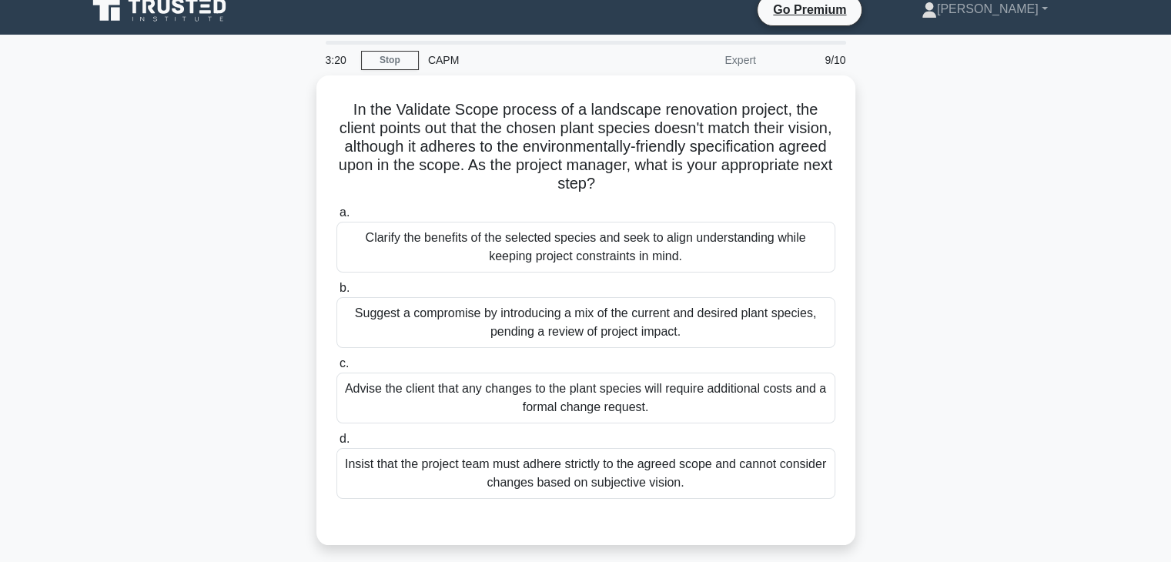
scroll to position [5, 0]
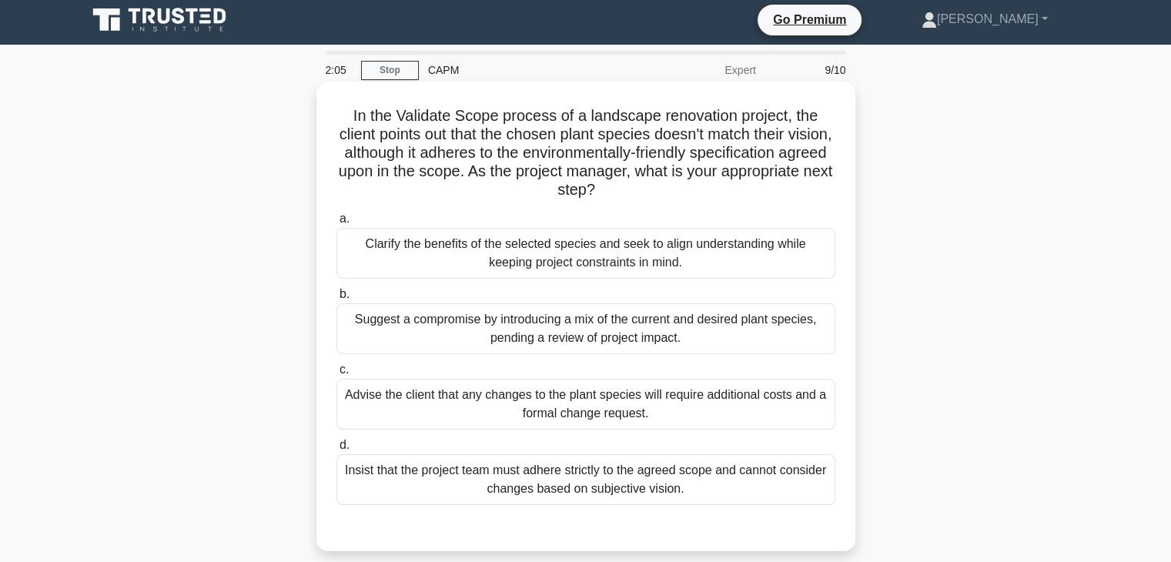
click at [413, 339] on div "Suggest a compromise by introducing a mix of the current and desired plant spec…" at bounding box center [586, 328] width 499 height 51
click at [337, 300] on input "b. Suggest a compromise by introducing a mix of the current and desired plant s…" at bounding box center [337, 295] width 0 height 10
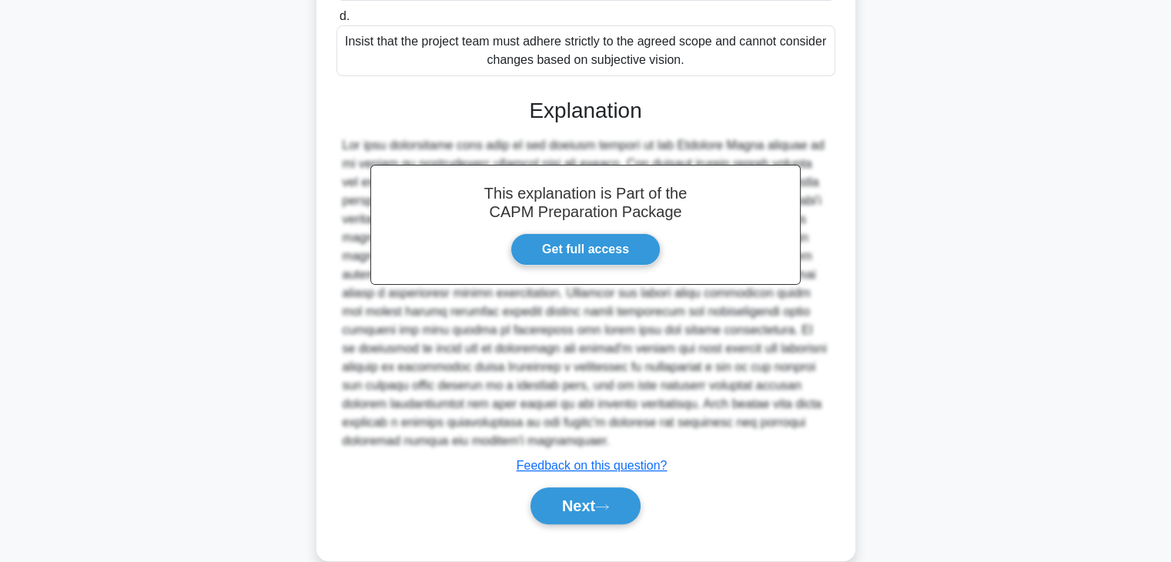
scroll to position [444, 0]
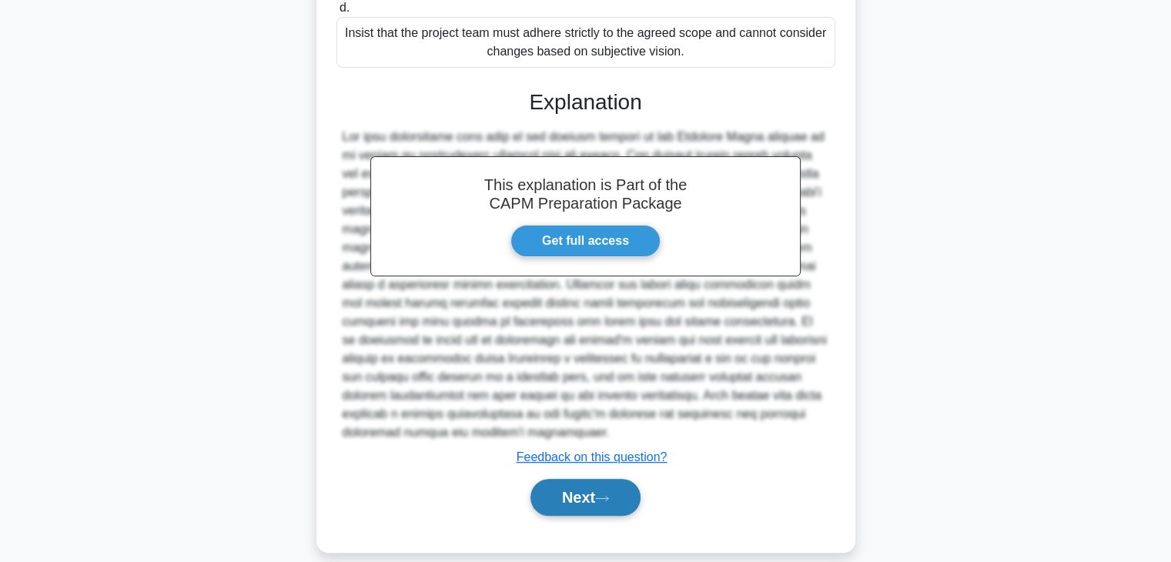
click at [561, 479] on button "Next" at bounding box center [586, 497] width 110 height 37
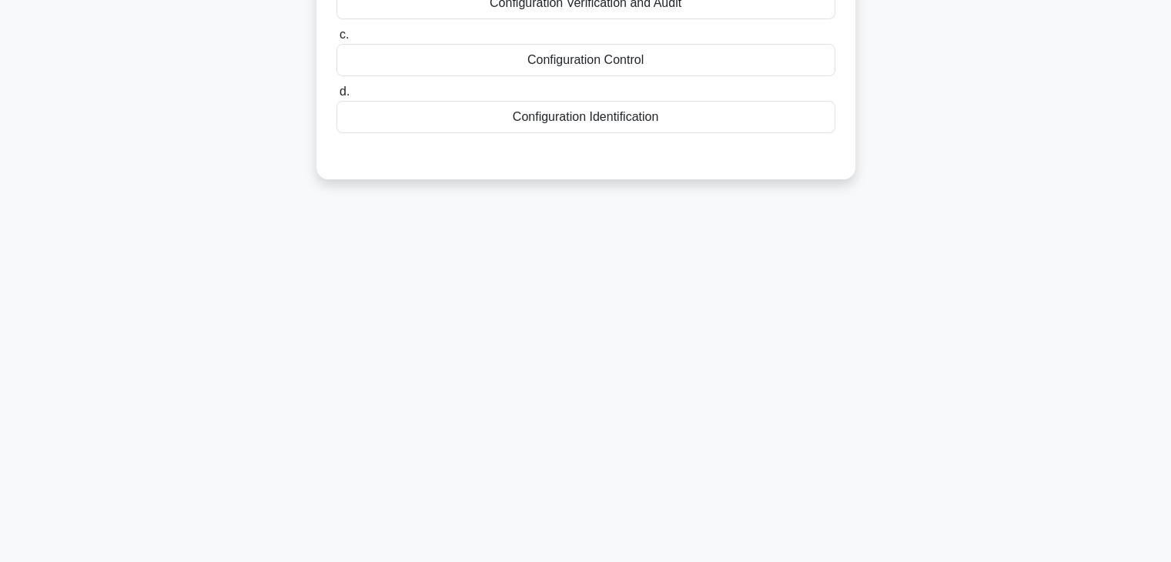
scroll to position [0, 0]
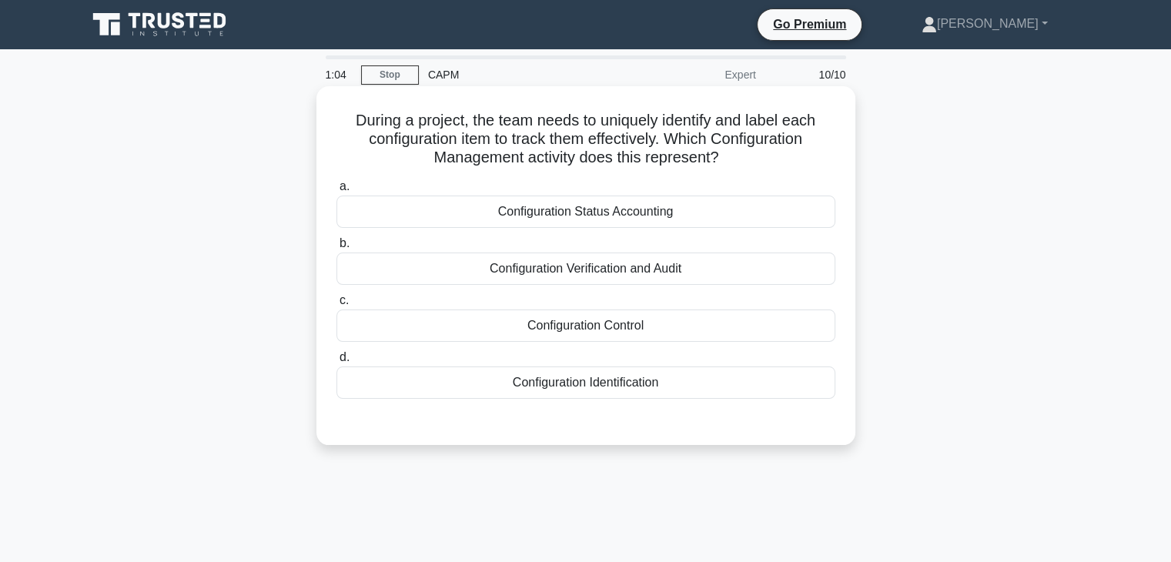
click at [665, 325] on div "Configuration Control" at bounding box center [586, 326] width 499 height 32
click at [337, 306] on input "c. Configuration Control" at bounding box center [337, 301] width 0 height 10
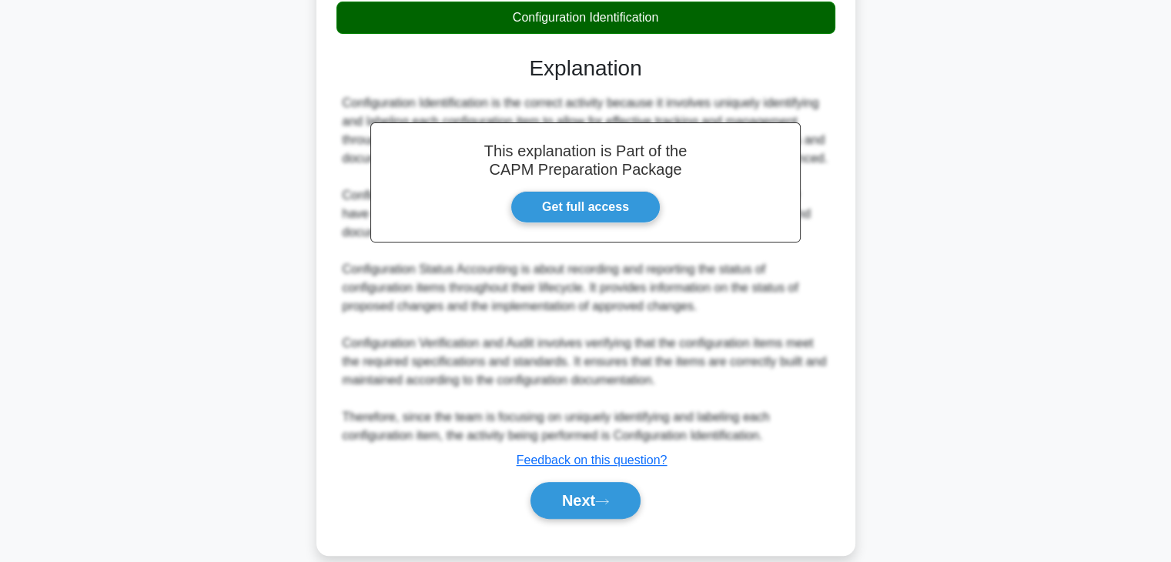
scroll to position [388, 0]
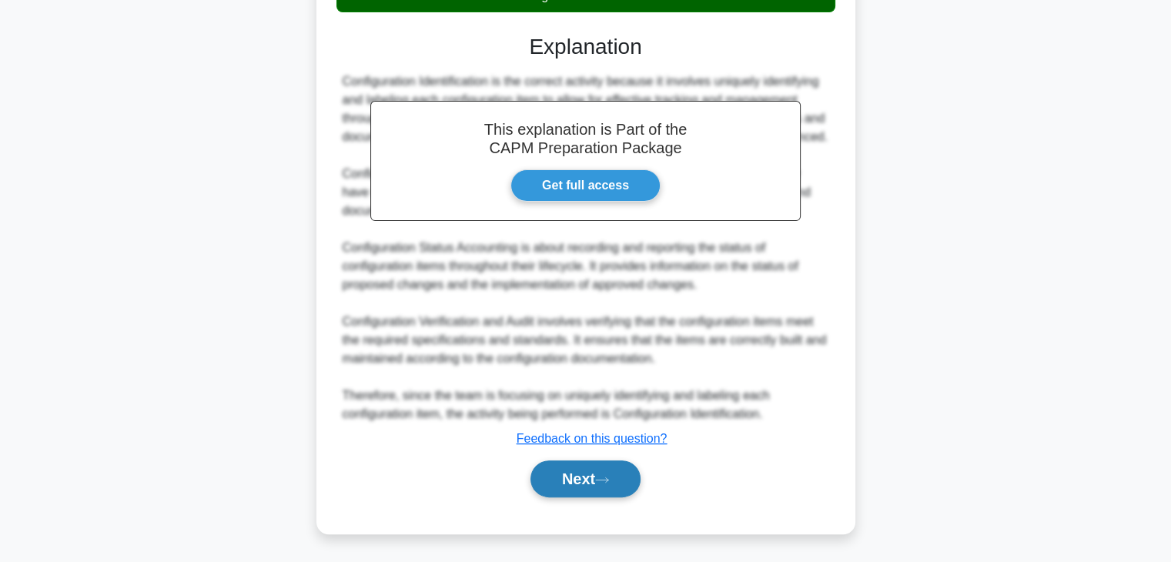
click at [561, 479] on button "Next" at bounding box center [586, 479] width 110 height 37
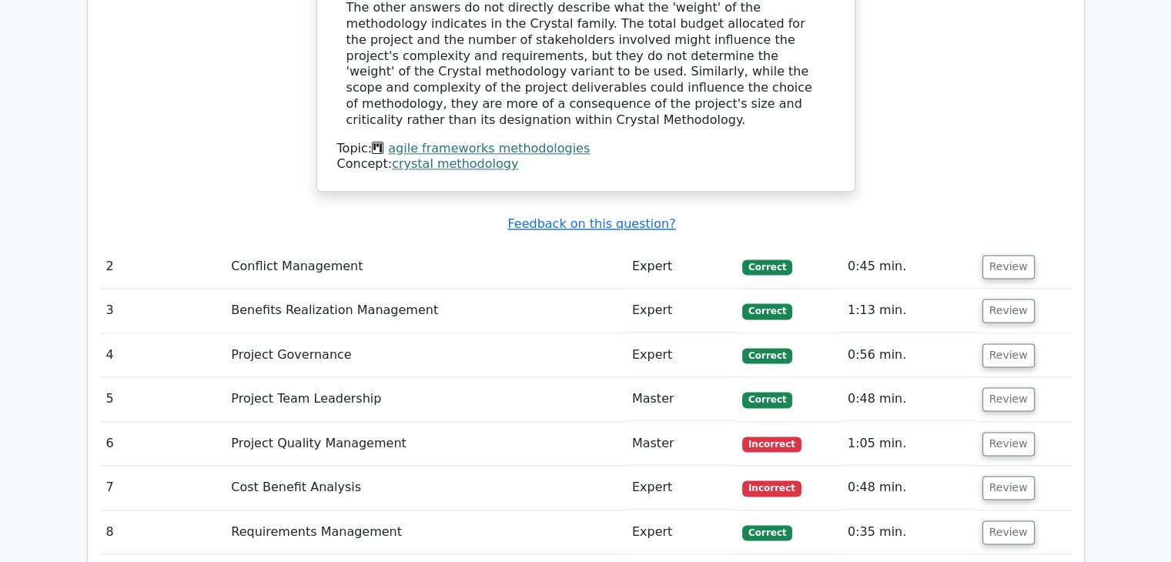
scroll to position [1955, 0]
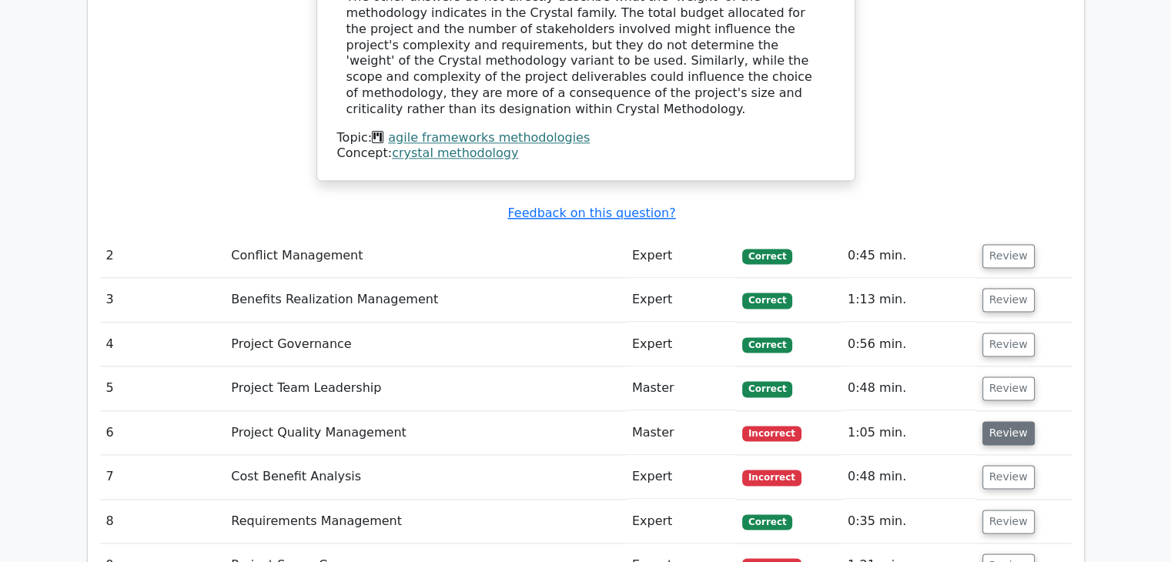
click at [1013, 421] on button "Review" at bounding box center [1009, 433] width 52 height 24
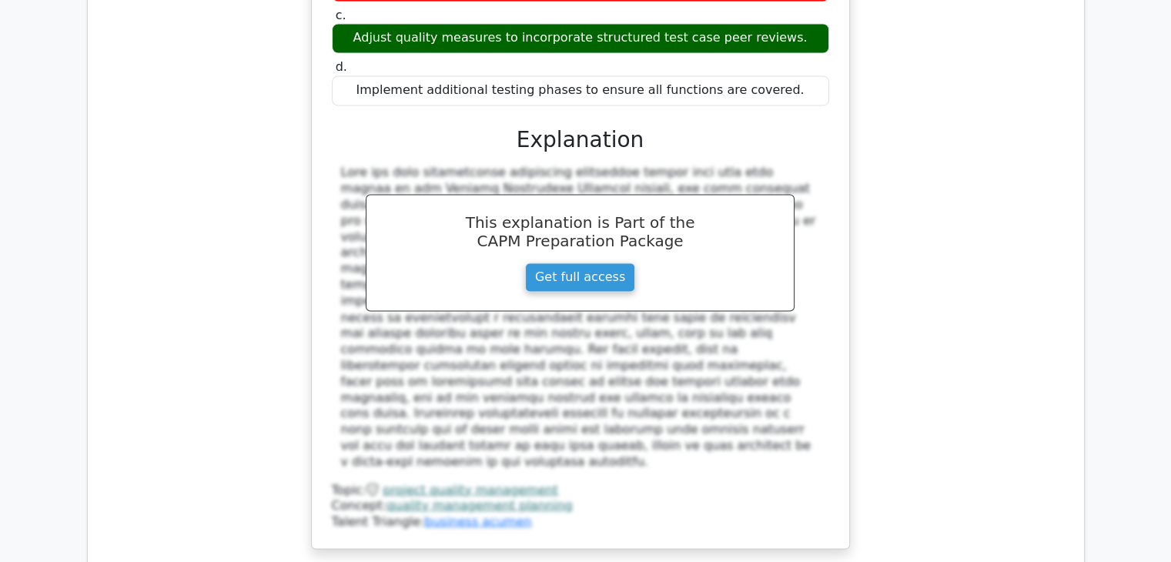
scroll to position [0, 0]
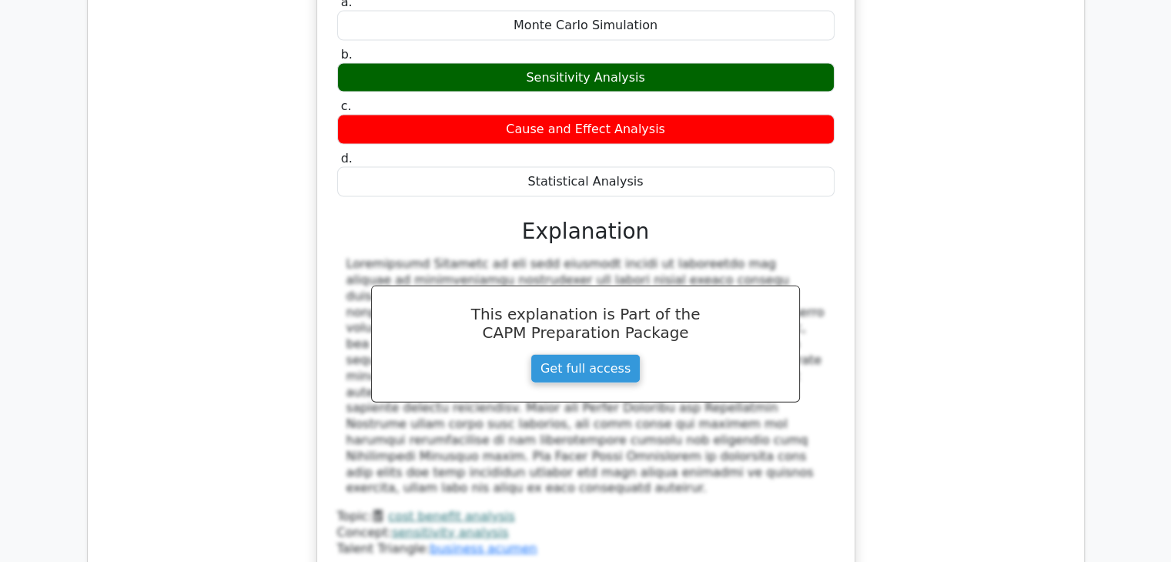
scroll to position [3395, 0]
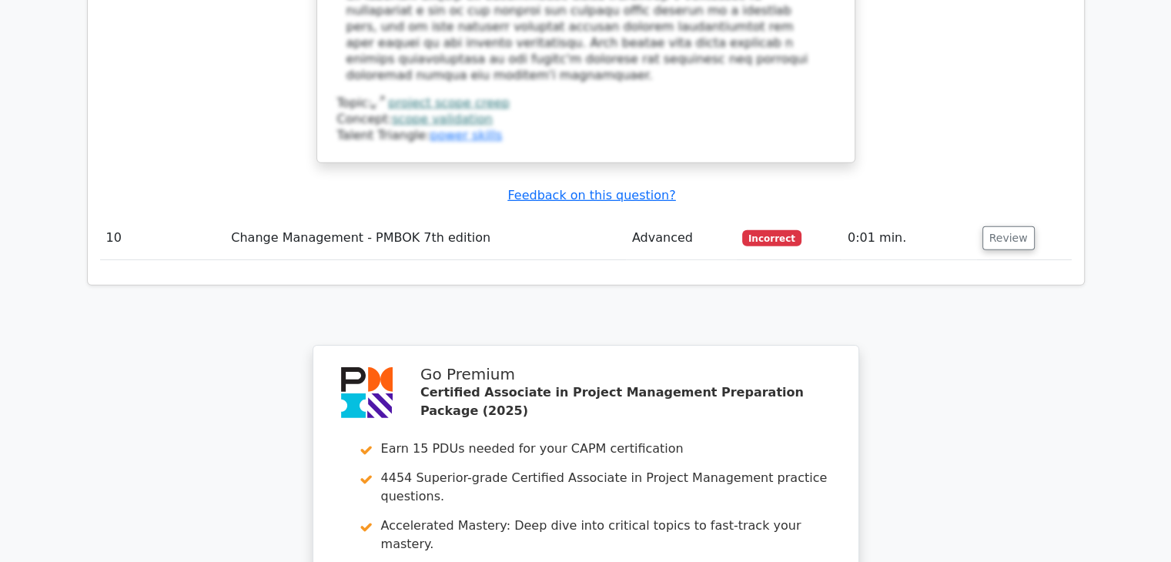
scroll to position [4986, 0]
